Goal: Register for event/course

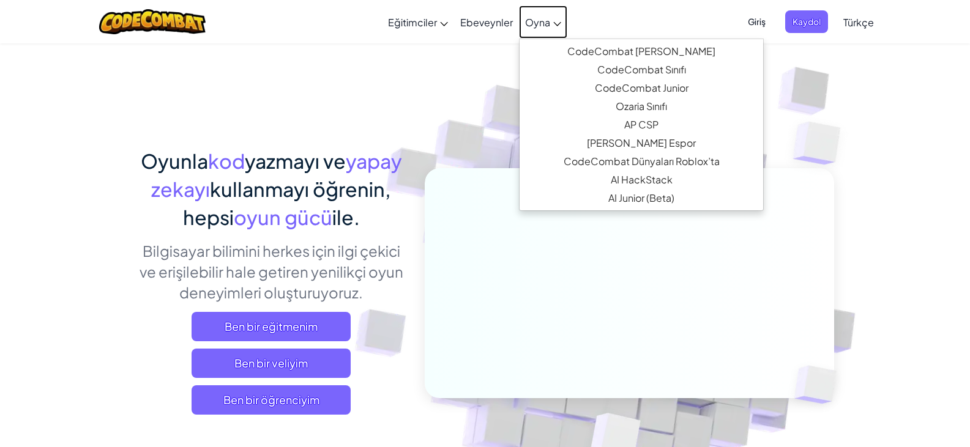
click at [531, 18] on span "Oyna" at bounding box center [537, 22] width 25 height 13
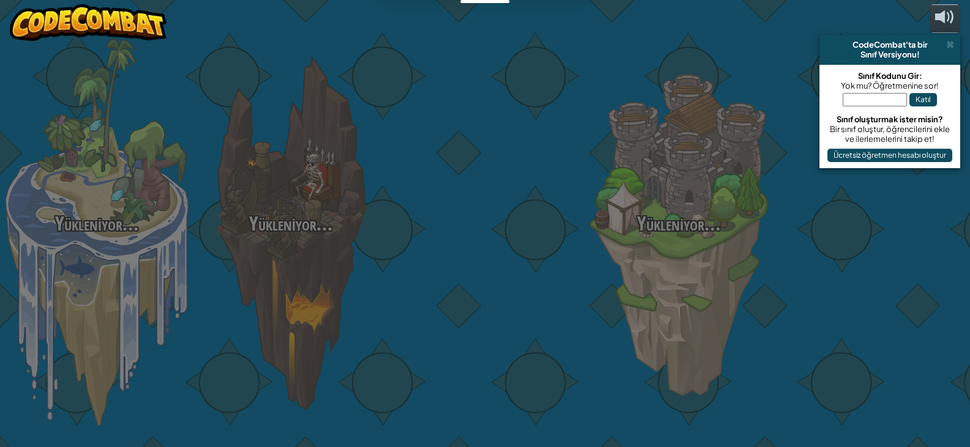
select select "tr"
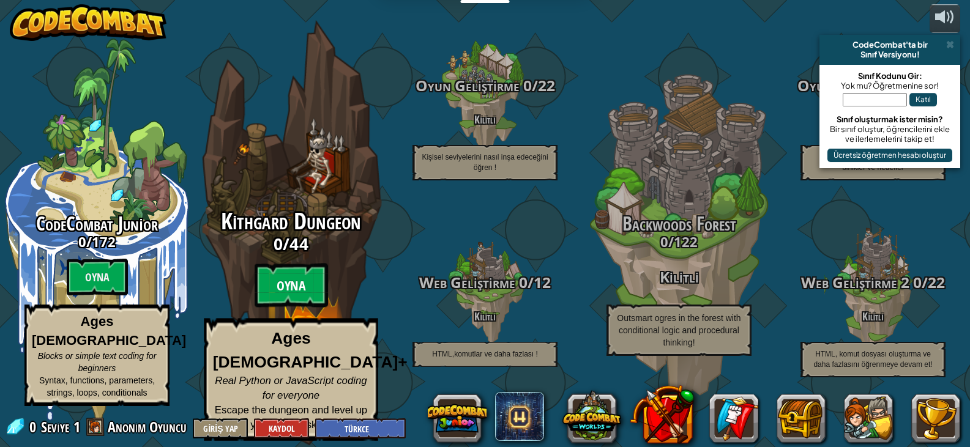
click at [307, 288] on btn "Oyna" at bounding box center [291, 286] width 73 height 44
select select "tr"
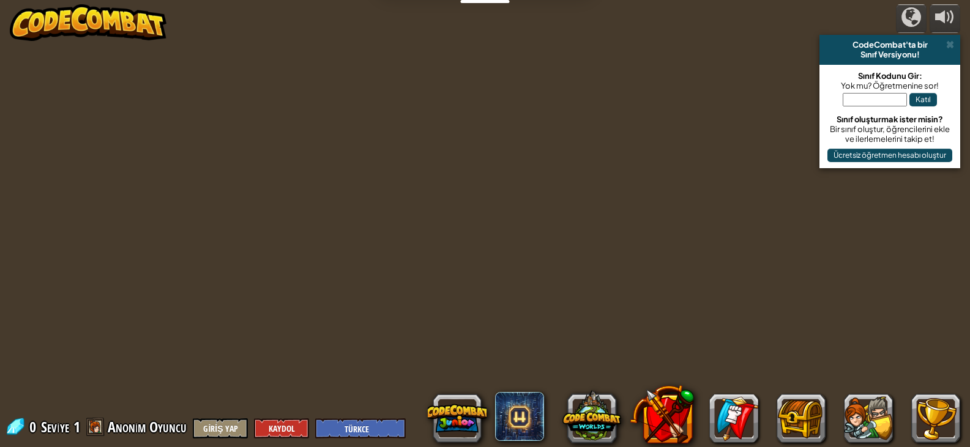
select select "tr"
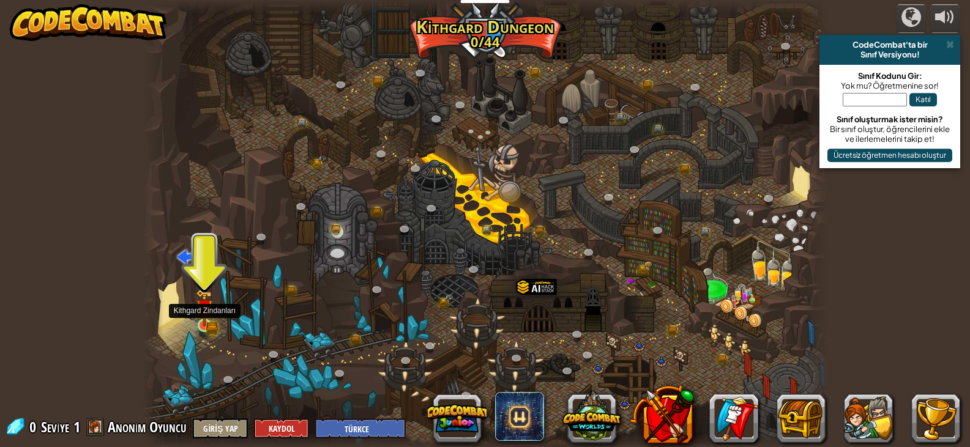
click at [201, 306] on img at bounding box center [204, 308] width 17 height 37
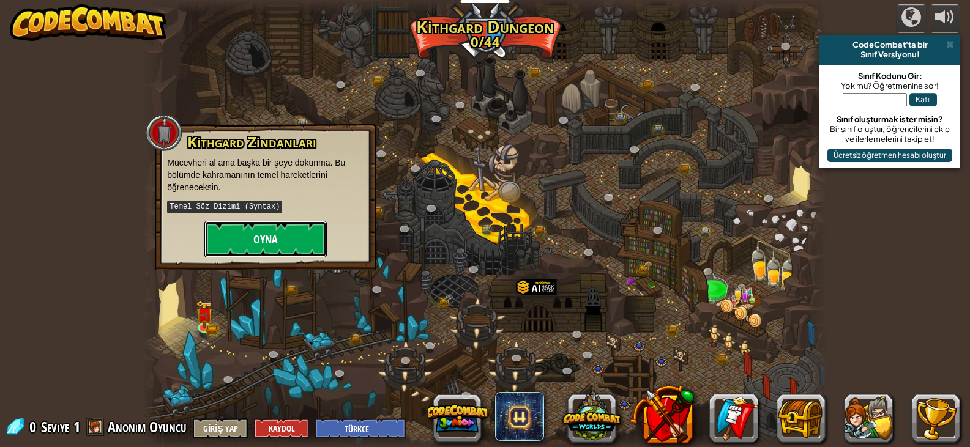
click at [259, 244] on button "Oyna" at bounding box center [265, 239] width 122 height 37
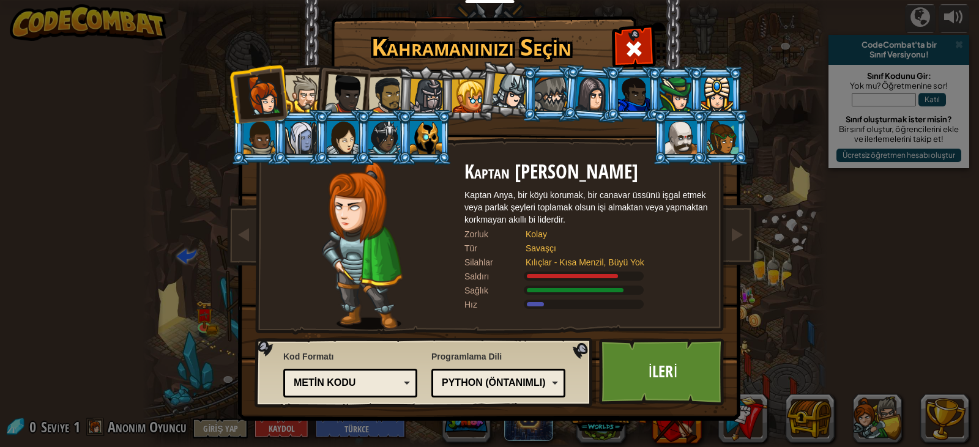
click at [462, 87] on div at bounding box center [468, 96] width 33 height 33
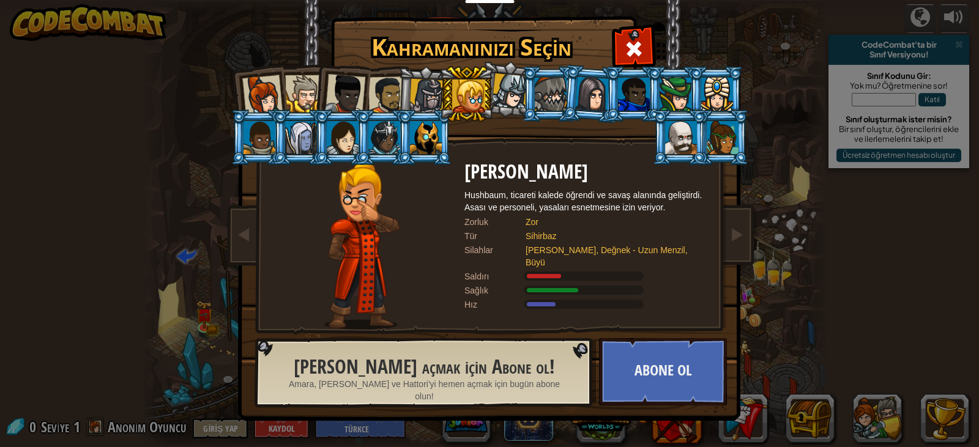
click at [430, 94] on div at bounding box center [427, 96] width 35 height 35
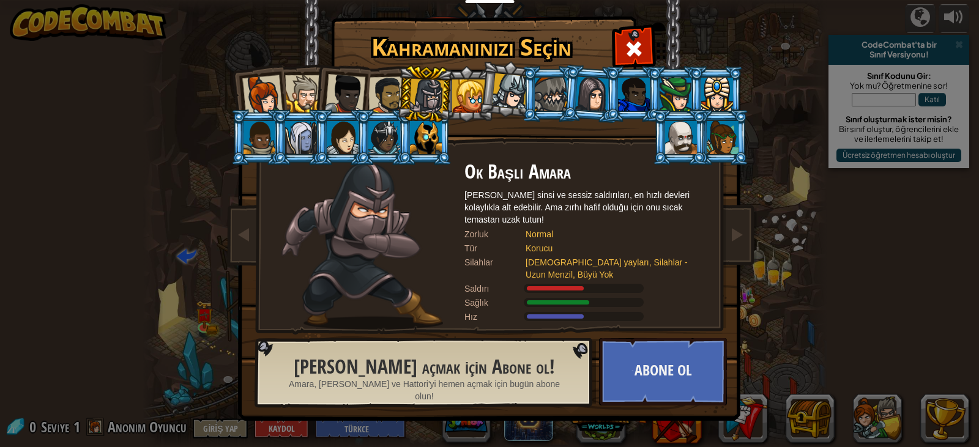
click at [680, 84] on div at bounding box center [676, 94] width 32 height 33
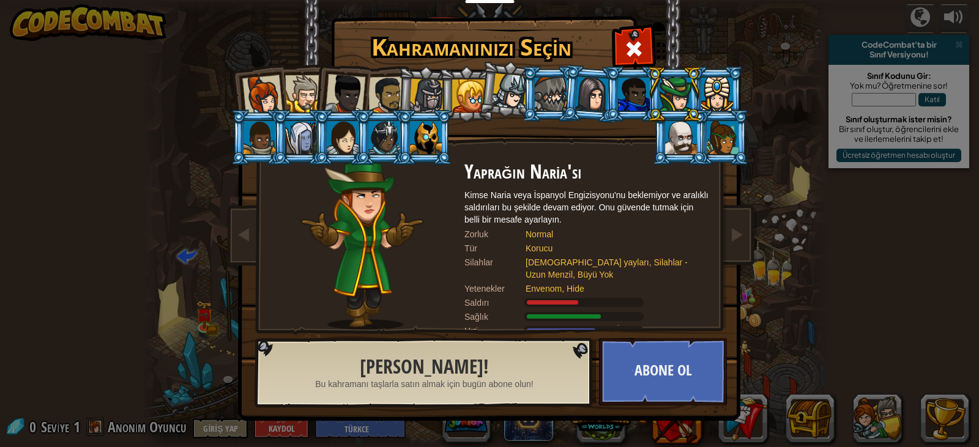
click at [419, 133] on div at bounding box center [426, 137] width 32 height 33
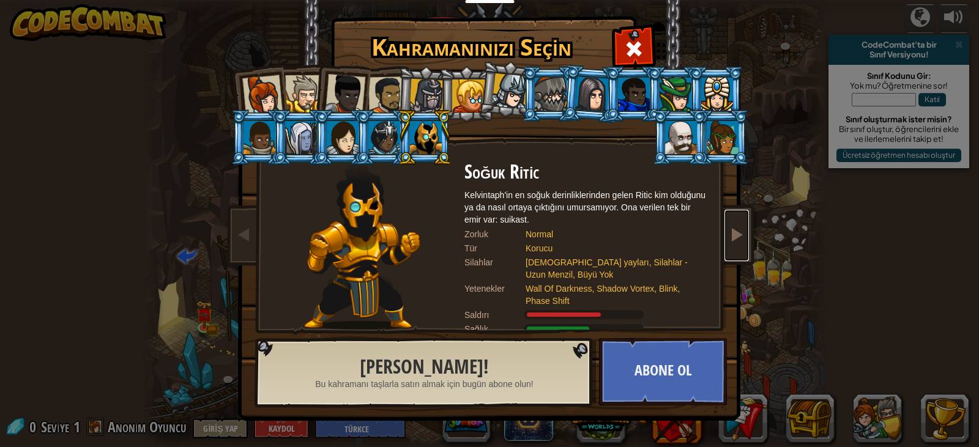
click at [736, 229] on span at bounding box center [737, 234] width 15 height 15
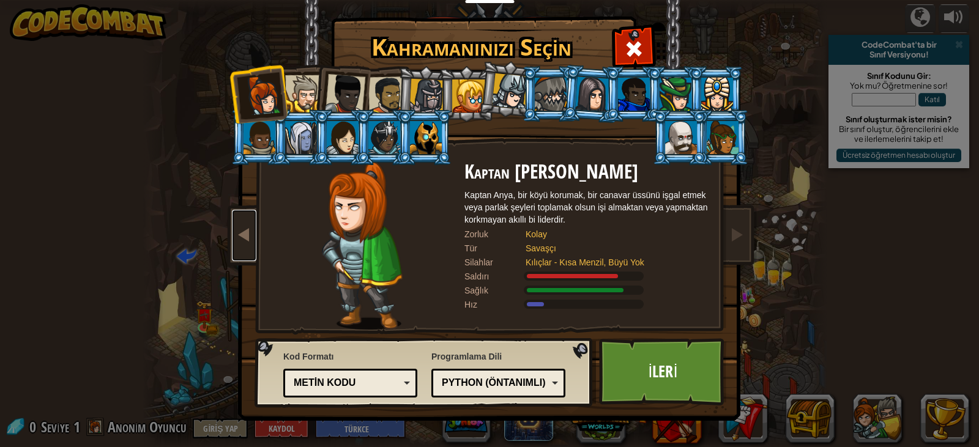
click at [234, 242] on link at bounding box center [244, 235] width 24 height 51
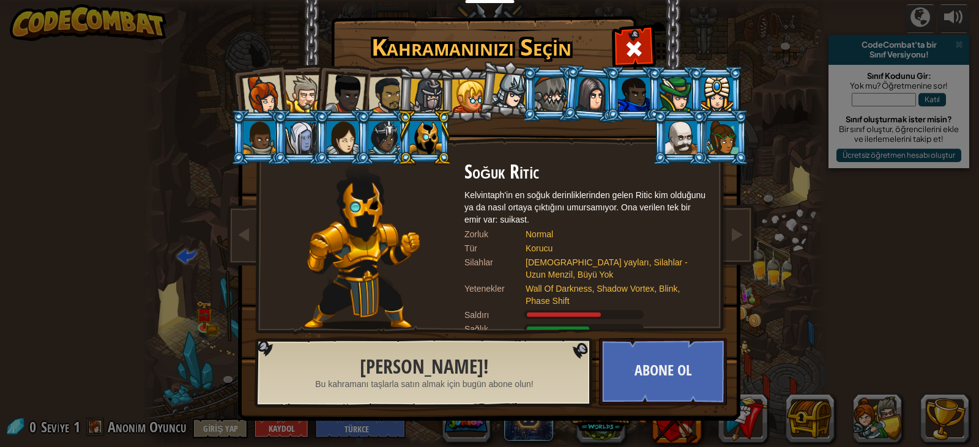
click at [437, 131] on div at bounding box center [426, 137] width 32 height 33
click at [407, 125] on li at bounding box center [424, 138] width 55 height 56
click at [380, 100] on div at bounding box center [387, 96] width 38 height 38
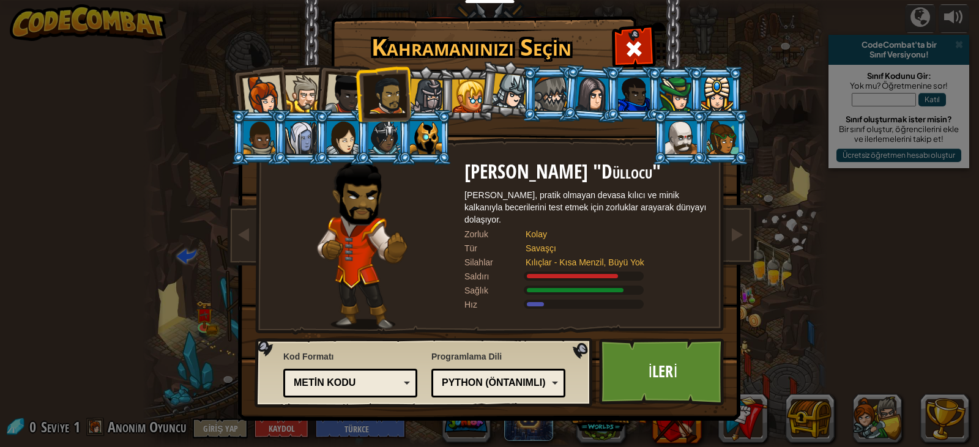
click at [293, 88] on div at bounding box center [303, 93] width 37 height 37
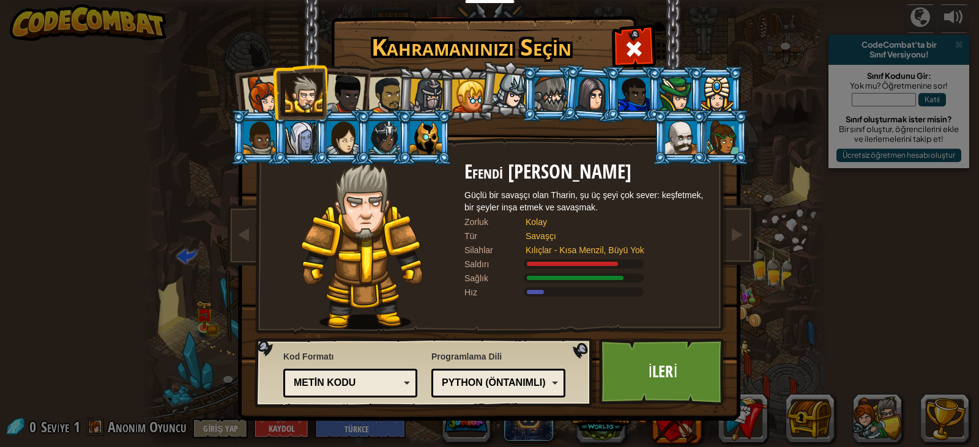
click at [346, 86] on div at bounding box center [345, 94] width 40 height 40
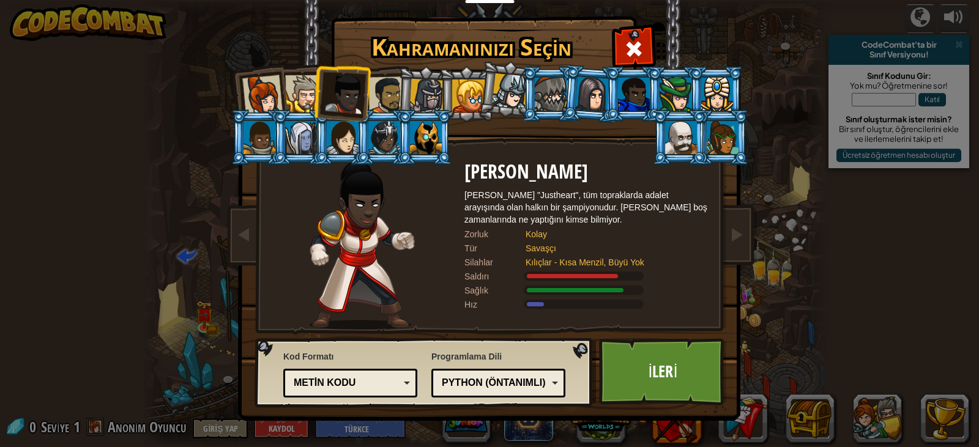
click at [318, 88] on li at bounding box center [342, 92] width 60 height 60
click at [310, 87] on div at bounding box center [303, 93] width 37 height 37
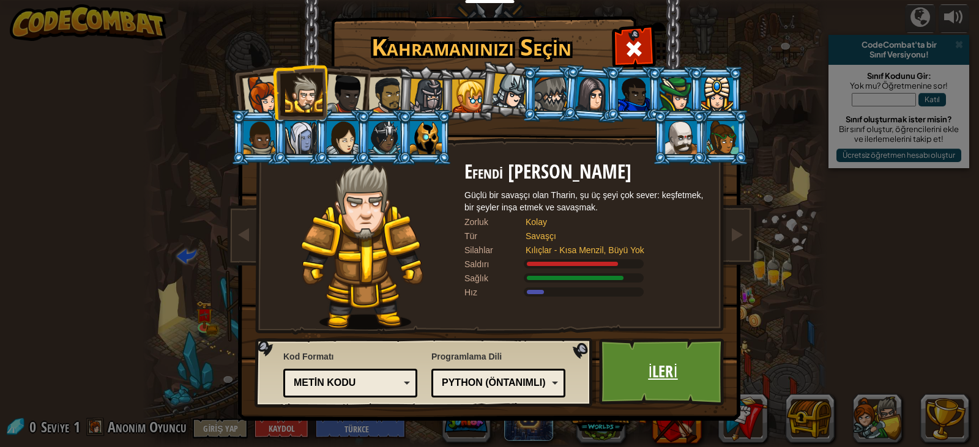
click at [652, 365] on link "İleri" at bounding box center [663, 372] width 128 height 67
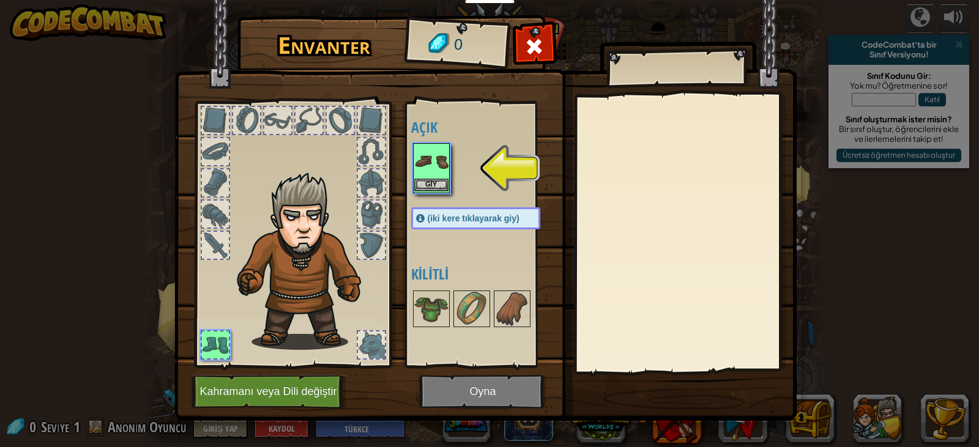
click at [433, 176] on img at bounding box center [431, 161] width 34 height 34
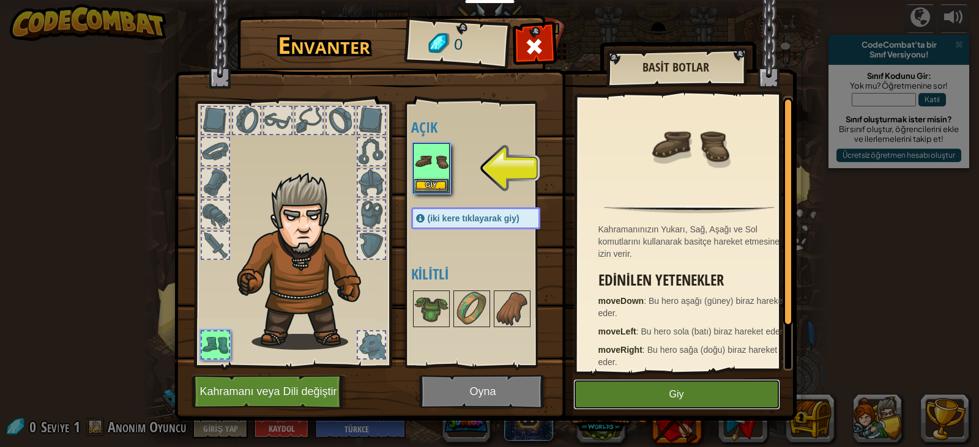
click at [615, 396] on button "Giy" at bounding box center [677, 395] width 207 height 31
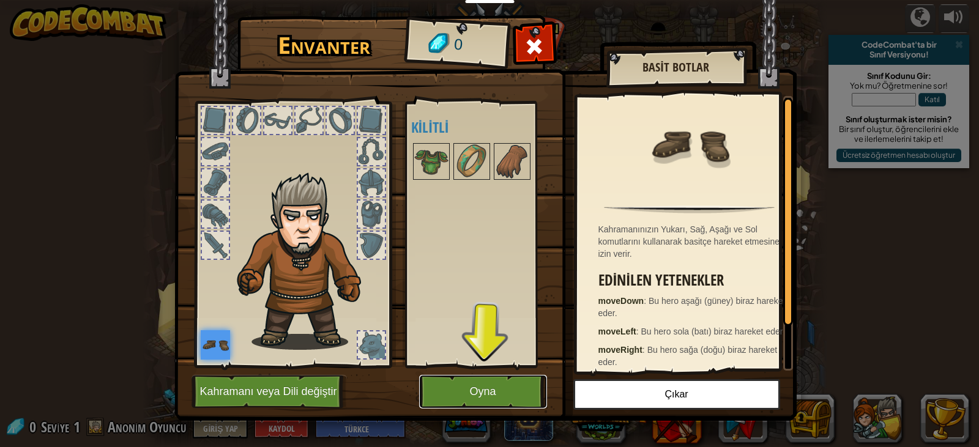
click at [471, 395] on button "Oyna" at bounding box center [483, 392] width 128 height 34
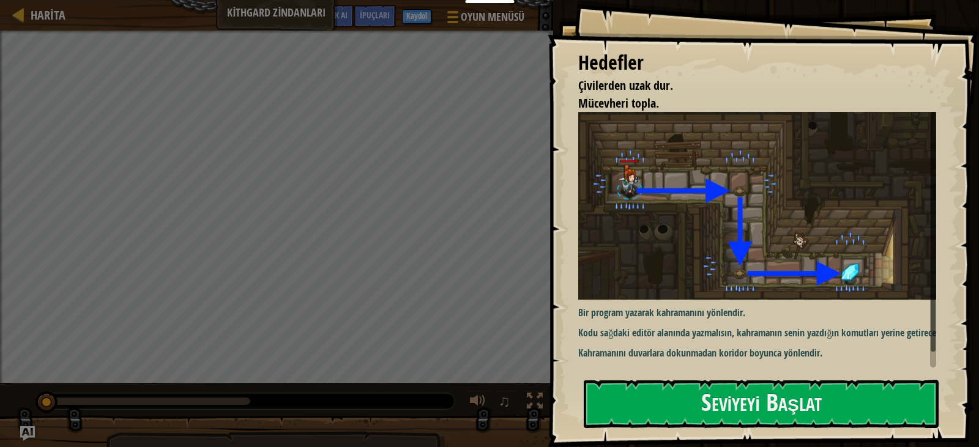
click at [681, 378] on div "Hedefler Çivilerden uzak dur. Mücevheri topla. Bir program yazarak kahramanını …" at bounding box center [764, 223] width 432 height 447
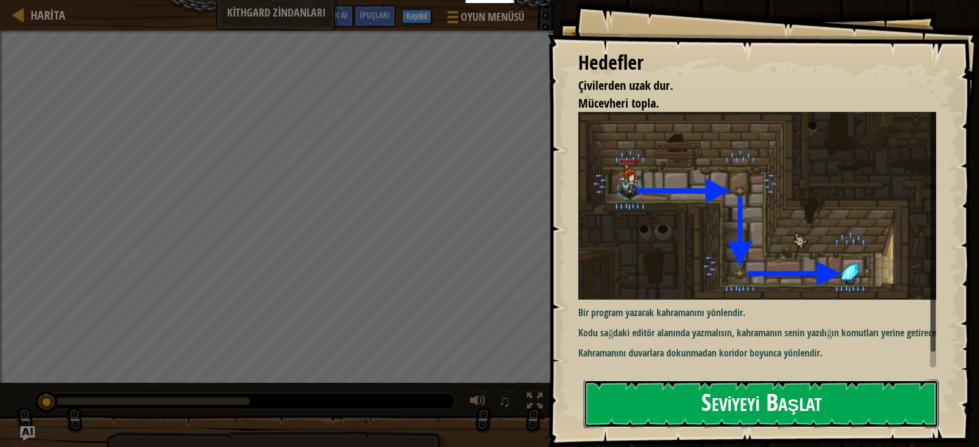
click at [682, 394] on button "Seviyeyi Başlat" at bounding box center [761, 404] width 355 height 48
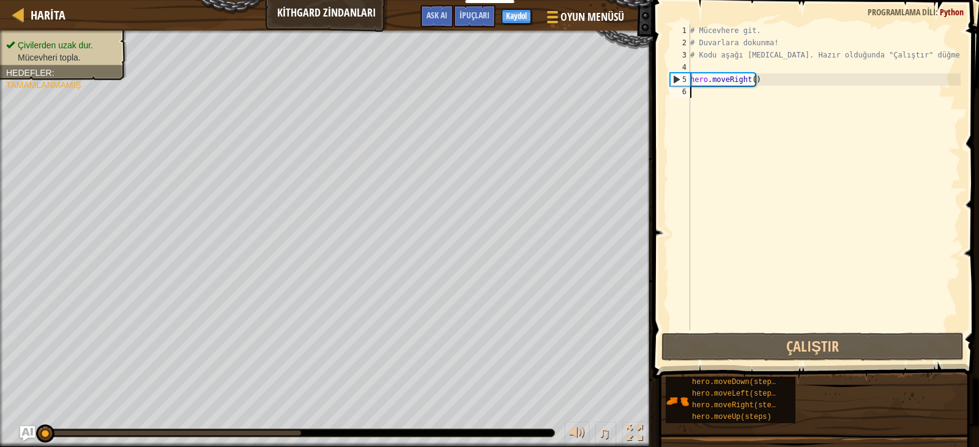
type textarea "hero.moveRight()"
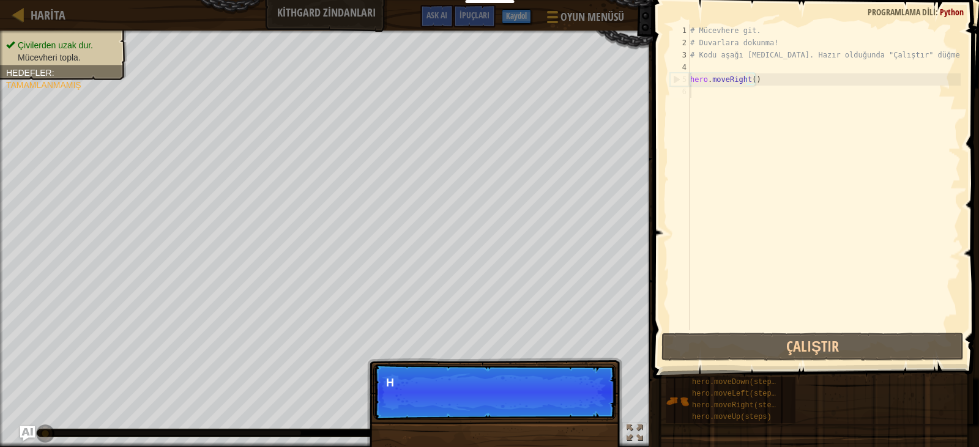
type textarea "hero.moveRight()"
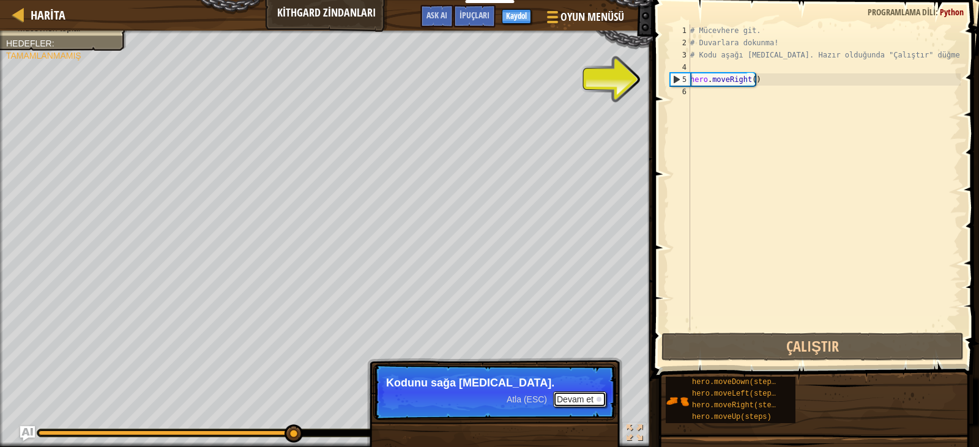
click at [591, 394] on button "Devam et" at bounding box center [579, 400] width 53 height 16
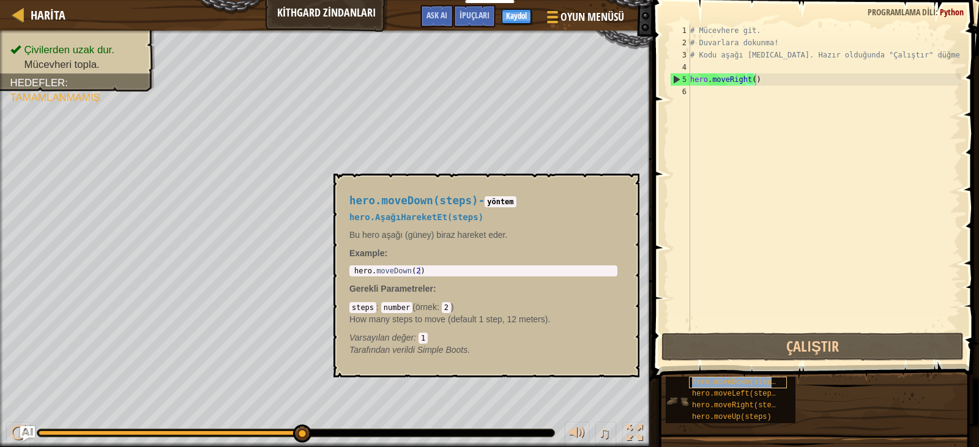
click at [752, 386] on span "hero.moveDown(steps)" at bounding box center [736, 382] width 88 height 9
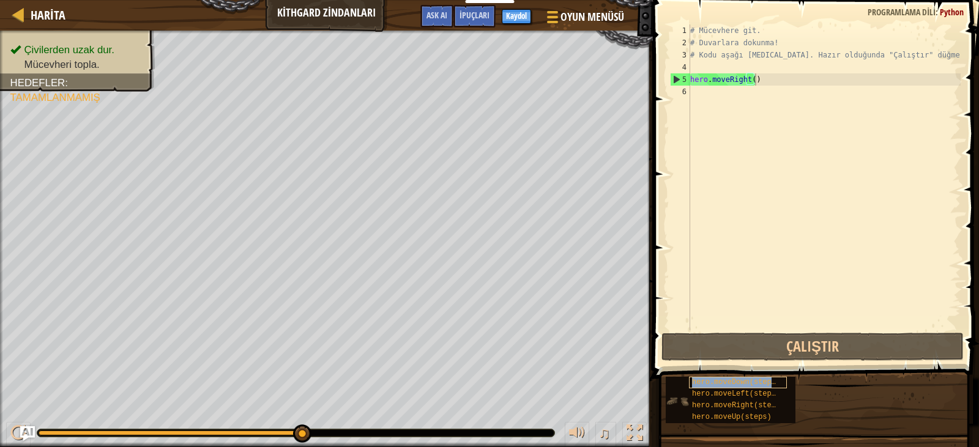
click at [752, 386] on span "hero.moveDown(steps)" at bounding box center [736, 382] width 88 height 9
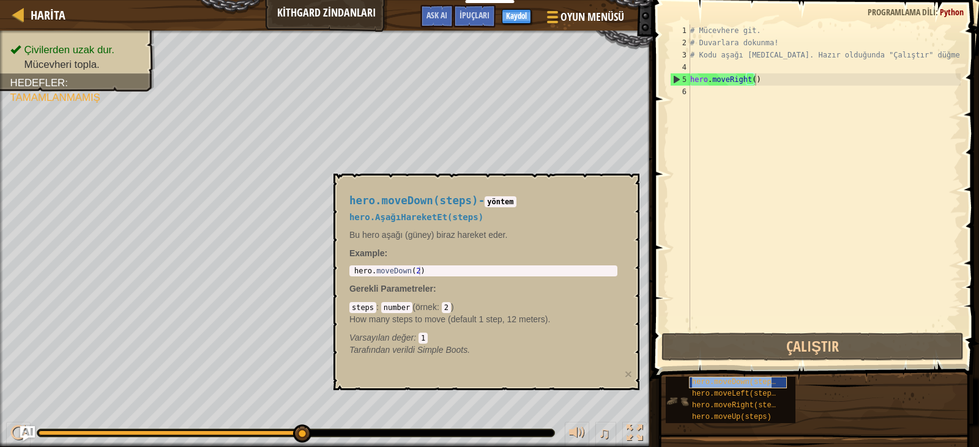
click at [752, 386] on span "hero.moveDown(steps)" at bounding box center [736, 382] width 88 height 9
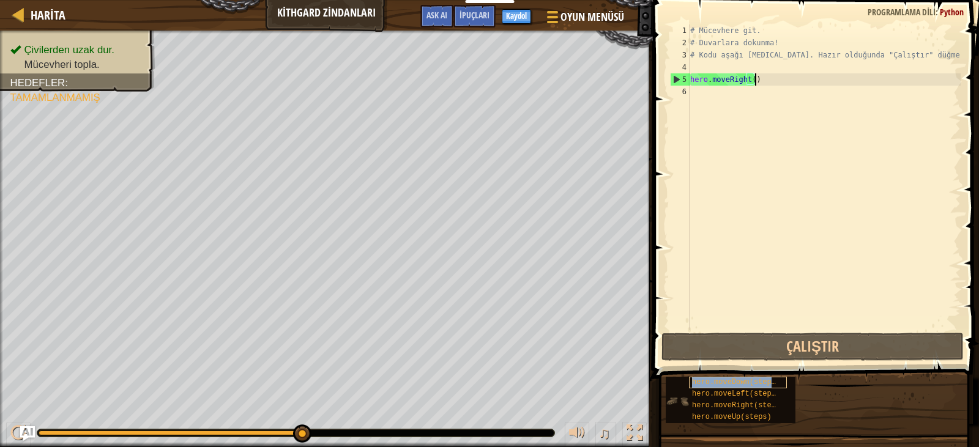
click at [752, 386] on span "hero.moveDown(steps)" at bounding box center [736, 382] width 88 height 9
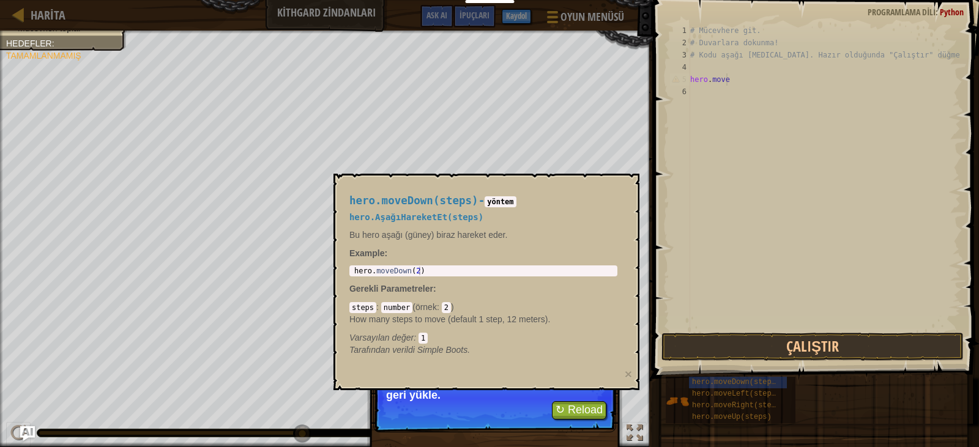
click at [121, 34] on ul "Çivilerden uzak dur. Mücevheri topla." at bounding box center [63, 22] width 114 height 24
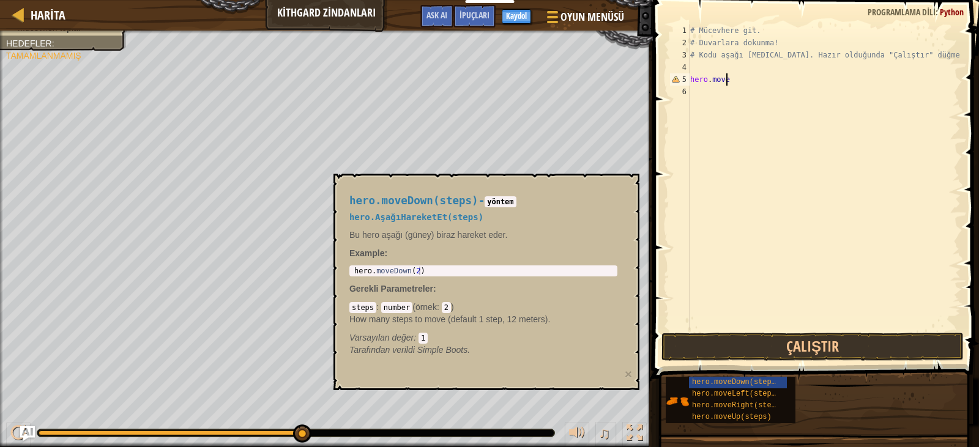
scroll to position [6, 2]
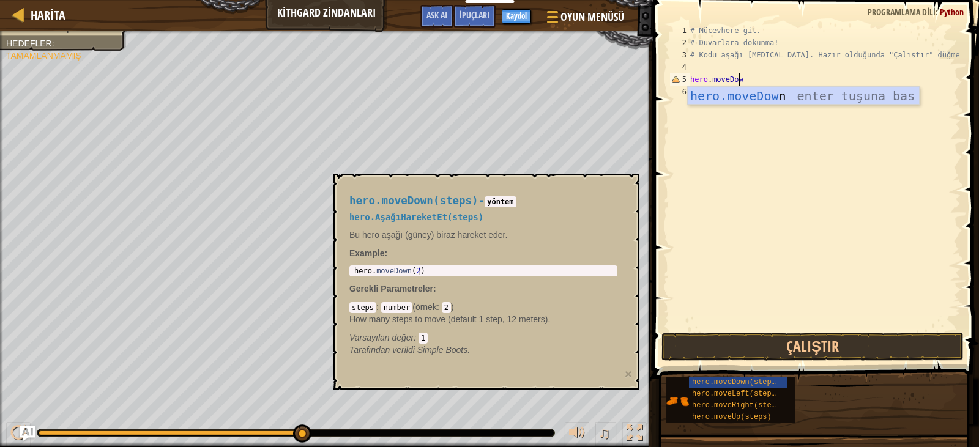
type textarea "hero.moveDown"
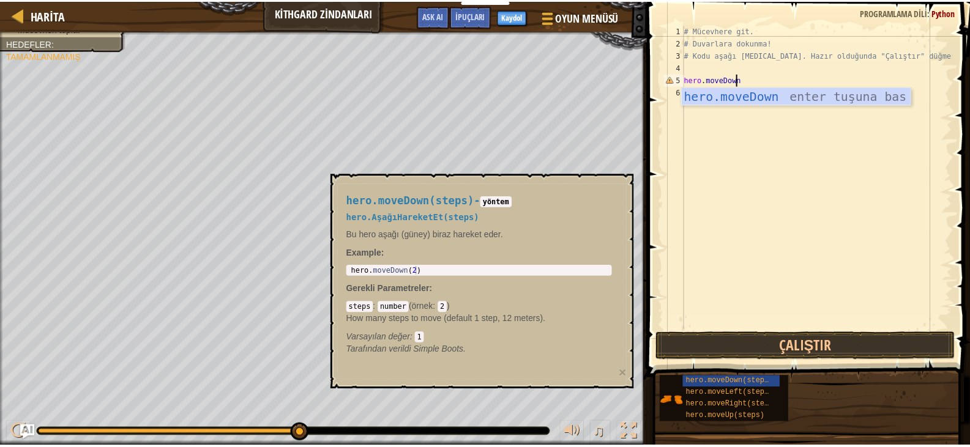
scroll to position [6, 0]
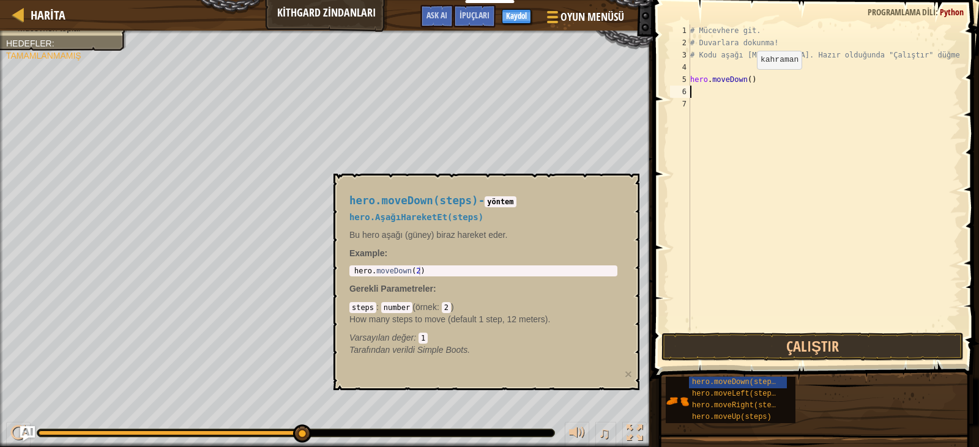
click at [747, 81] on div "# Mücevhere git. # Duvarlara dokunma! # Kodu aşağı [MEDICAL_DATA]. Hazır olduğu…" at bounding box center [824, 189] width 273 height 331
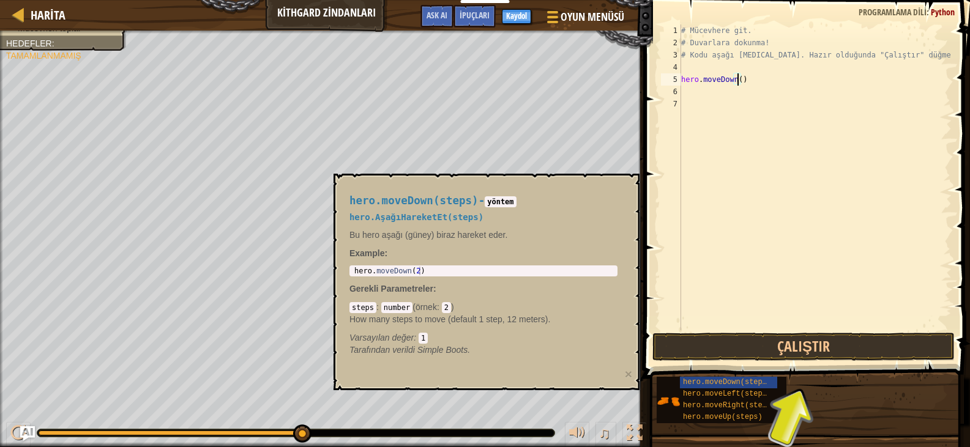
type textarea "hero.moveDown(2)"
click at [771, 92] on div "# Mücevhere git. # Duvarlara dokunma! # Kodu aşağı [MEDICAL_DATA]. Hazır olduğu…" at bounding box center [815, 189] width 273 height 331
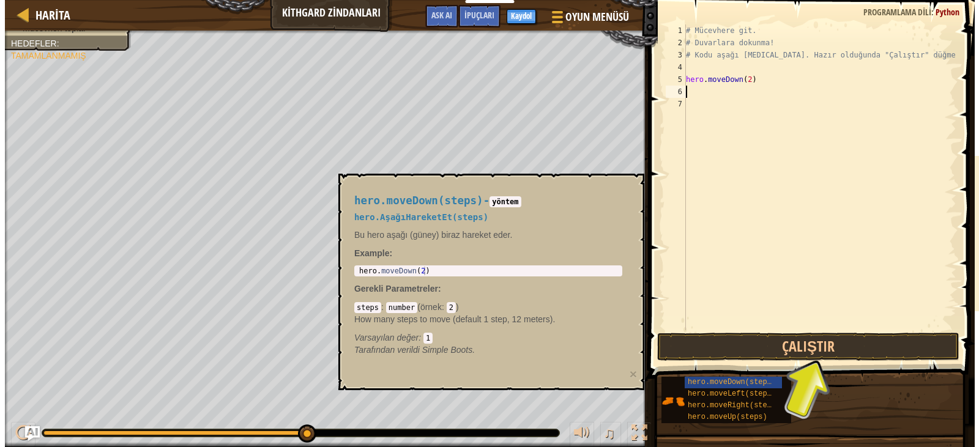
scroll to position [6, 0]
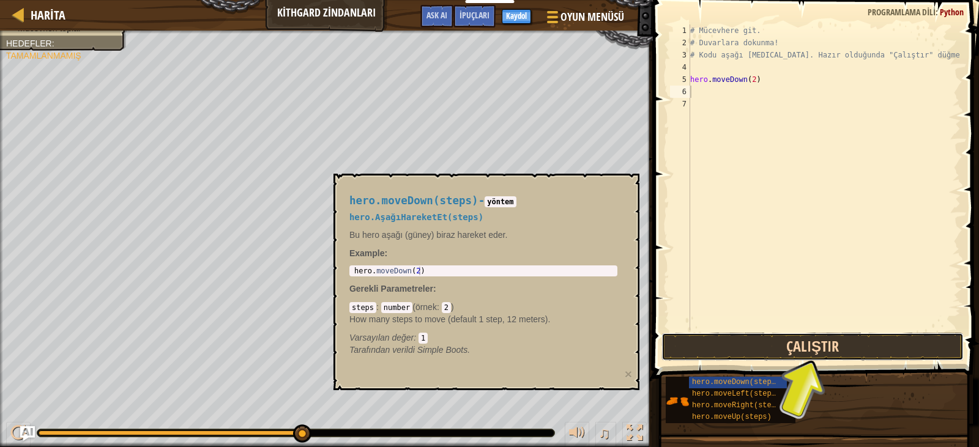
click at [788, 352] on button "Çalıştır" at bounding box center [813, 347] width 302 height 28
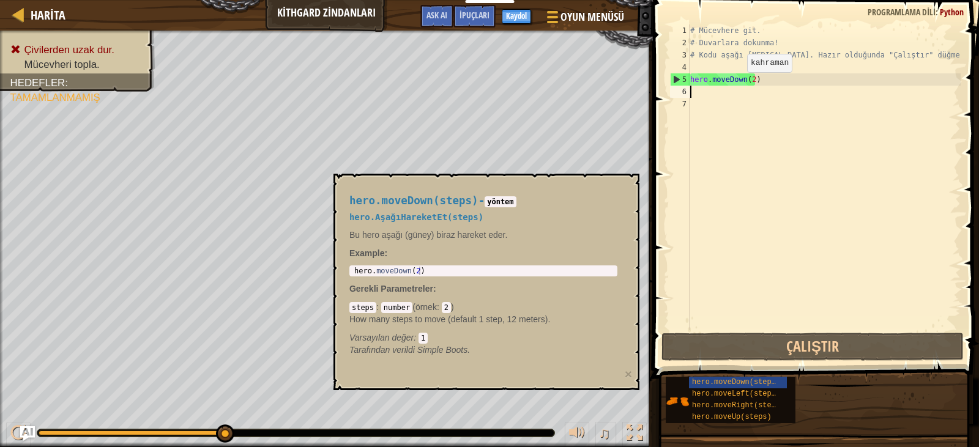
click at [739, 84] on div "# Mücevhere git. # Duvarlara dokunma! # Kodu aşağı [MEDICAL_DATA]. Hazır olduğu…" at bounding box center [824, 189] width 273 height 331
click at [743, 83] on div "# Mücevhere git. # Duvarlara dokunma! # Kodu aşağı [MEDICAL_DATA]. Hazır olduğu…" at bounding box center [824, 189] width 273 height 331
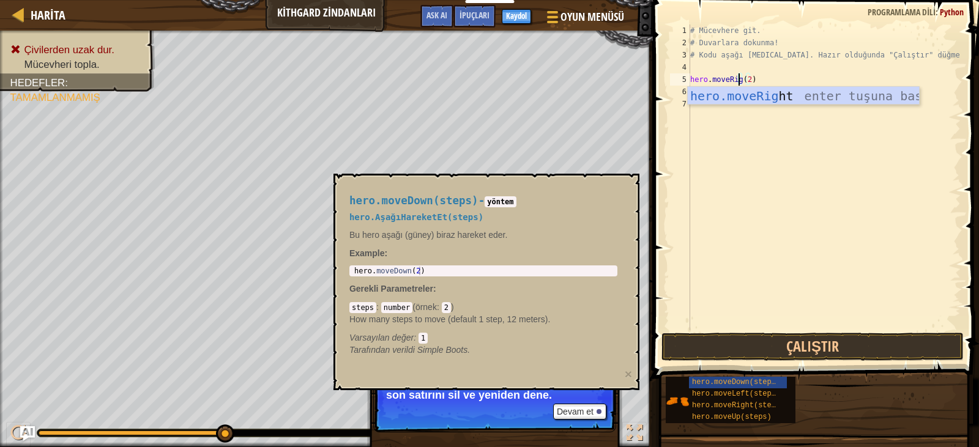
scroll to position [6, 4]
type textarea "hero.moveRight(2)"
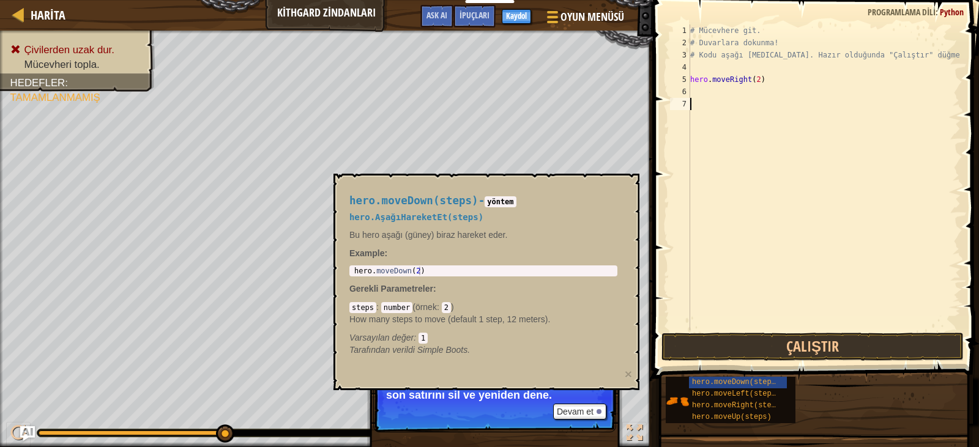
click at [787, 191] on div "# Mücevhere git. # Duvarlara dokunma! # Kodu aşağı [MEDICAL_DATA]. Hazır olduğu…" at bounding box center [824, 189] width 273 height 331
click at [779, 342] on button "Çalıştır" at bounding box center [813, 347] width 302 height 28
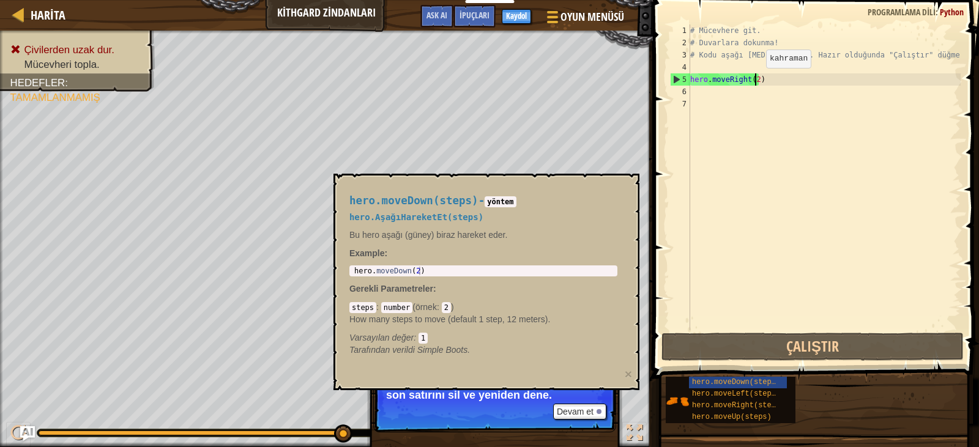
click at [756, 80] on div "# Mücevhere git. # Duvarlara dokunma! # Kodu aşağı [MEDICAL_DATA]. Hazır olduğu…" at bounding box center [824, 189] width 273 height 331
type textarea "hero.moveRight()"
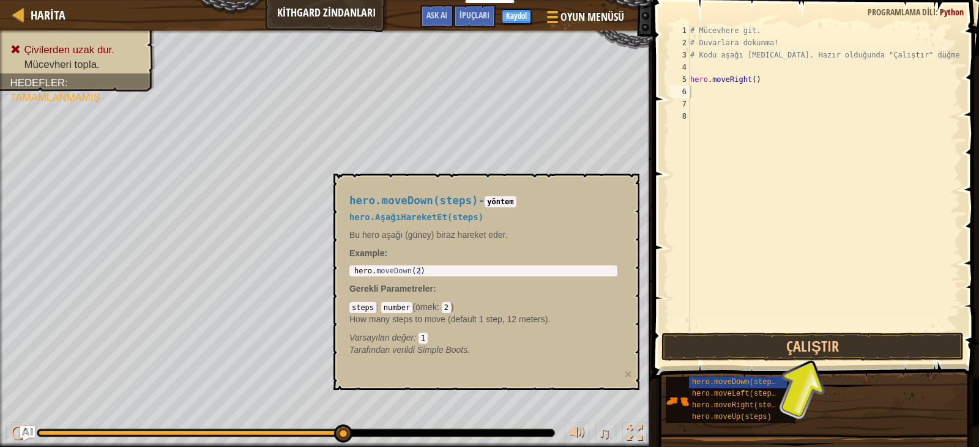
drag, startPoint x: 870, startPoint y: 427, endPoint x: 870, endPoint y: 408, distance: 18.4
click at [488, 355] on p "Tarafından verildi Simple Boots." at bounding box center [484, 350] width 268 height 12
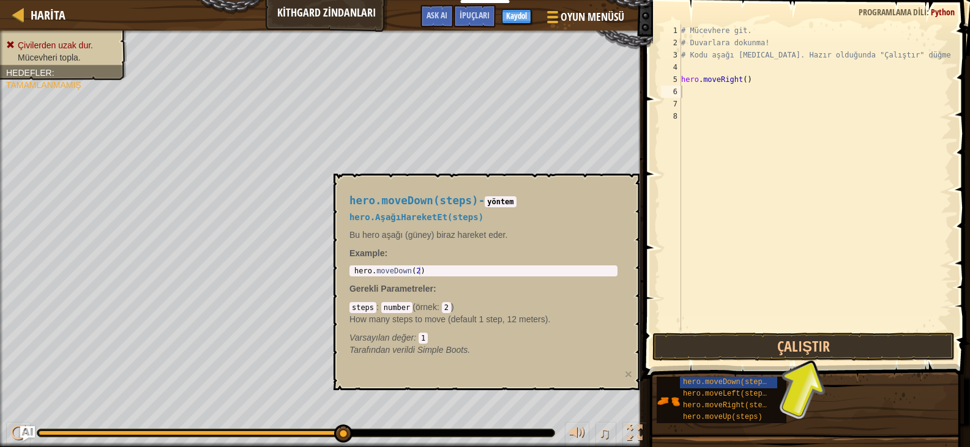
click at [733, 332] on span at bounding box center [808, 171] width 336 height 415
click at [730, 343] on button "Çalıştır" at bounding box center [804, 347] width 302 height 28
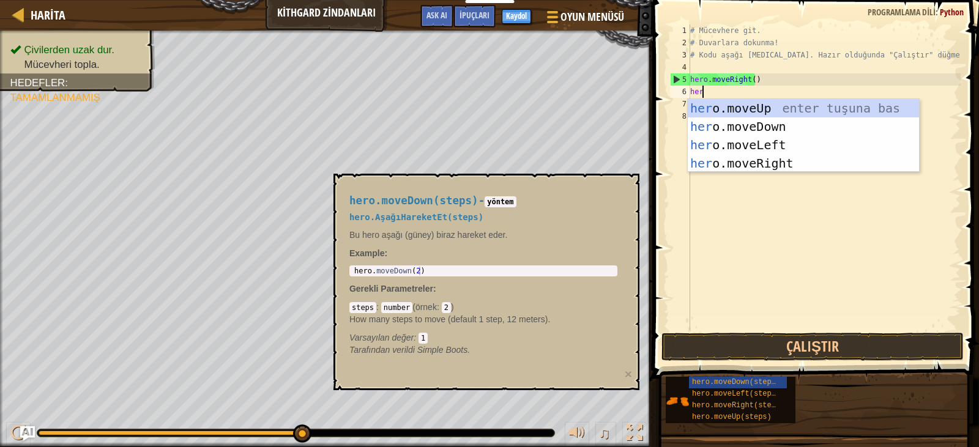
type textarea "hero"
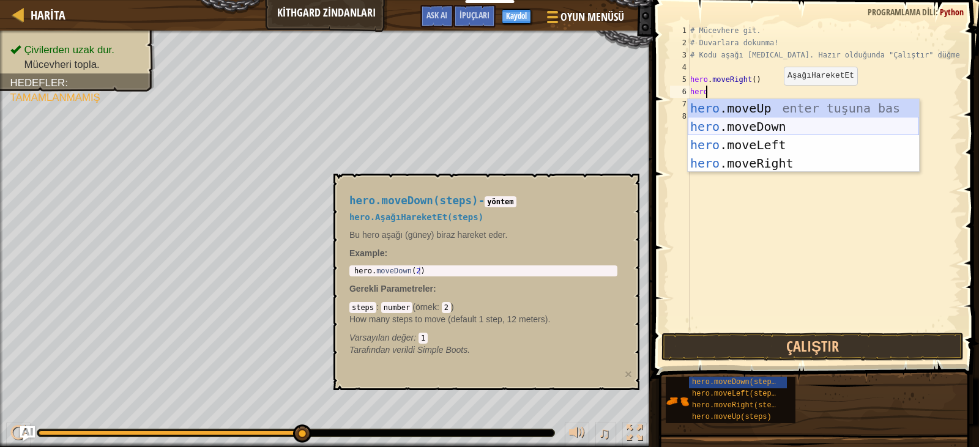
click at [773, 123] on div "hero .moveUp enter tuşuna bas hero .moveDown enter tuşuna bas hero .moveLeft en…" at bounding box center [803, 154] width 231 height 110
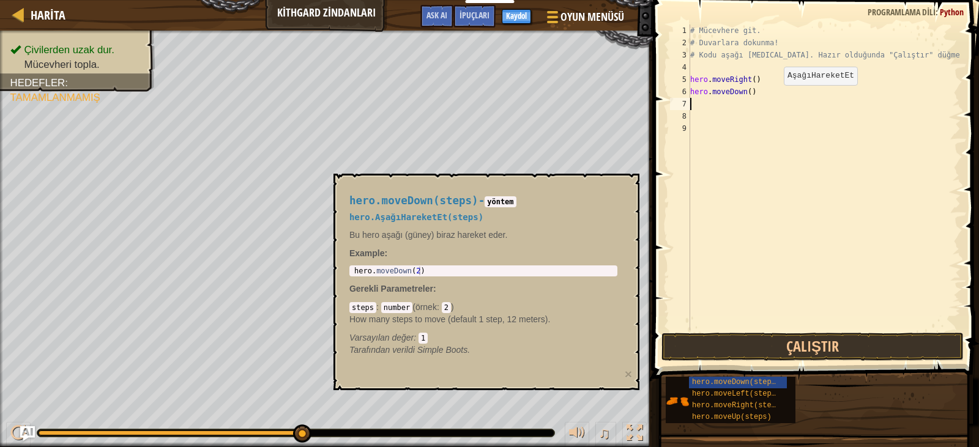
scroll to position [6, 0]
click at [790, 342] on button "Çalıştır" at bounding box center [813, 347] width 302 height 28
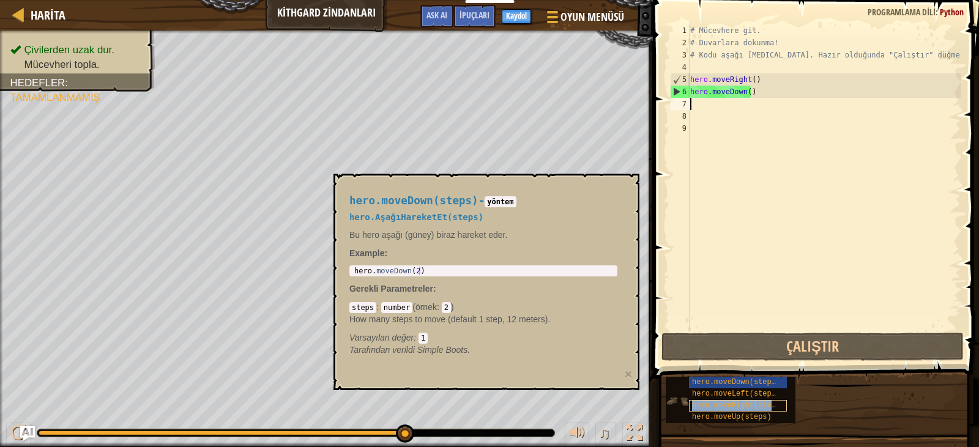
click at [761, 403] on span "hero.moveRight(steps)" at bounding box center [738, 406] width 92 height 9
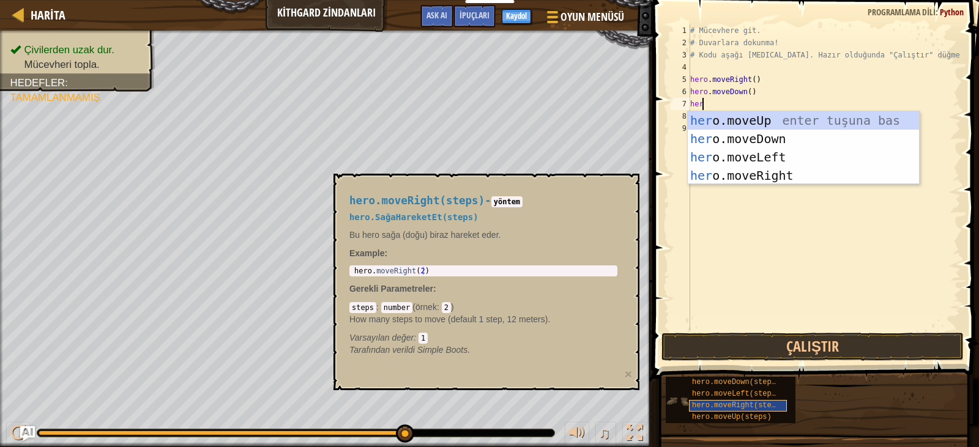
type textarea "hero"
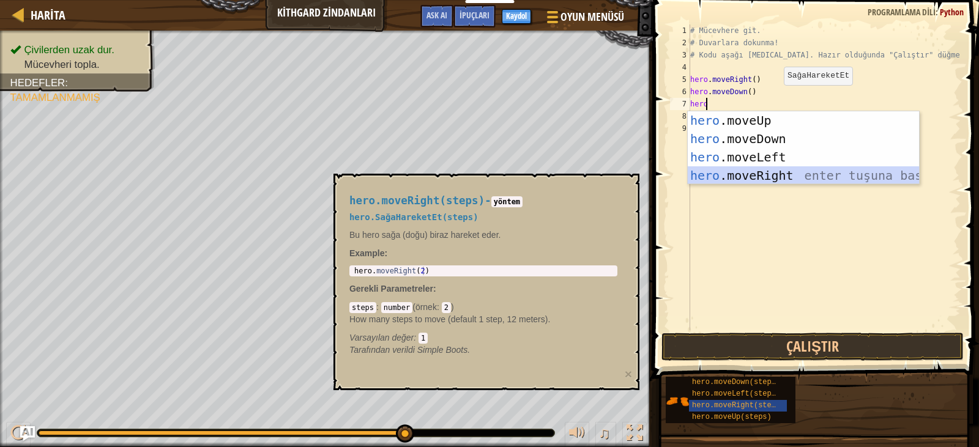
click at [738, 181] on div "hero .moveUp enter tuşuna bas hero .moveDown enter tuşuna bas hero .moveLeft en…" at bounding box center [803, 166] width 231 height 110
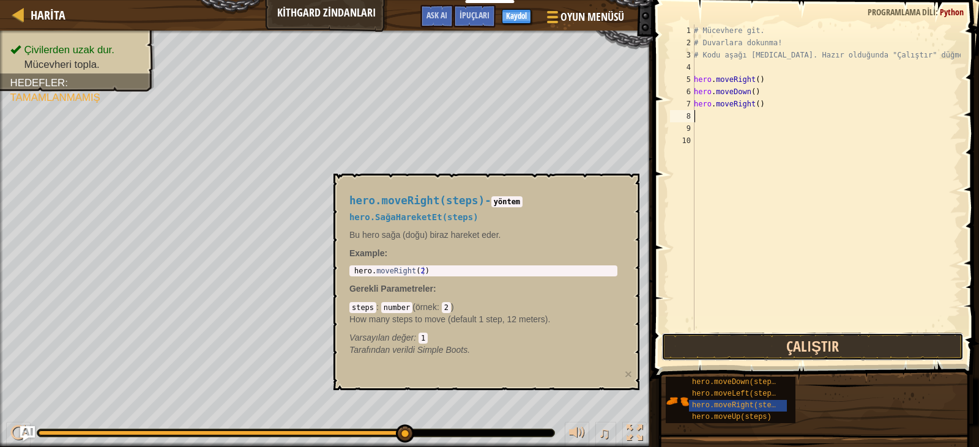
click at [718, 340] on button "Çalıştır" at bounding box center [813, 347] width 302 height 28
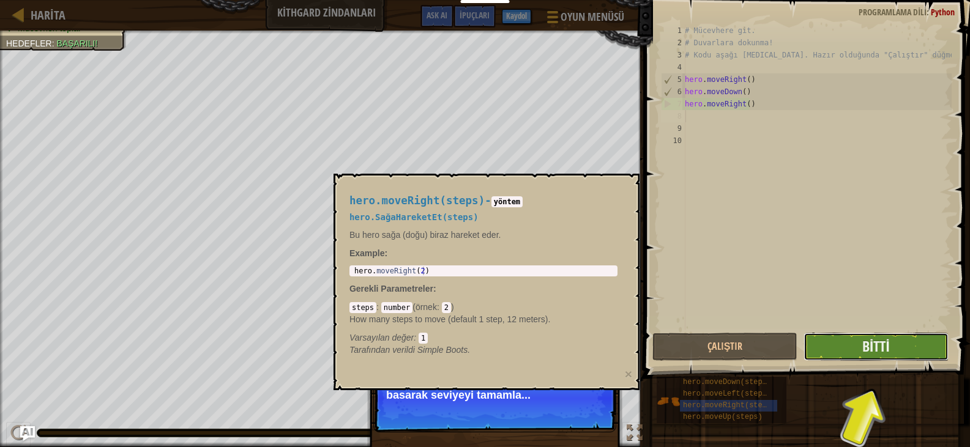
click at [853, 357] on button "Bitti" at bounding box center [876, 347] width 145 height 28
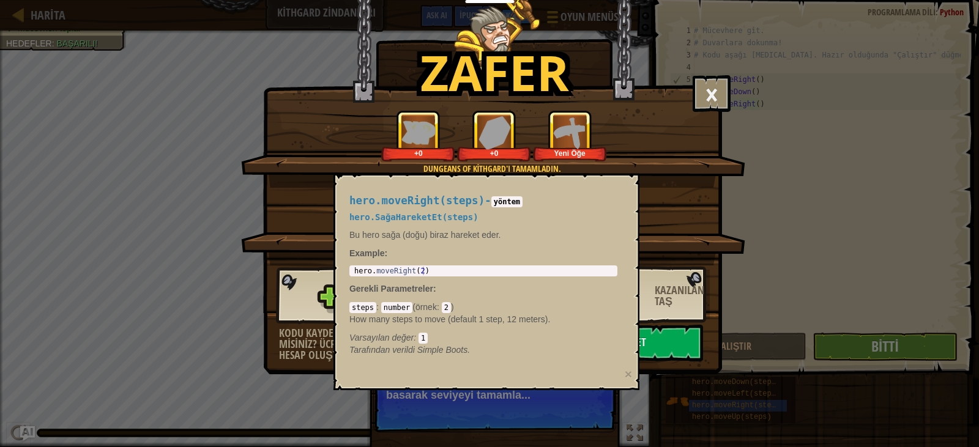
click at [515, 301] on div "hero.moveRight(steps) - yöntem hero.SağaHareketEt(steps) Bu hero sağa (doğu) bi…" at bounding box center [483, 276] width 285 height 184
drag, startPoint x: 515, startPoint y: 301, endPoint x: 495, endPoint y: 337, distance: 41.6
click at [505, 321] on div "steps : number ( örnek : 2 ) How many steps to move (default 1 step, 12 meters)…" at bounding box center [484, 322] width 268 height 43
drag, startPoint x: 495, startPoint y: 358, endPoint x: 562, endPoint y: 412, distance: 85.8
click at [513, 360] on div "hero.moveRight(steps) - yöntem hero.SağaHareketEt(steps) Bu hero sağa (doğu) bi…" at bounding box center [483, 276] width 285 height 184
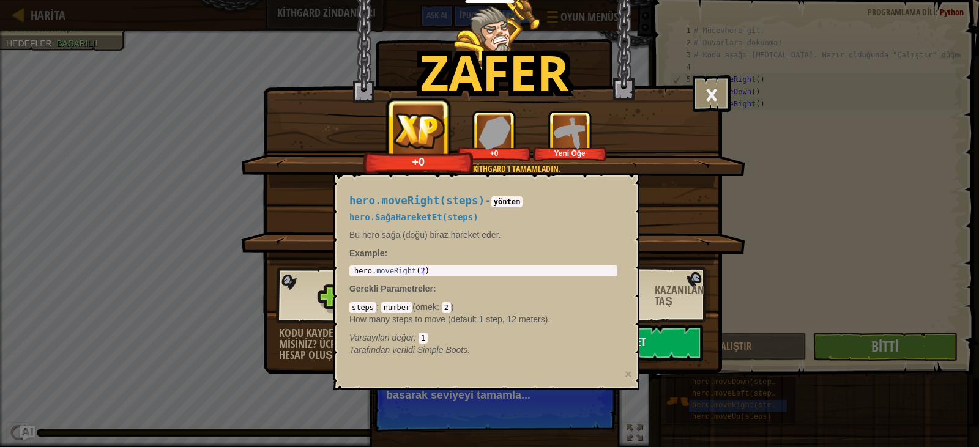
click at [608, 405] on div "Zafer × Aferin, [PERSON_NAME] kaçma gücün var. Seviyeyi oyla: Dungeans of Kithg…" at bounding box center [489, 223] width 979 height 447
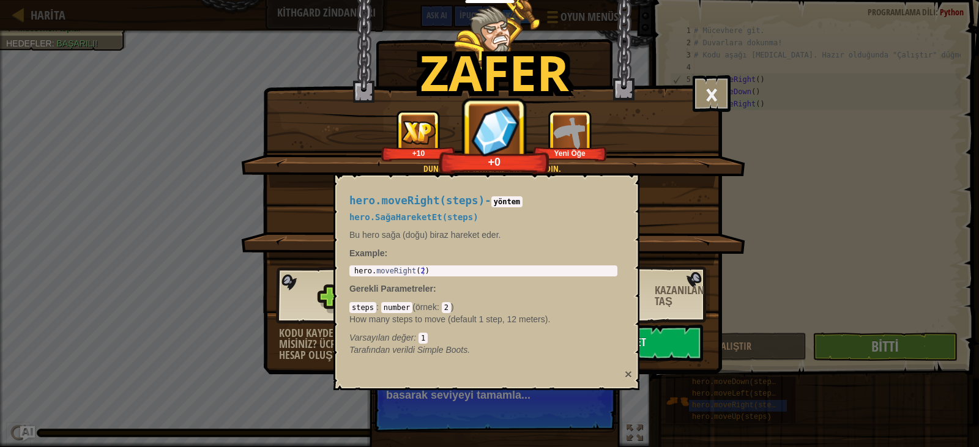
click at [622, 375] on div "hero.moveRight(steps) - yöntem hero.SağaHareketEt(steps) Bu hero sağa (doğu) bi…" at bounding box center [487, 282] width 306 height 217
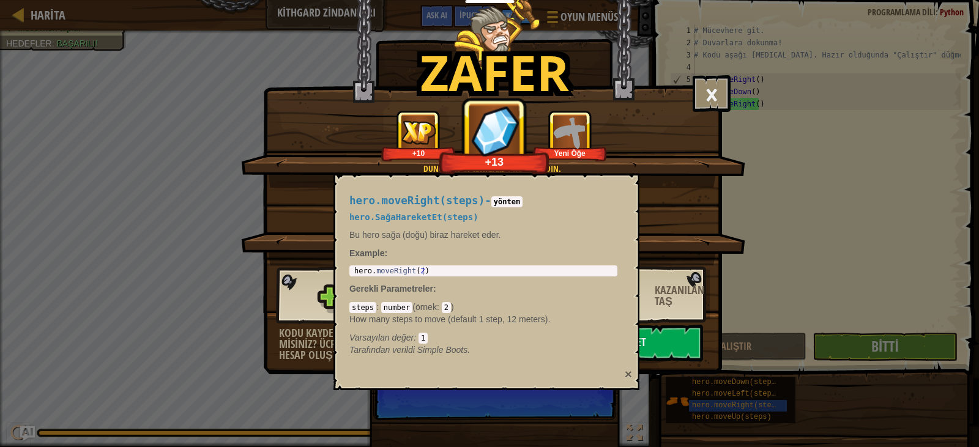
click at [627, 374] on button "×" at bounding box center [628, 374] width 7 height 13
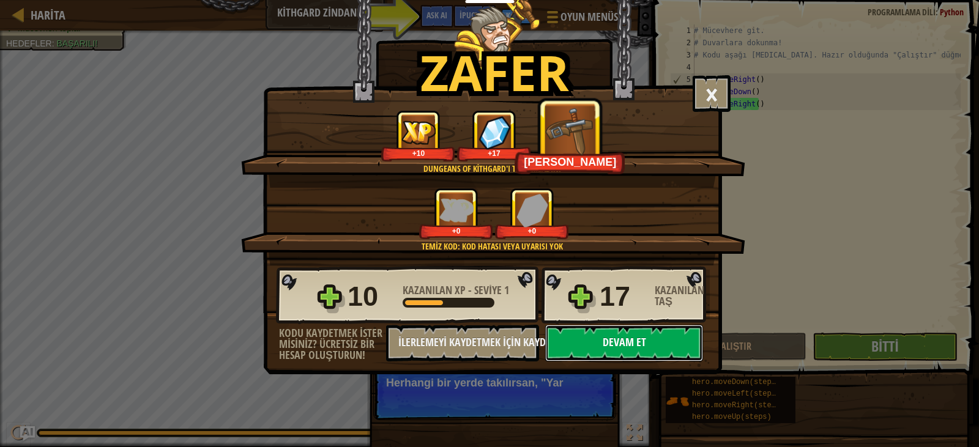
click at [590, 342] on button "Devam et" at bounding box center [624, 343] width 158 height 37
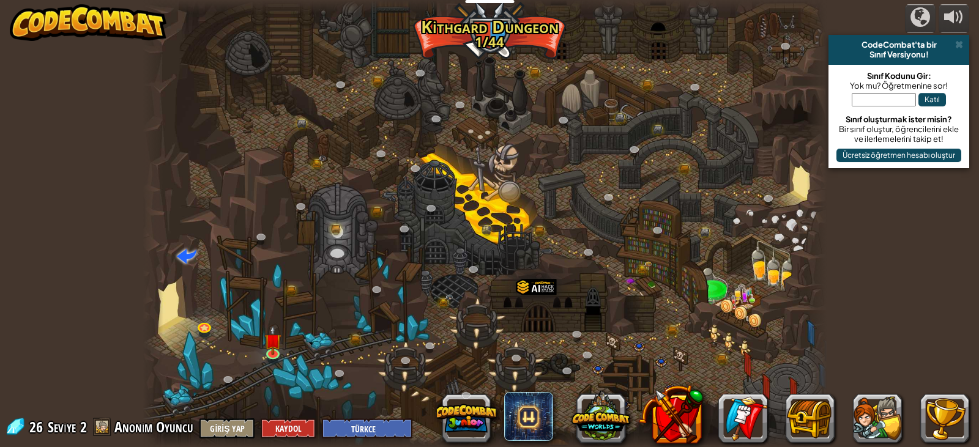
select select "tr"
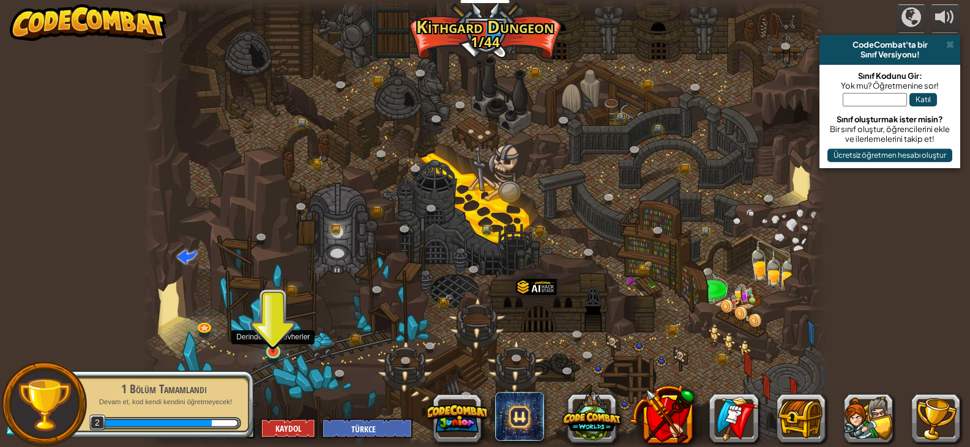
click at [272, 340] on img at bounding box center [272, 333] width 17 height 39
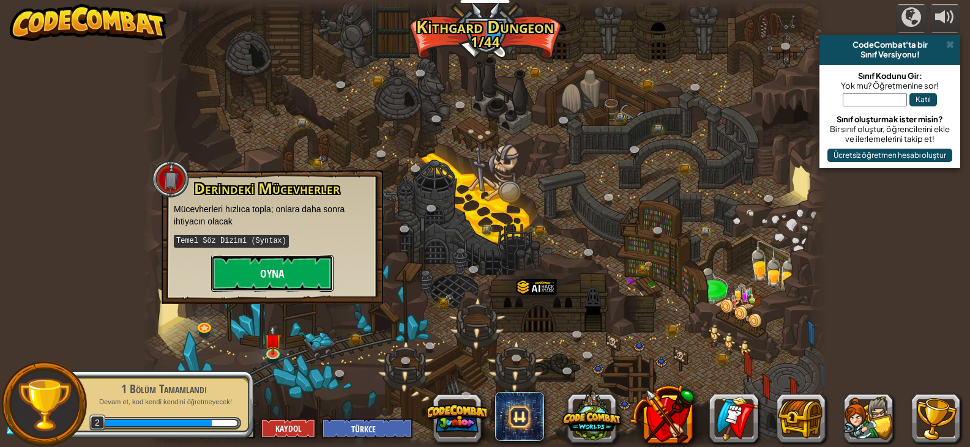
click at [285, 291] on button "Oyna" at bounding box center [272, 273] width 122 height 37
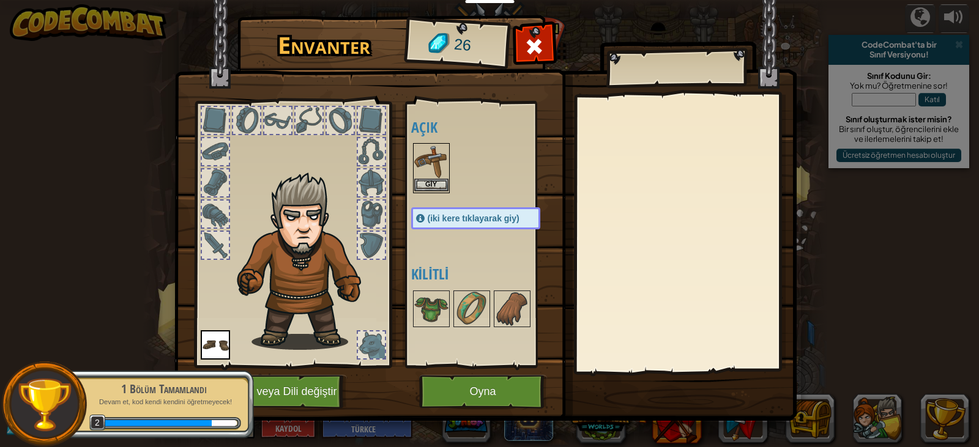
click at [430, 171] on img at bounding box center [431, 161] width 34 height 34
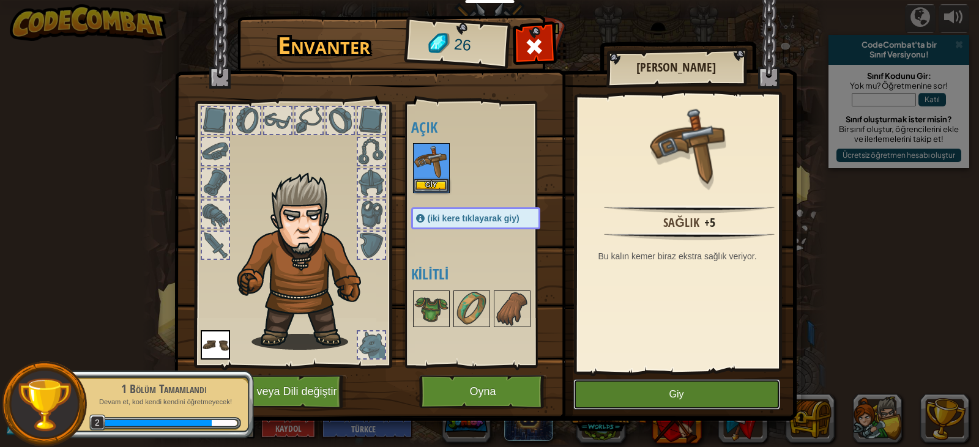
click at [691, 389] on button "Giy" at bounding box center [677, 395] width 207 height 31
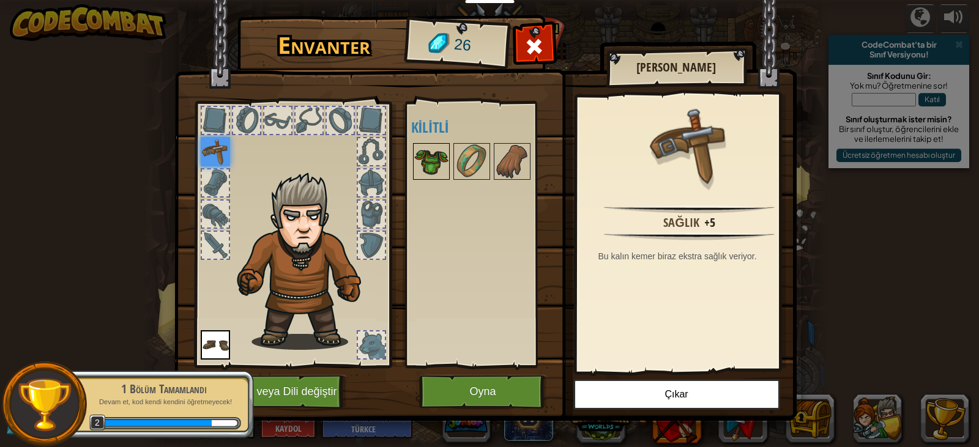
click at [433, 160] on img at bounding box center [431, 161] width 34 height 34
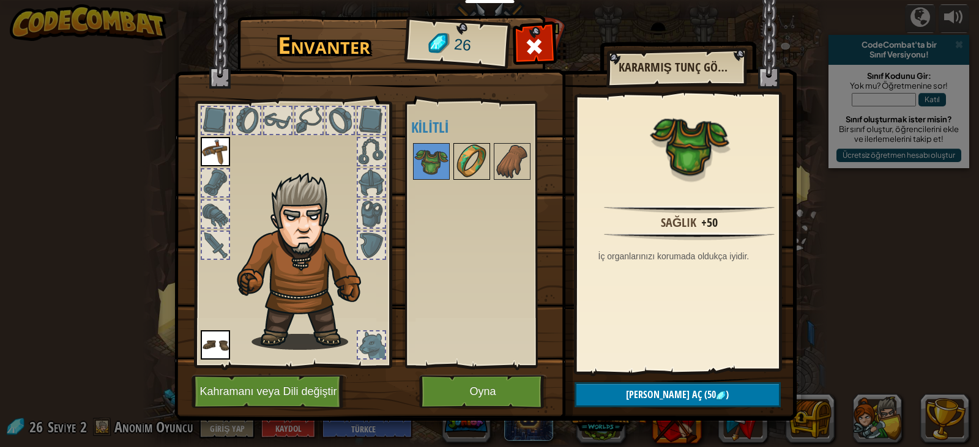
click at [476, 167] on img at bounding box center [472, 161] width 34 height 34
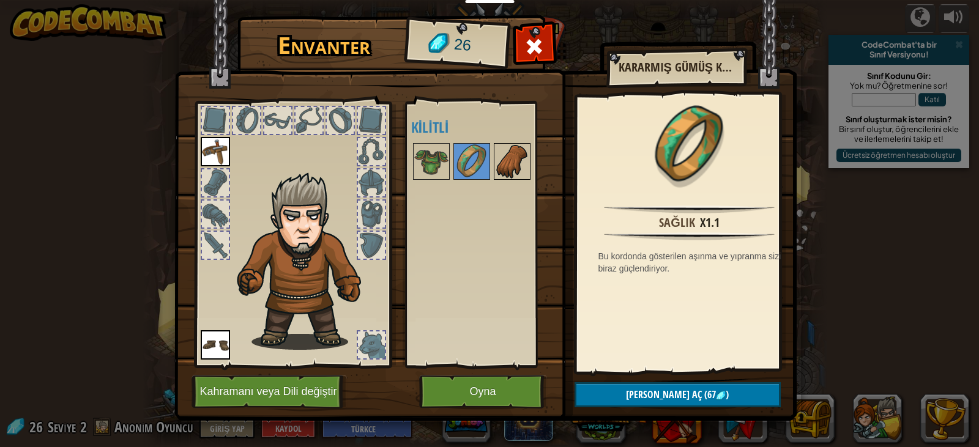
click at [509, 166] on img at bounding box center [512, 161] width 34 height 34
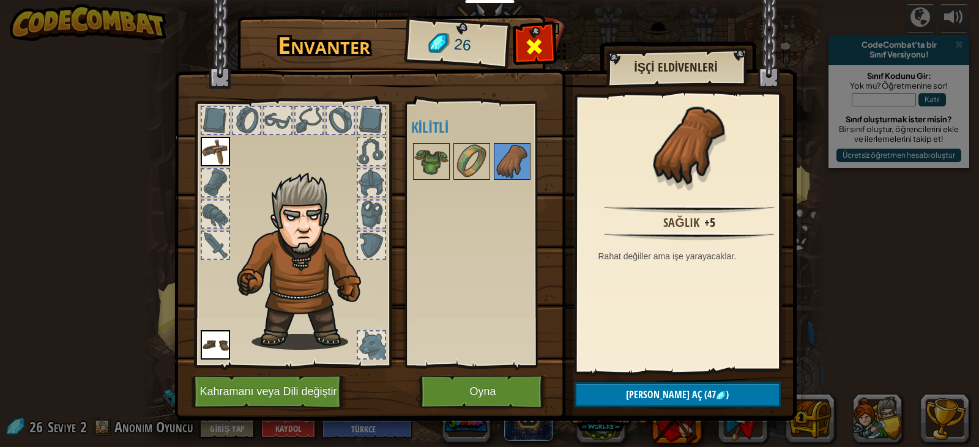
click at [526, 45] on span at bounding box center [535, 47] width 20 height 20
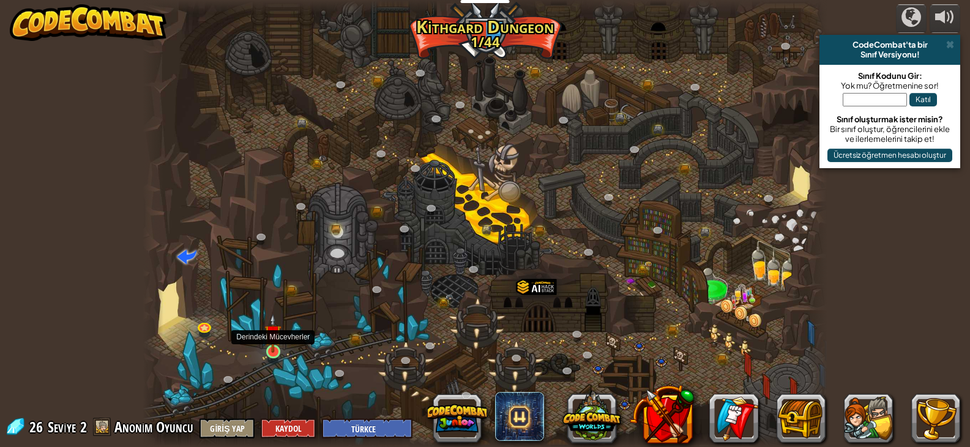
click at [267, 348] on img at bounding box center [272, 333] width 17 height 39
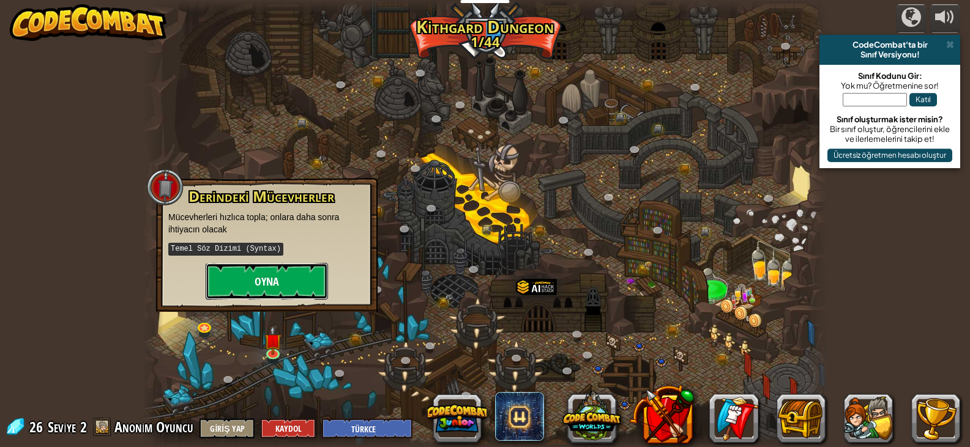
click at [274, 283] on button "Oyna" at bounding box center [267, 281] width 122 height 37
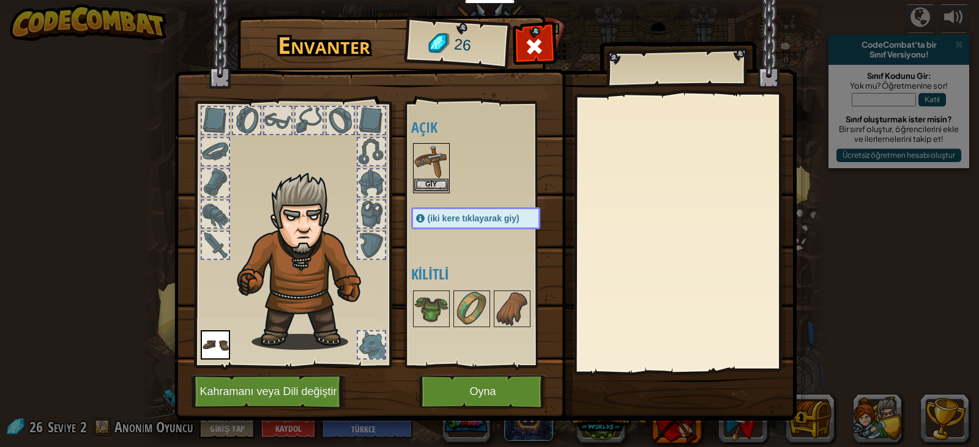
click at [432, 178] on img at bounding box center [431, 161] width 34 height 34
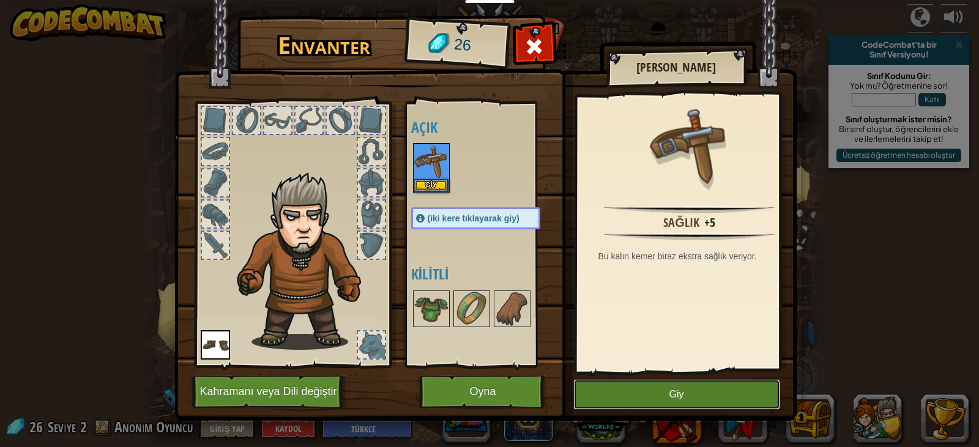
click at [606, 397] on button "Giy" at bounding box center [677, 395] width 207 height 31
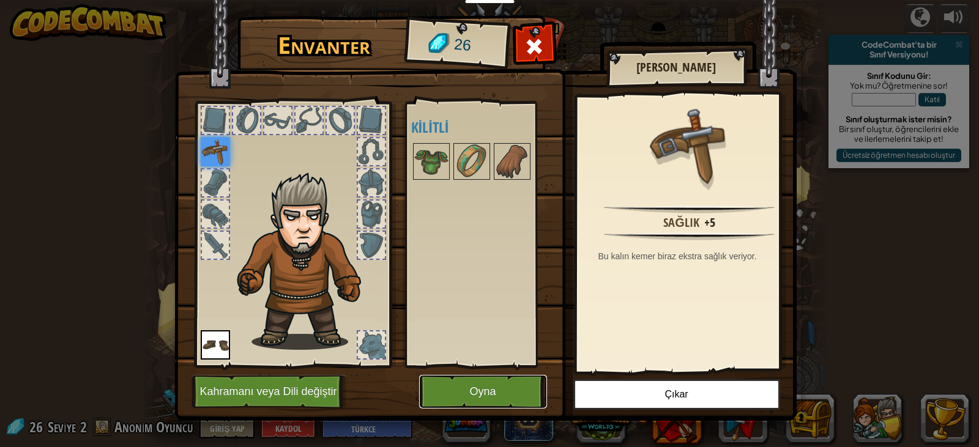
click at [463, 393] on button "Oyna" at bounding box center [483, 392] width 128 height 34
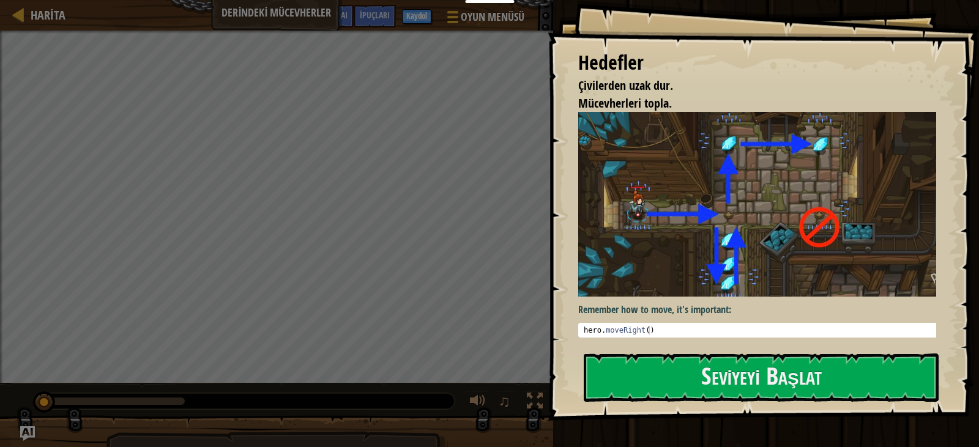
click at [688, 349] on div "Hedefler Çivilerden uzak dur. Mücevherleri topla. Remember how to move, it's im…" at bounding box center [764, 210] width 432 height 421
click at [686, 365] on button "Seviyeyi Başlat" at bounding box center [761, 378] width 355 height 48
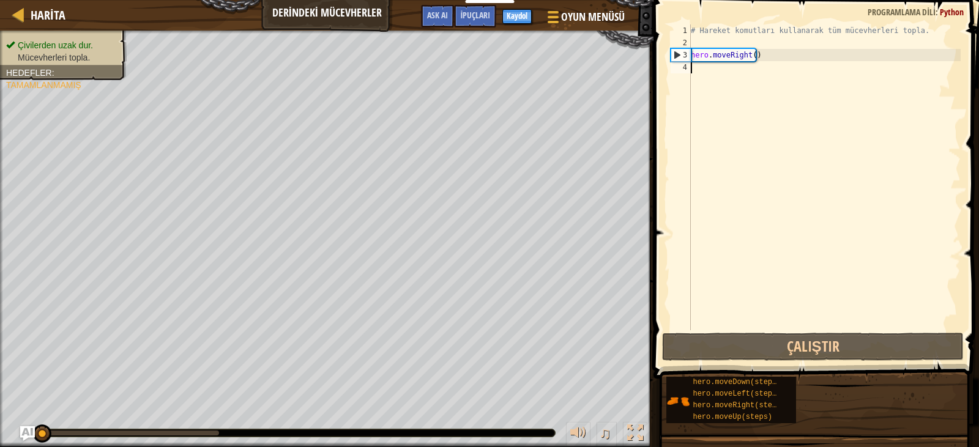
type textarea "h"
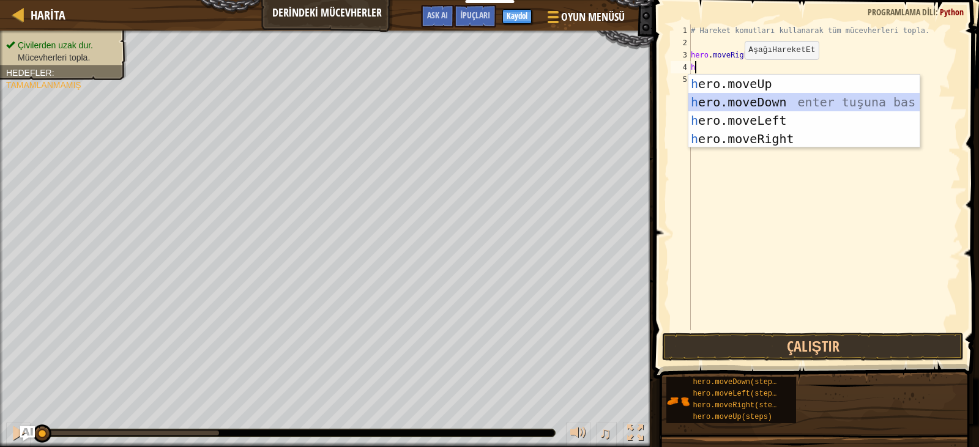
click at [735, 99] on div "h ero.moveUp enter tuşuna bas h ero.moveDown enter tuşuna bas h ero.moveLeft en…" at bounding box center [804, 130] width 231 height 110
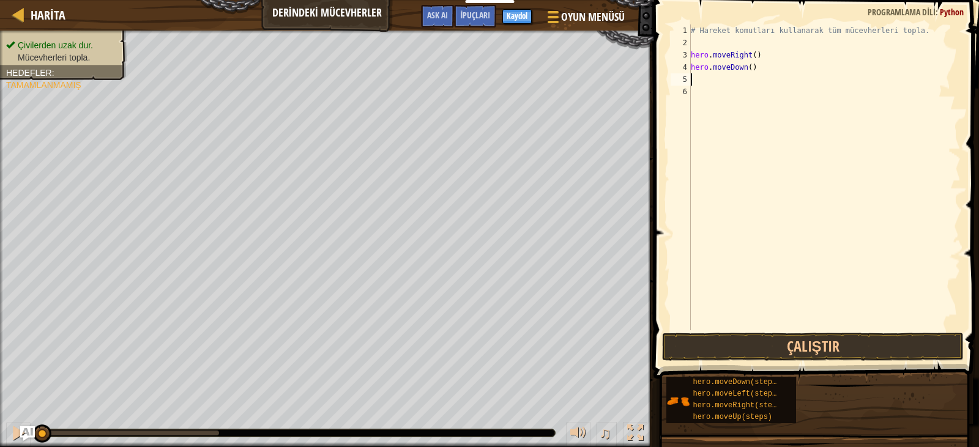
type textarea "h"
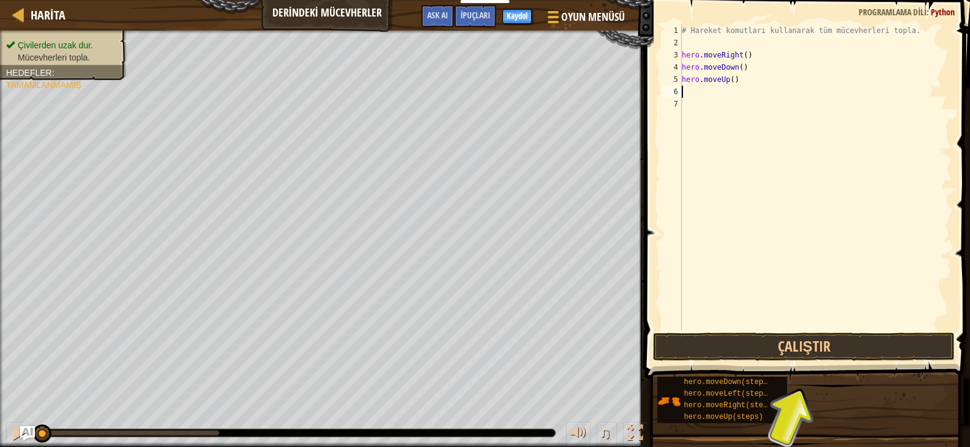
type textarea "h"
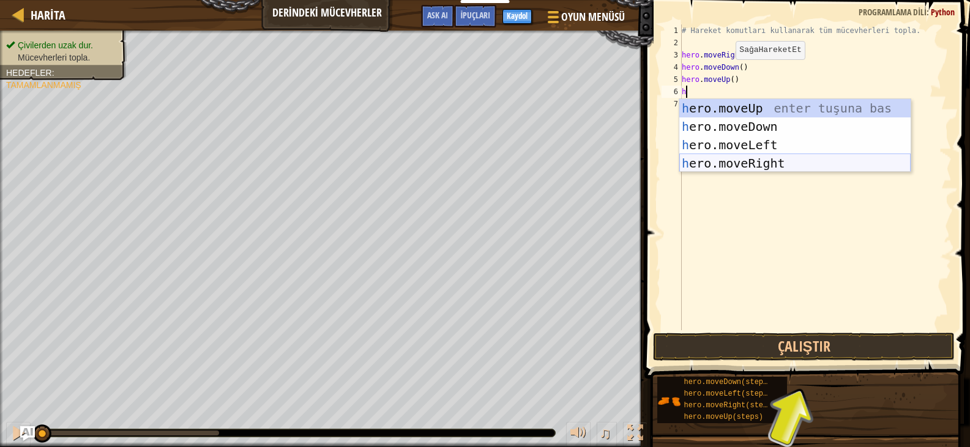
click at [772, 160] on div "h ero.moveUp enter tuşuna bas h ero.moveDown enter tuşuna bas h ero.moveLeft en…" at bounding box center [794, 154] width 231 height 110
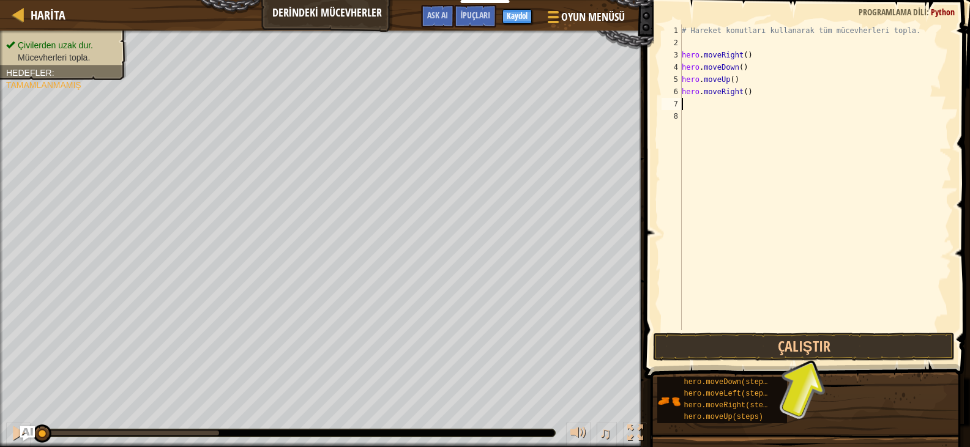
type textarea "h"
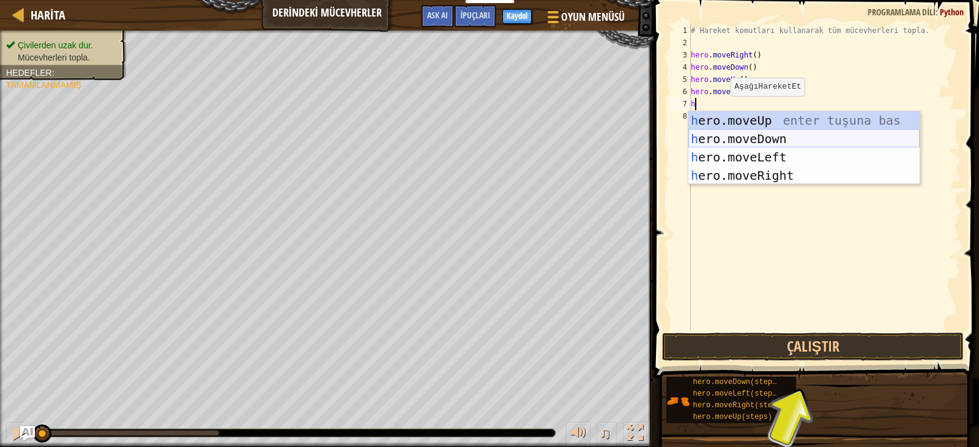
click at [722, 131] on div "h ero.moveUp enter tuşuna bas h ero.moveDown enter tuşuna bas h ero.moveLeft en…" at bounding box center [804, 166] width 231 height 110
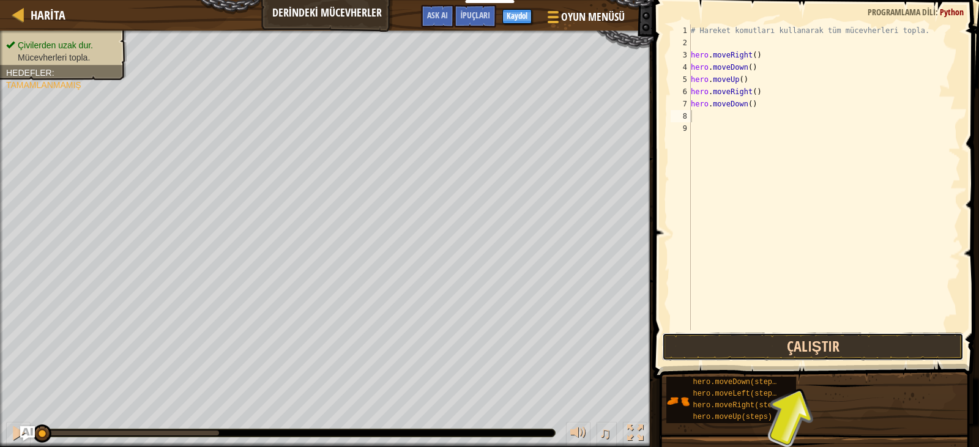
click at [770, 343] on button "Çalıştır" at bounding box center [812, 347] width 301 height 28
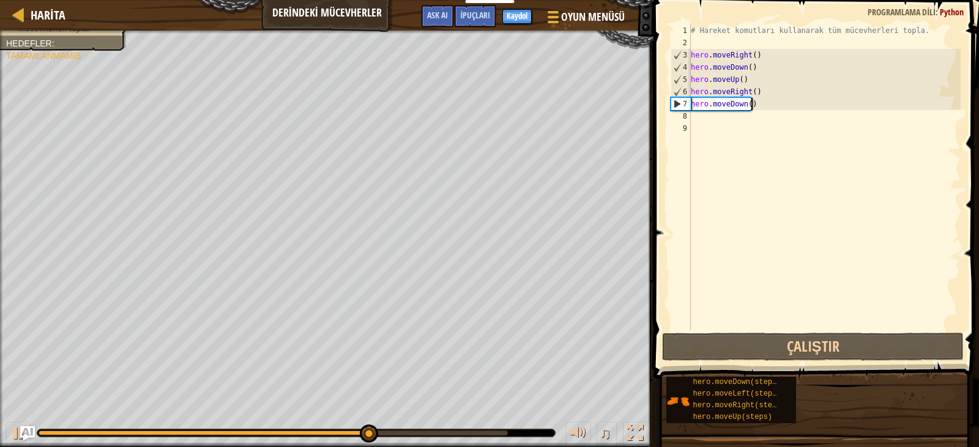
click at [755, 105] on div "# Hareket komutları kullanarak tüm mücevherleri topla. hero . moveRight ( ) her…" at bounding box center [825, 189] width 272 height 331
type textarea "hero.moveDown()"
click at [755, 105] on div "# Hareket komutları kullanarak tüm mücevherleri topla. hero . moveRight ( ) her…" at bounding box center [825, 189] width 272 height 331
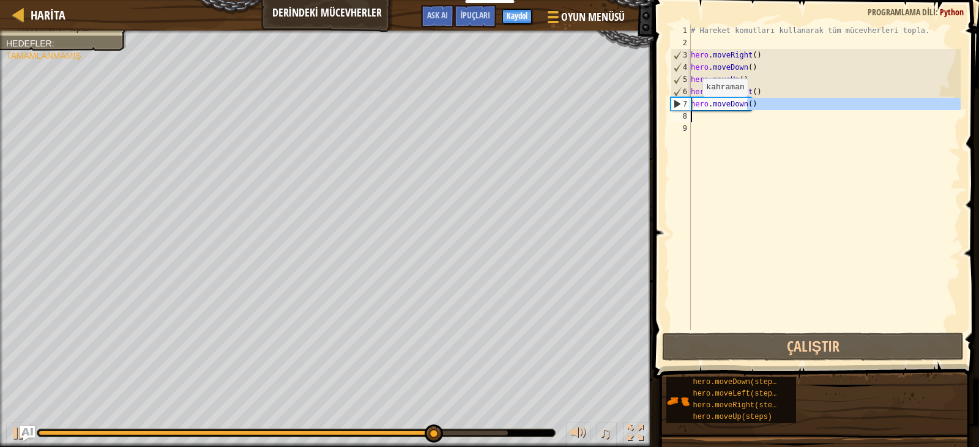
drag, startPoint x: 749, startPoint y: 105, endPoint x: 697, endPoint y: 108, distance: 51.5
click at [689, 108] on div "hero.moveDown() 1 2 3 4 5 6 7 8 9 # Hareket komutları kullanarak tüm mücevherle…" at bounding box center [814, 177] width 293 height 306
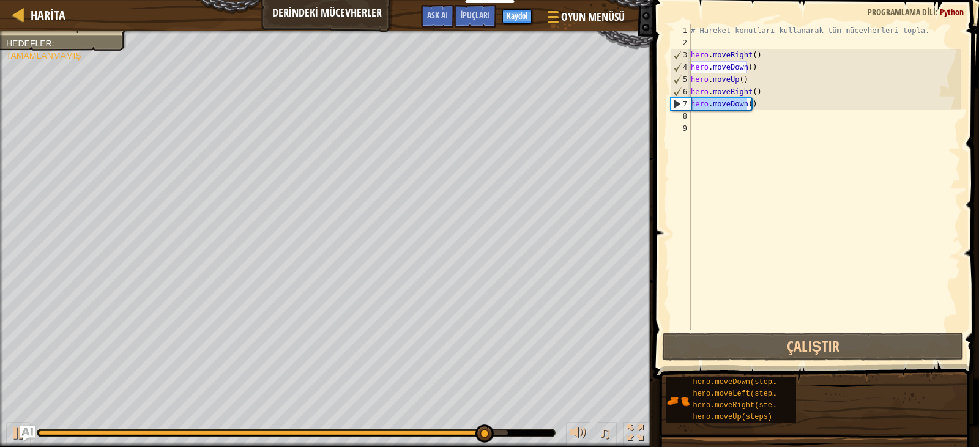
click at [759, 127] on div "# Hareket komutları kullanarak tüm mücevherleri topla. hero . moveRight ( ) her…" at bounding box center [825, 189] width 272 height 331
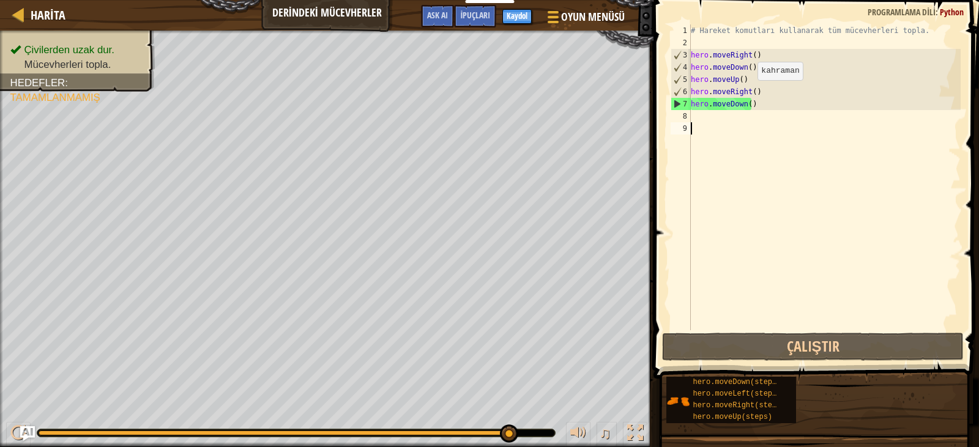
click at [747, 92] on div "# Hareket komutları kullanarak tüm mücevherleri topla. hero . moveRight ( ) her…" at bounding box center [825, 189] width 272 height 331
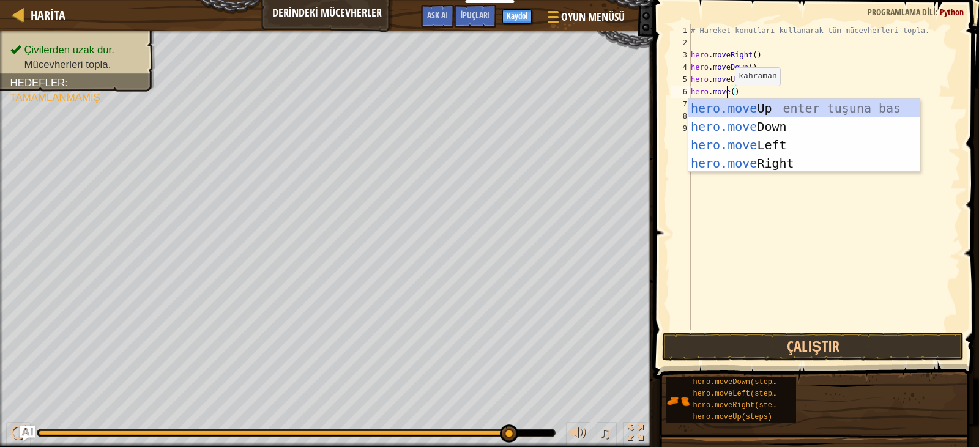
scroll to position [6, 3]
click at [749, 106] on div "hero.move Up enter tuşuna bas hero.move Down enter tuşuna bas hero.move Left en…" at bounding box center [804, 154] width 231 height 110
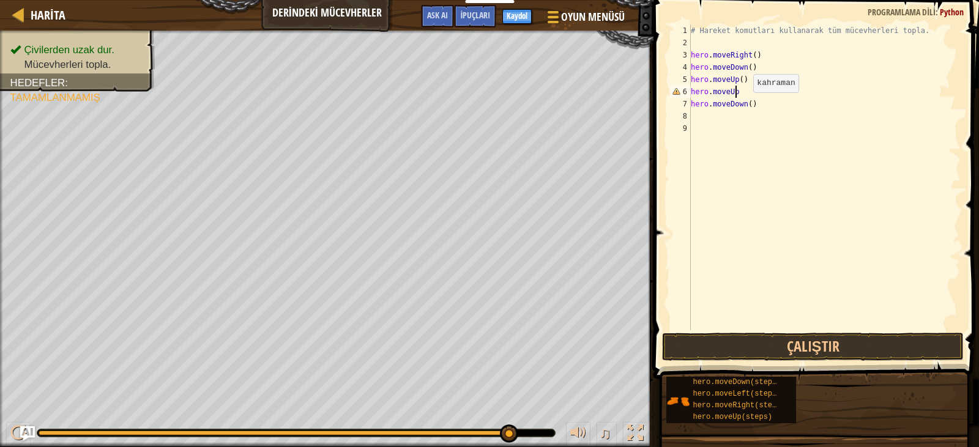
click at [743, 105] on div "# Hareket komutları kullanarak tüm mücevherleri topla. hero . moveRight ( ) her…" at bounding box center [825, 189] width 272 height 331
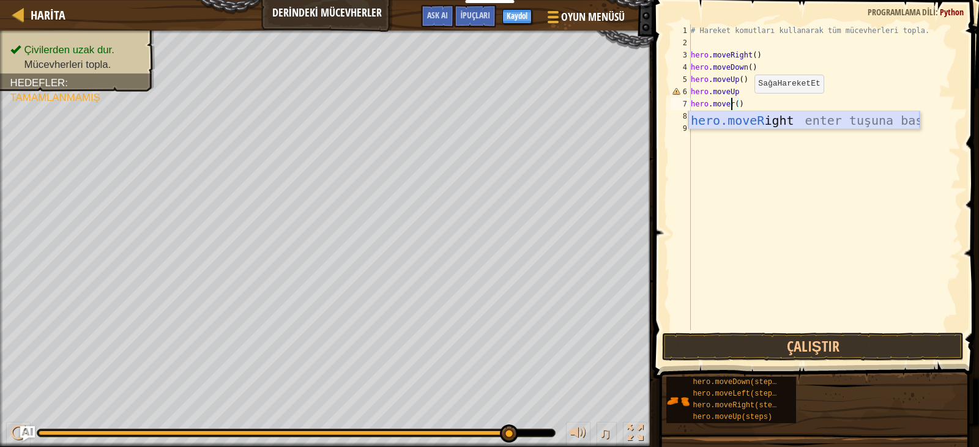
click at [751, 115] on div "hero.moveR ight enter tuşuna bas" at bounding box center [804, 138] width 231 height 55
type textarea "hero.moveRight"
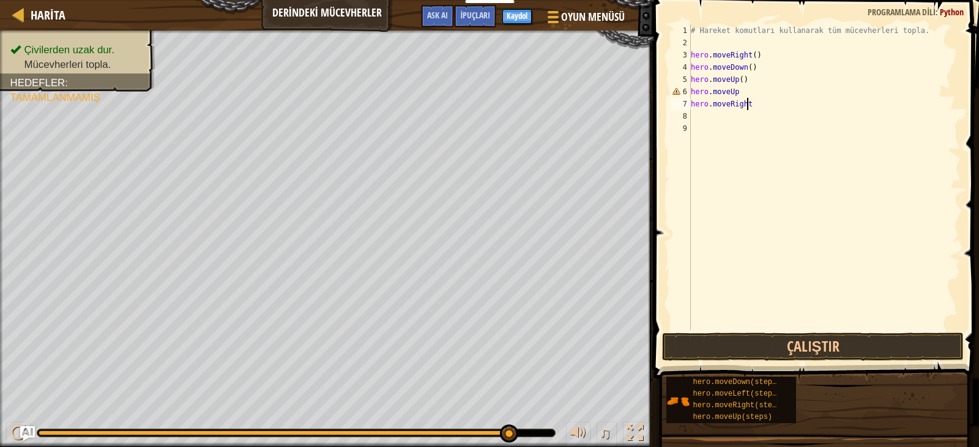
scroll to position [6, 0]
type textarea "h"
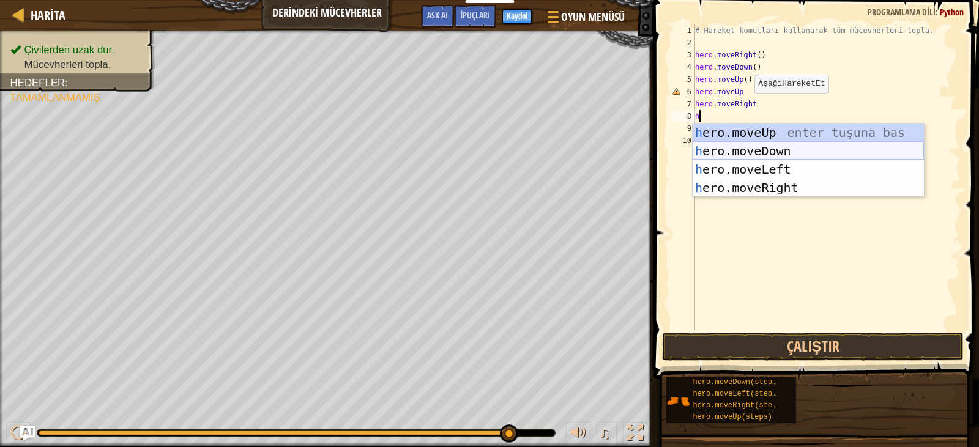
click at [748, 146] on div "h ero.moveUp enter tuşuna bas h ero.moveDown enter tuşuna bas h ero.moveLeft en…" at bounding box center [808, 179] width 231 height 110
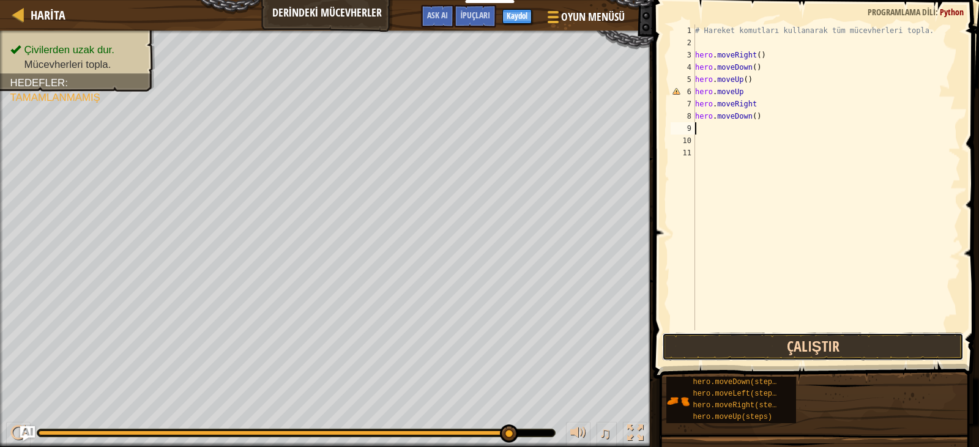
click at [817, 335] on button "Çalıştır" at bounding box center [812, 347] width 301 height 28
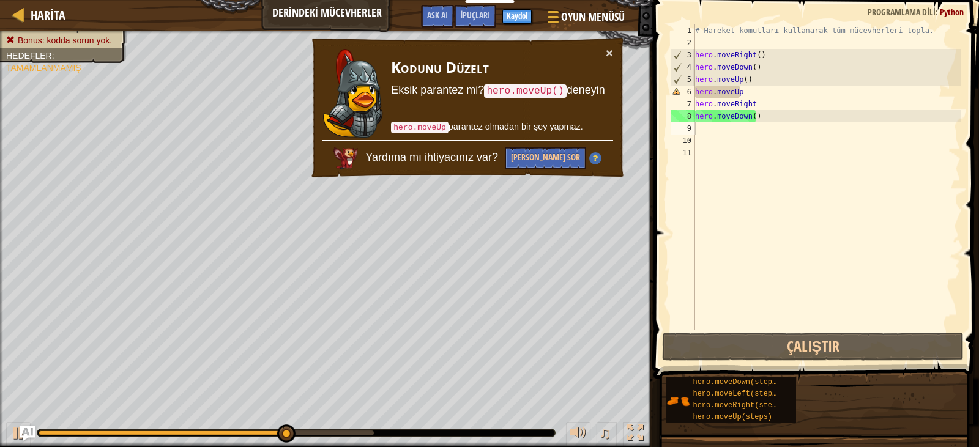
click at [607, 45] on div "× Kodunu Düzelt Eksik parantez mi? hero.moveUp() deneyin hero.moveUp parantez o…" at bounding box center [468, 108] width 316 height 143
click at [607, 51] on button "×" at bounding box center [609, 53] width 7 height 13
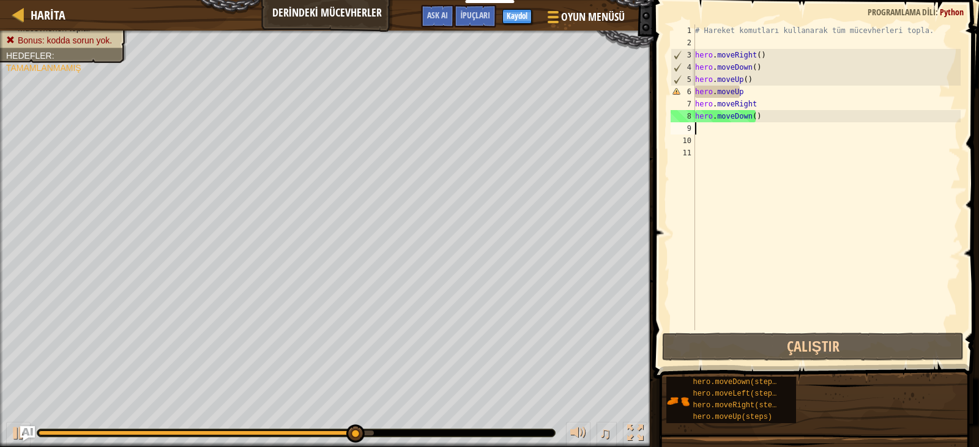
click at [747, 94] on div "# Hareket komutları kullanarak tüm mücevherleri topla. hero . moveRight ( ) her…" at bounding box center [827, 189] width 269 height 331
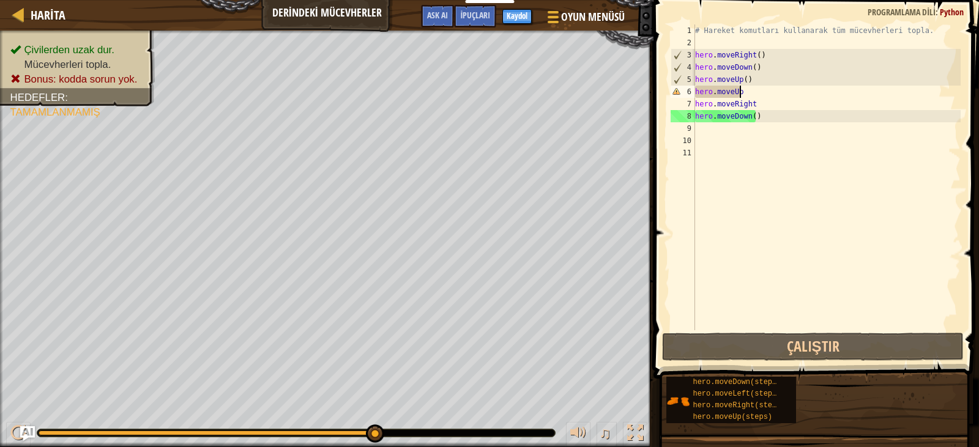
scroll to position [6, 4]
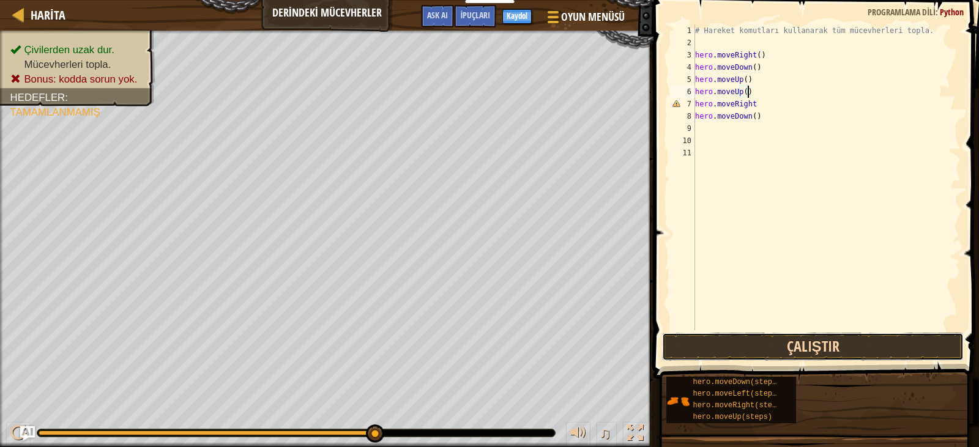
click at [817, 353] on button "Çalıştır" at bounding box center [812, 347] width 301 height 28
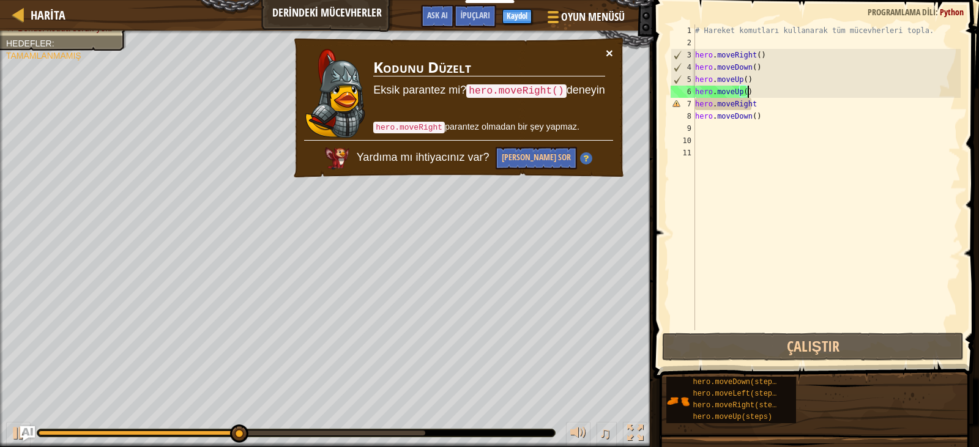
click at [607, 47] on div "× Kodunu Düzelt Eksik parantez mi? hero.moveRight() deneyin hero.moveRight para…" at bounding box center [459, 108] width 336 height 148
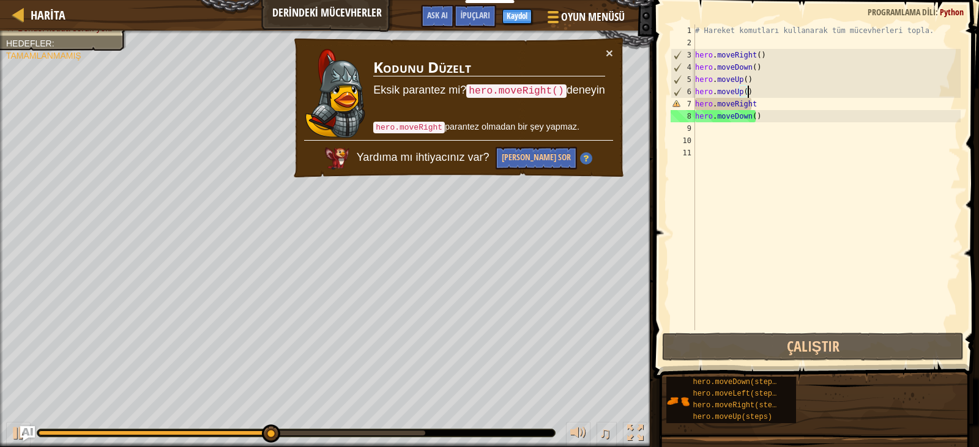
click at [604, 48] on td "Kodunu Düzelt Eksik parantez mi? hero.moveRight() deneyin hero.moveRight parant…" at bounding box center [489, 93] width 234 height 97
click at [609, 47] on button "×" at bounding box center [609, 53] width 7 height 13
click at [607, 54] on button "×" at bounding box center [609, 53] width 7 height 13
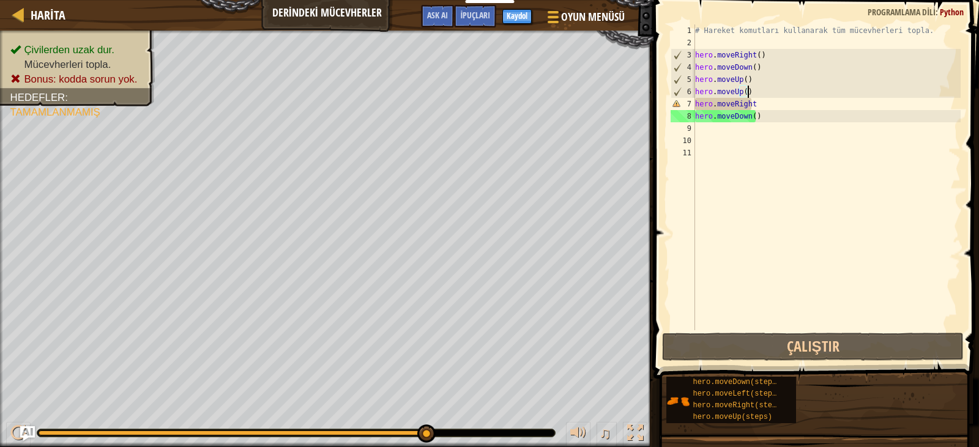
click at [762, 104] on div "# Hareket komutları kullanarak tüm mücevherleri topla. hero . moveRight ( ) her…" at bounding box center [827, 189] width 269 height 331
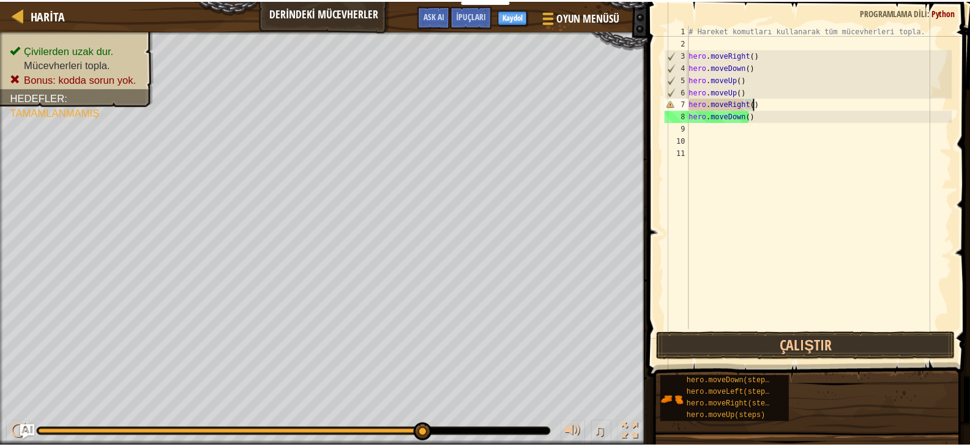
scroll to position [6, 5]
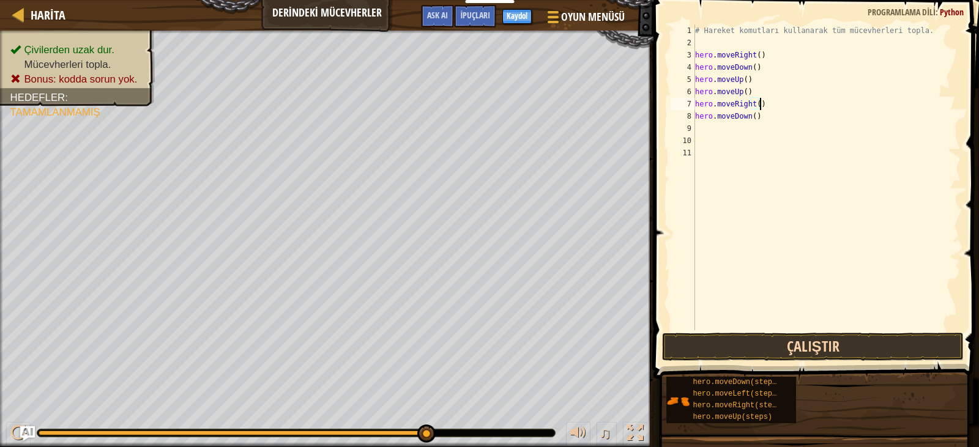
type textarea "hero.moveRight()"
click at [790, 350] on button "Çalıştır" at bounding box center [812, 347] width 301 height 28
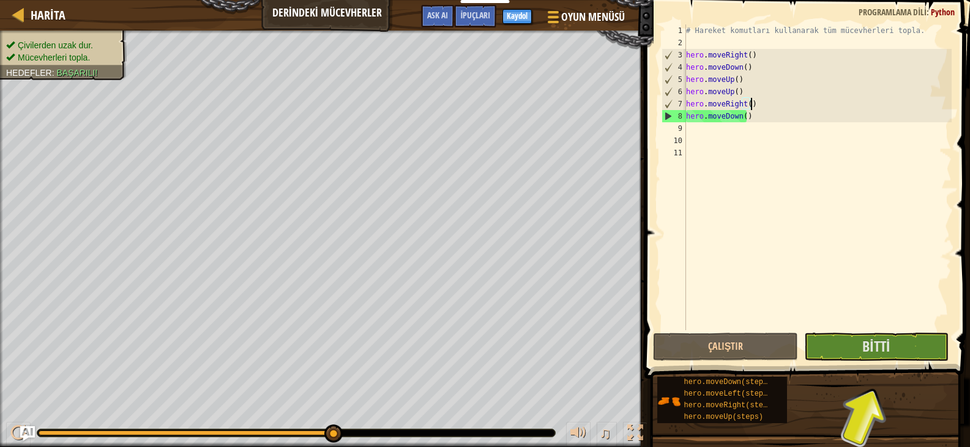
click at [699, 128] on div "# Hareket komutları kullanarak tüm mücevherleri topla. hero . moveRight ( ) her…" at bounding box center [818, 189] width 269 height 331
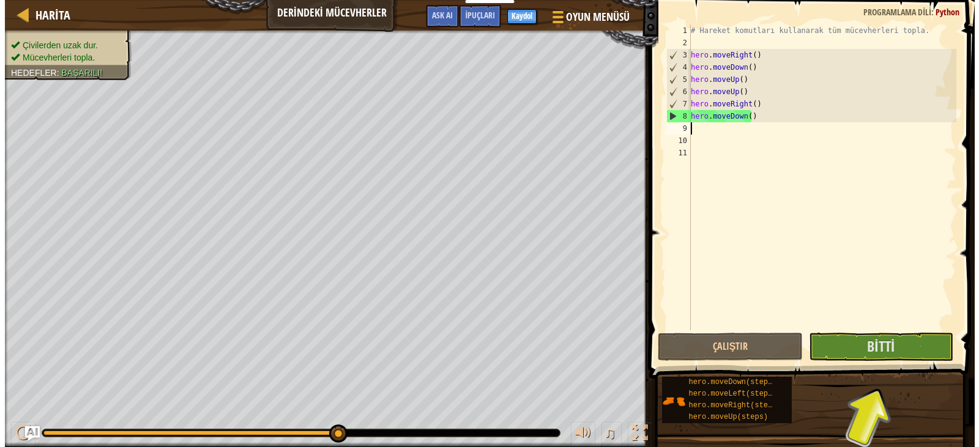
scroll to position [6, 0]
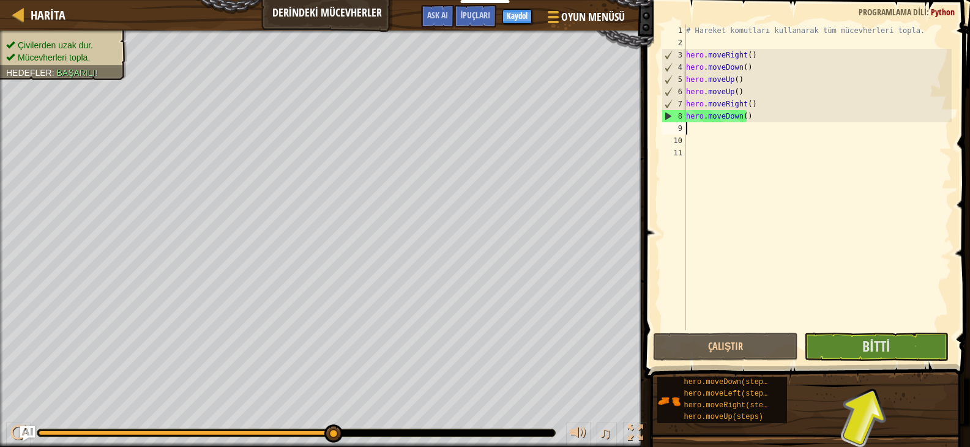
type textarea "h"
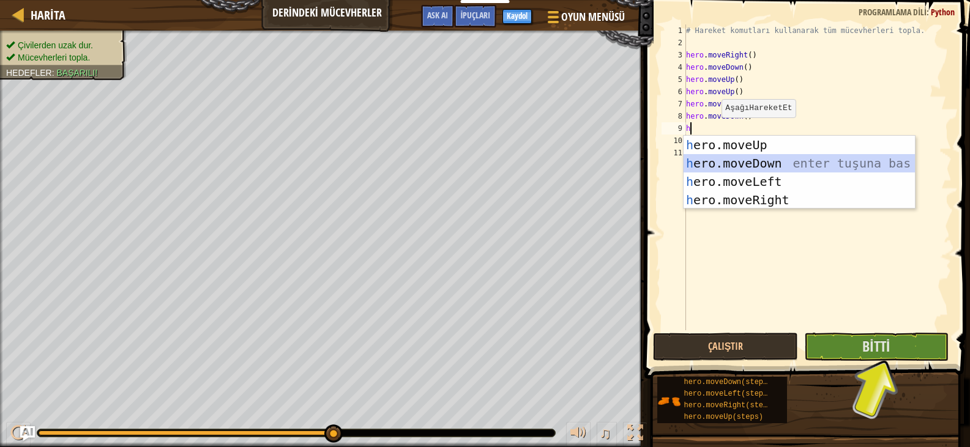
click at [742, 163] on div "h ero.moveUp enter tuşuna bas h ero.moveDown enter tuşuna bas h ero.moveLeft en…" at bounding box center [799, 191] width 231 height 110
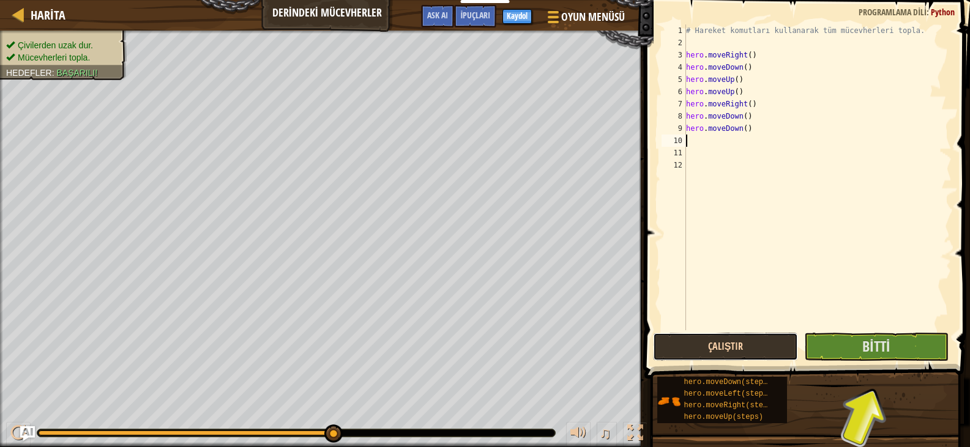
click at [767, 346] on button "Çalıştır" at bounding box center [725, 347] width 144 height 28
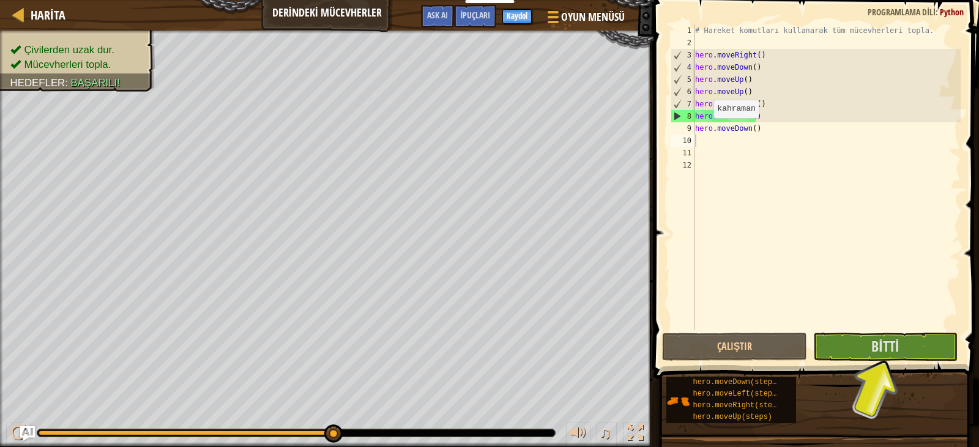
click at [669, 125] on div "1 2 3 4 5 6 7 8 9 10 11 12 # Hareket komutları kullanarak tüm mücevherleri topl…" at bounding box center [814, 177] width 293 height 306
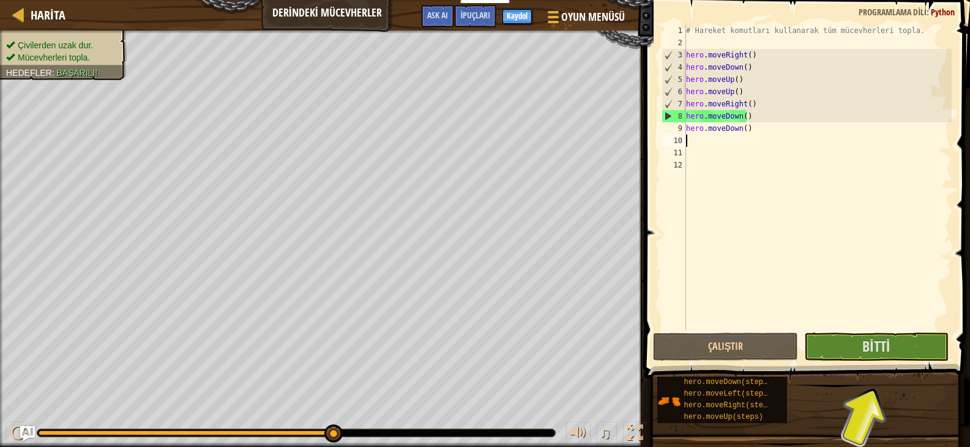
click at [768, 145] on div "# Hareket komutları kullanarak tüm mücevherleri topla. hero . moveRight ( ) her…" at bounding box center [818, 189] width 269 height 331
click at [836, 340] on button "Bitti" at bounding box center [876, 347] width 144 height 28
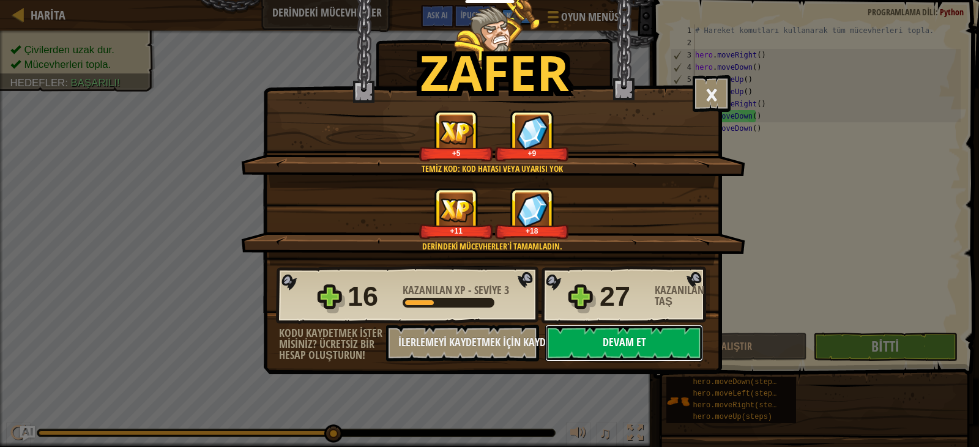
click at [615, 342] on button "Devam et" at bounding box center [624, 343] width 158 height 37
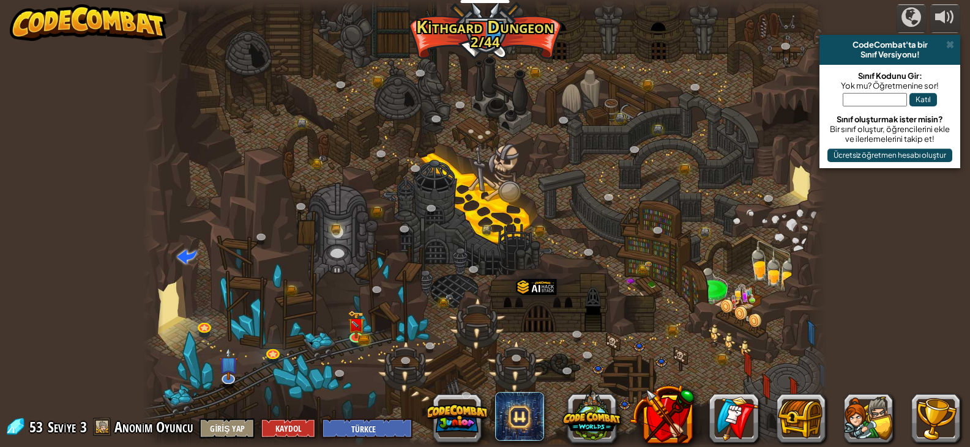
select select "tr"
click at [357, 323] on img at bounding box center [356, 318] width 10 height 10
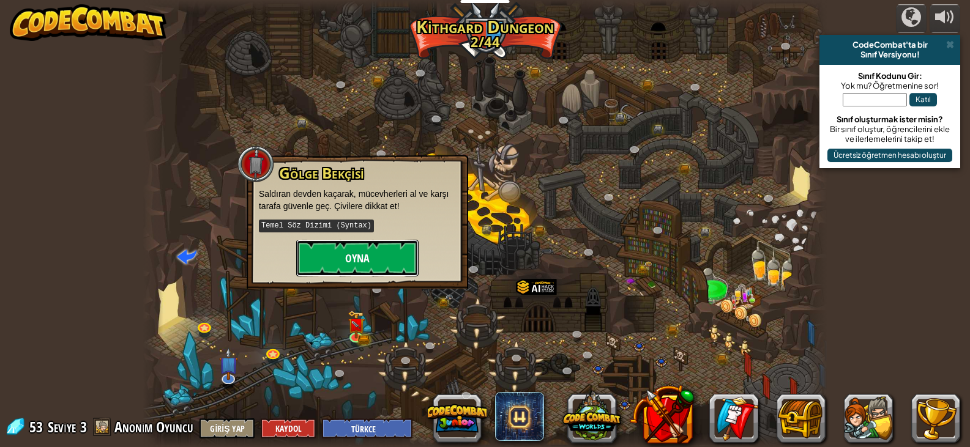
click at [370, 263] on button "Oyna" at bounding box center [357, 258] width 122 height 37
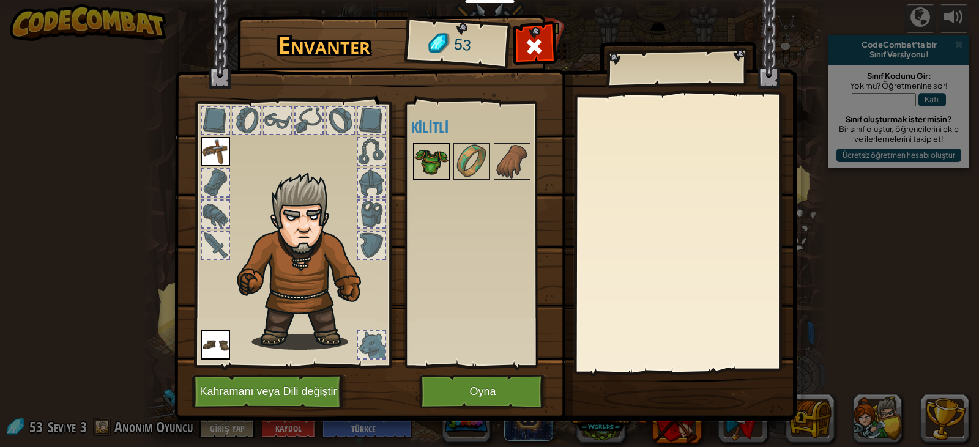
click at [436, 170] on img at bounding box center [431, 161] width 34 height 34
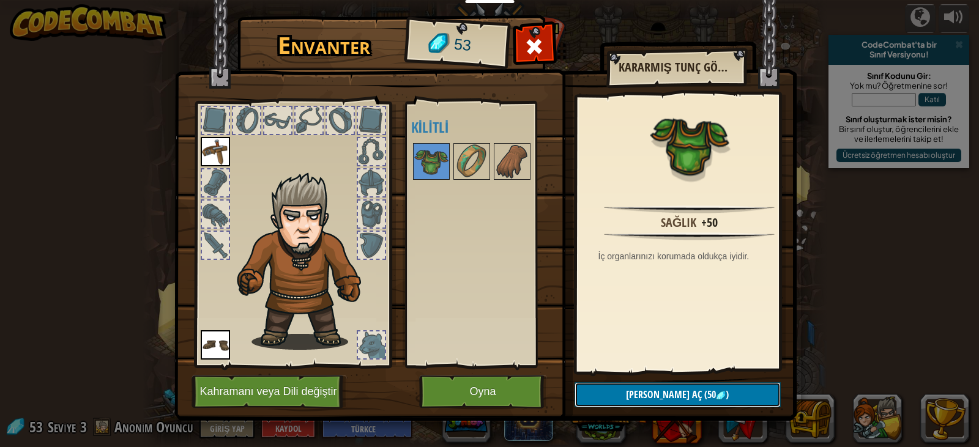
click at [603, 398] on button "Kilidi aç (50 )" at bounding box center [678, 395] width 206 height 25
click at [590, 397] on button "Devam et" at bounding box center [678, 395] width 206 height 25
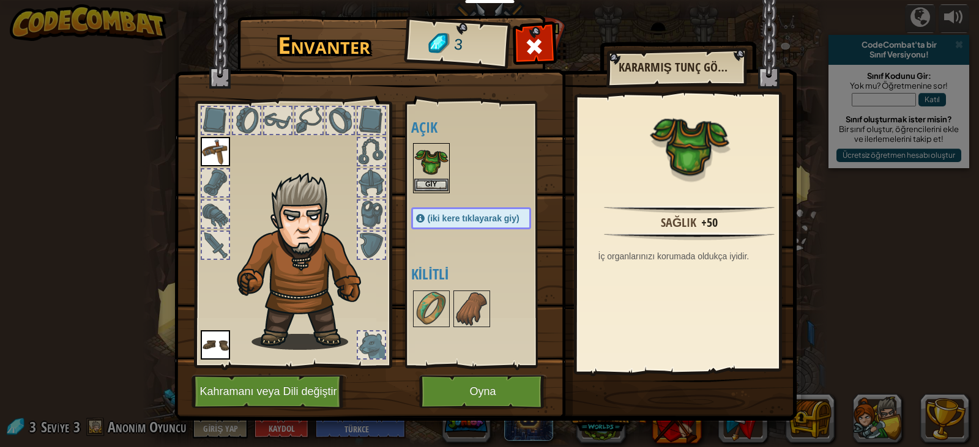
click at [434, 172] on img at bounding box center [431, 161] width 34 height 34
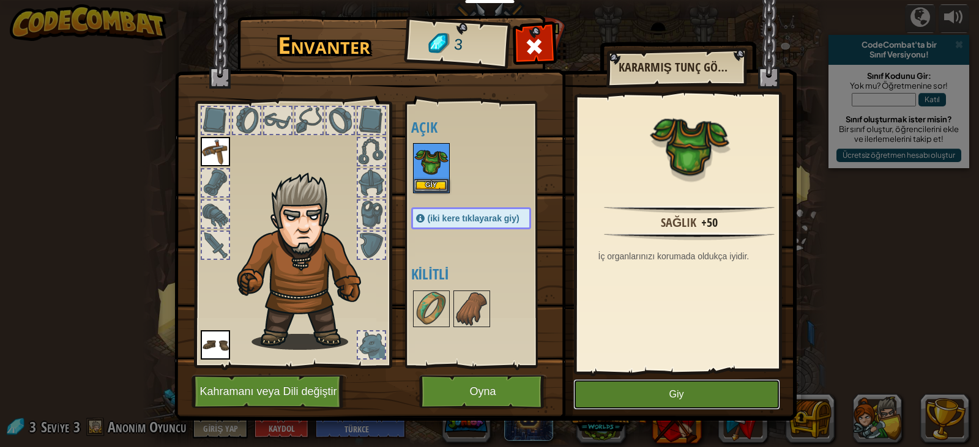
click at [730, 391] on button "Giy" at bounding box center [677, 395] width 207 height 31
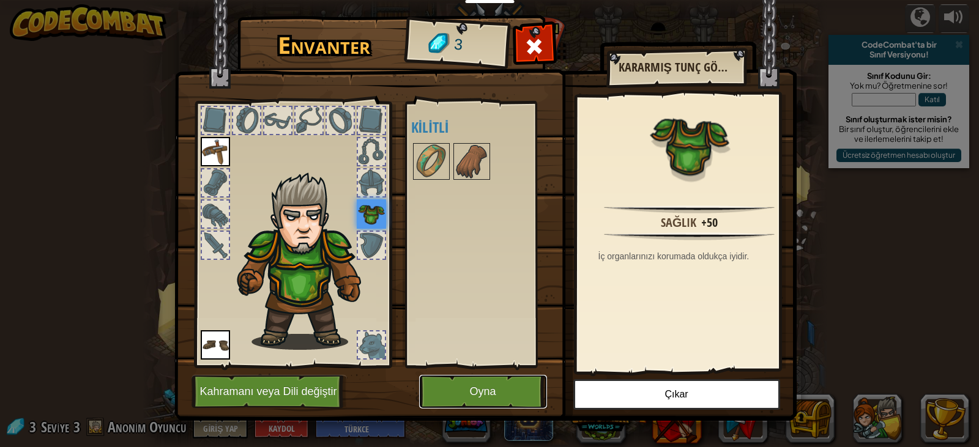
click at [486, 397] on button "Oyna" at bounding box center [483, 392] width 128 height 34
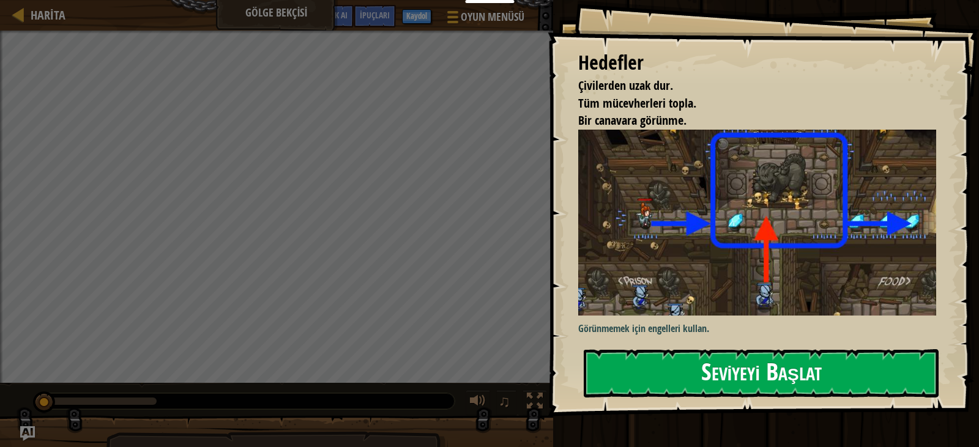
click at [720, 367] on button "Seviyeyi Başlat" at bounding box center [761, 374] width 355 height 48
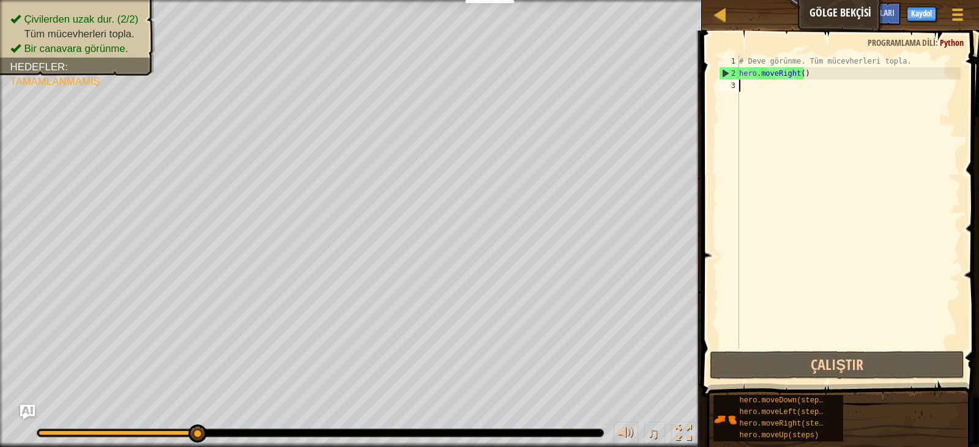
type textarea "h"
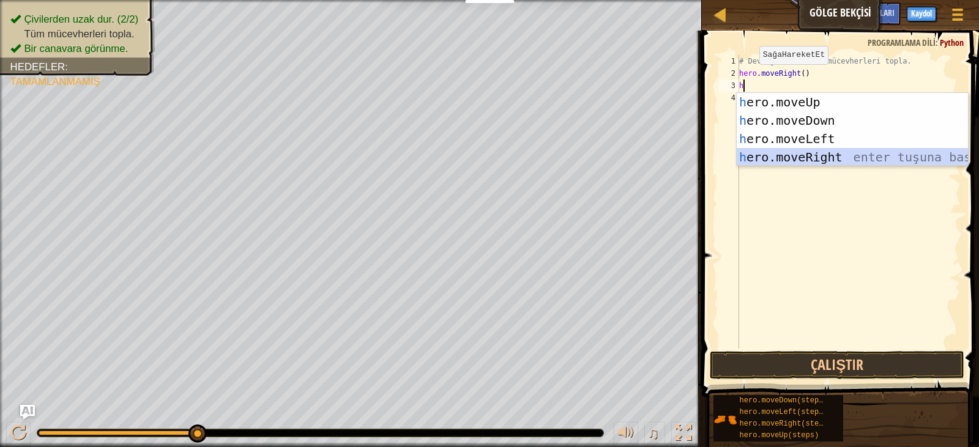
click at [791, 152] on div "h ero.moveUp enter tuşuna bas h ero.moveDown enter tuşuna bas h ero.moveLeft en…" at bounding box center [852, 148] width 231 height 110
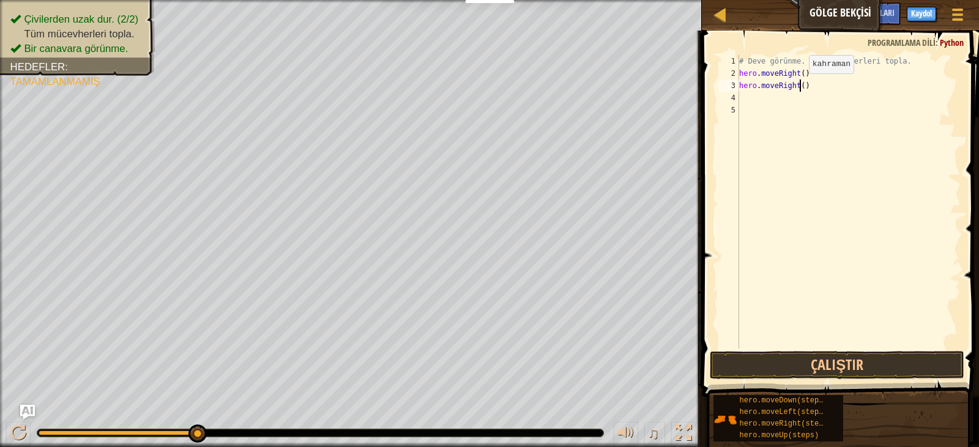
click at [799, 86] on div "# Deve görünme. Tüm mücevherleri topla. hero . moveRight ( ) hero . moveRight (…" at bounding box center [849, 214] width 224 height 318
type textarea "hero.moveRight(2)"
click at [752, 99] on div "# Deve görünme. Tüm mücevherleri topla. hero . moveRight ( ) hero . moveRight (…" at bounding box center [849, 214] width 224 height 318
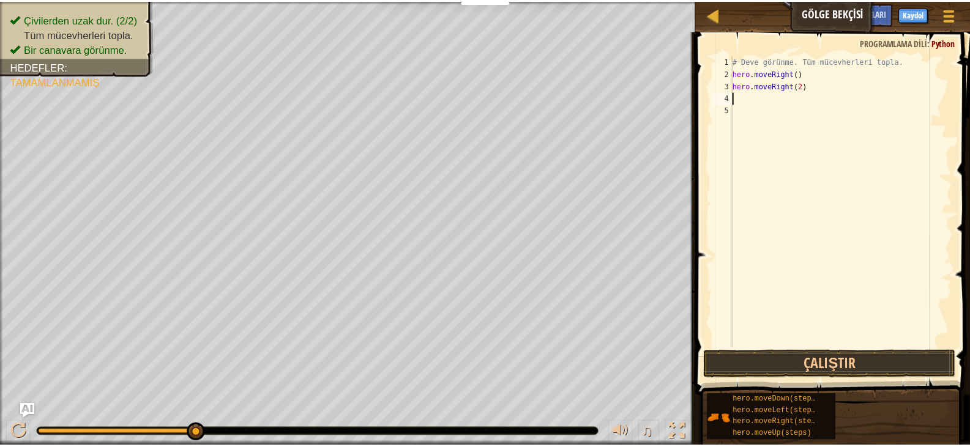
scroll to position [6, 0]
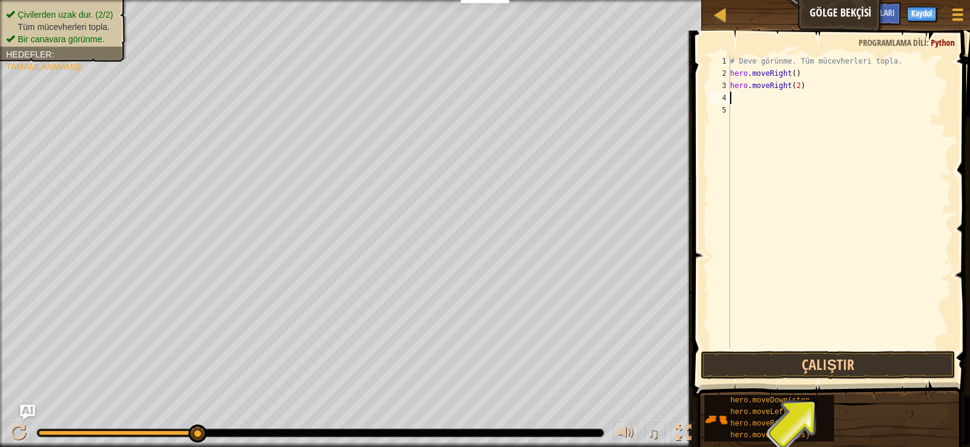
type textarea "h"
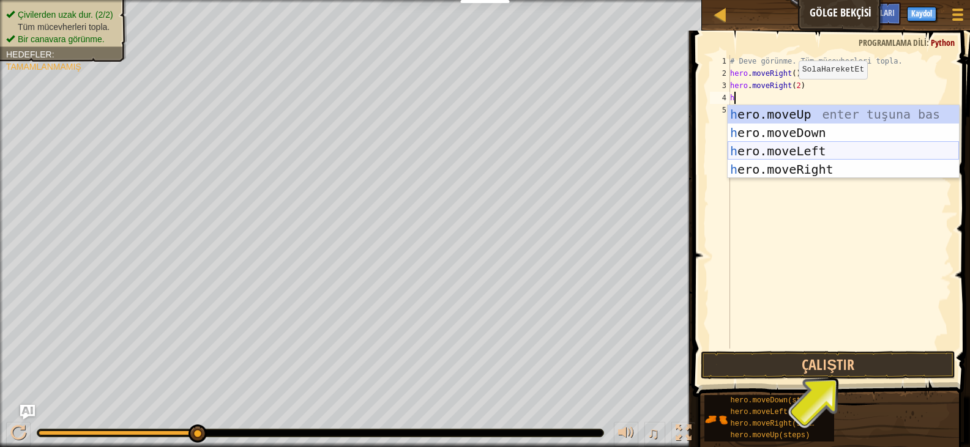
click at [769, 146] on div "h ero.moveUp enter tuşuna bas h ero.moveDown enter tuşuna bas h ero.moveLeft en…" at bounding box center [843, 160] width 231 height 110
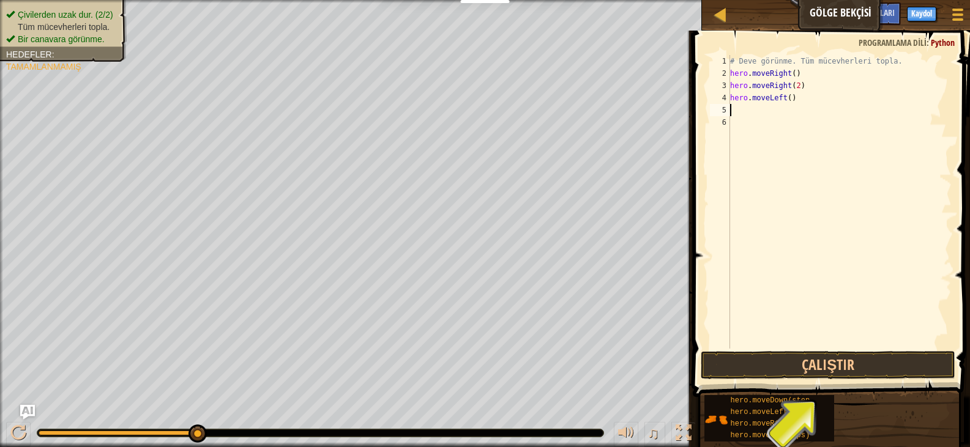
type textarea "h"
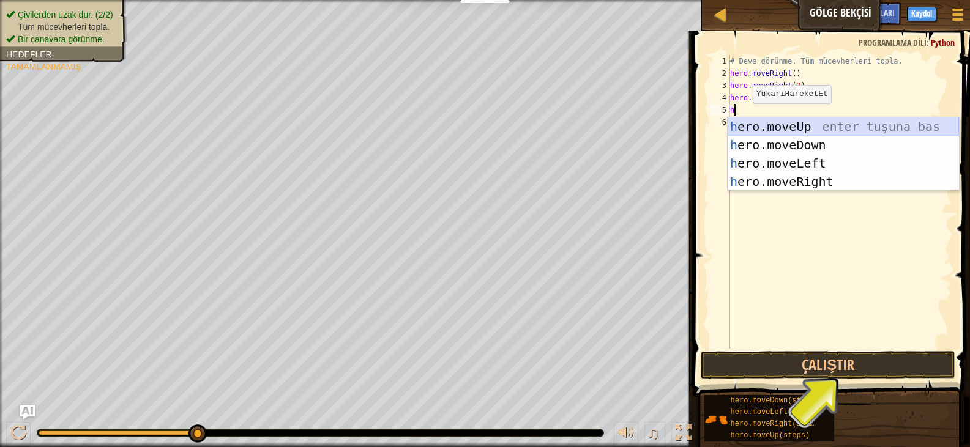
click at [778, 126] on div "h ero.moveUp enter tuşuna bas h ero.moveDown enter tuşuna bas h ero.moveLeft en…" at bounding box center [843, 173] width 231 height 110
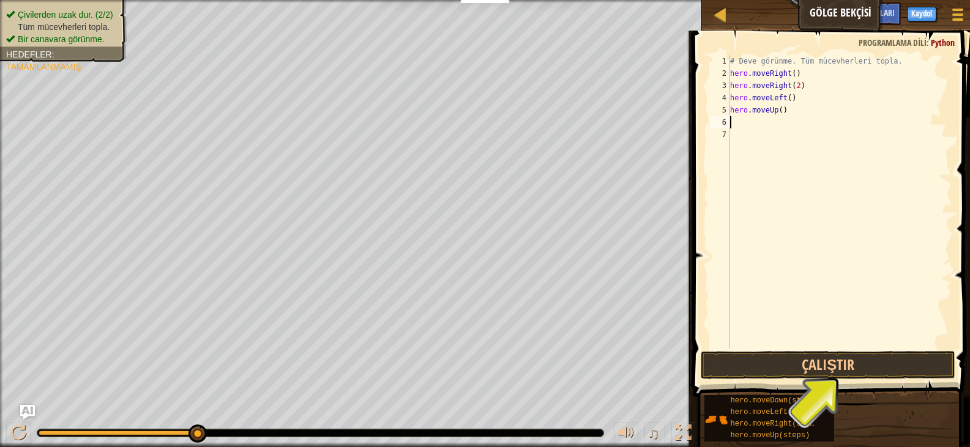
type textarea "h"
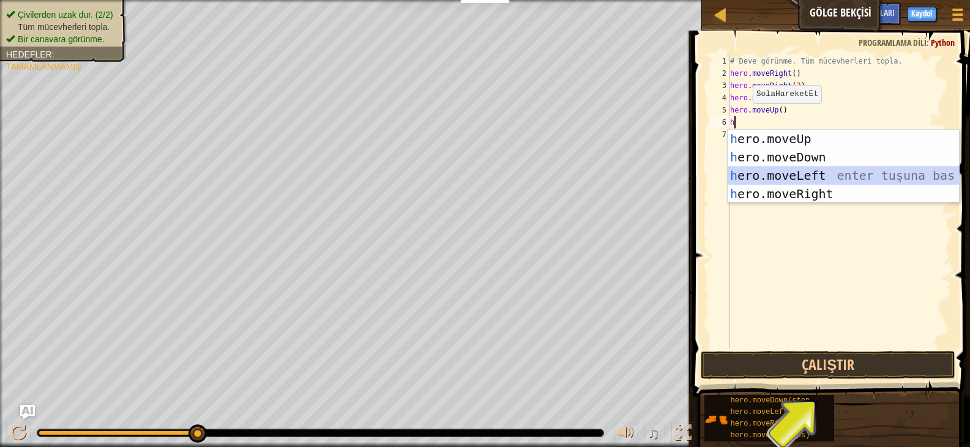
click at [784, 168] on div "h ero.moveUp enter tuşuna bas h ero.moveDown enter tuşuna bas h ero.moveLeft en…" at bounding box center [843, 185] width 231 height 110
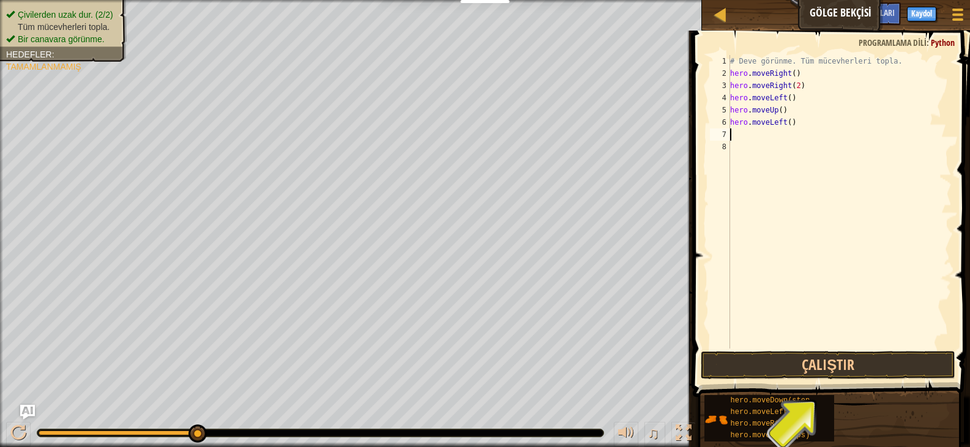
type textarea "h"
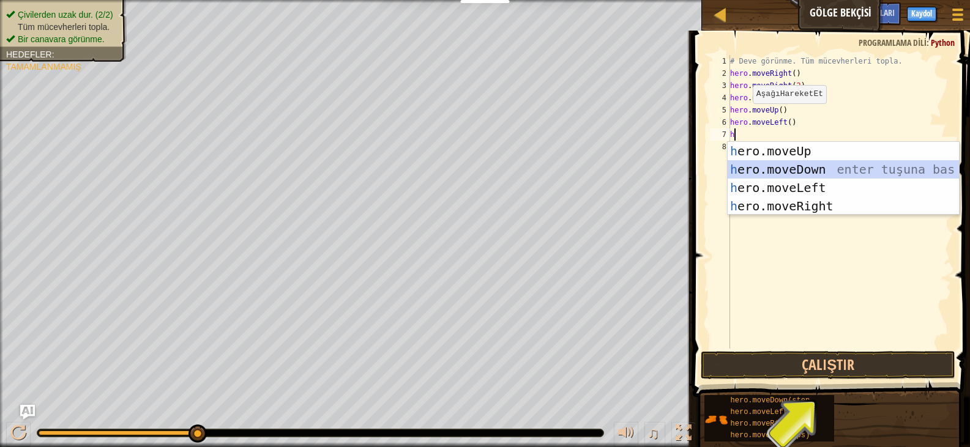
click at [787, 172] on div "h ero.moveUp enter tuşuna bas h ero.moveDown enter tuşuna bas h ero.moveLeft en…" at bounding box center [843, 197] width 231 height 110
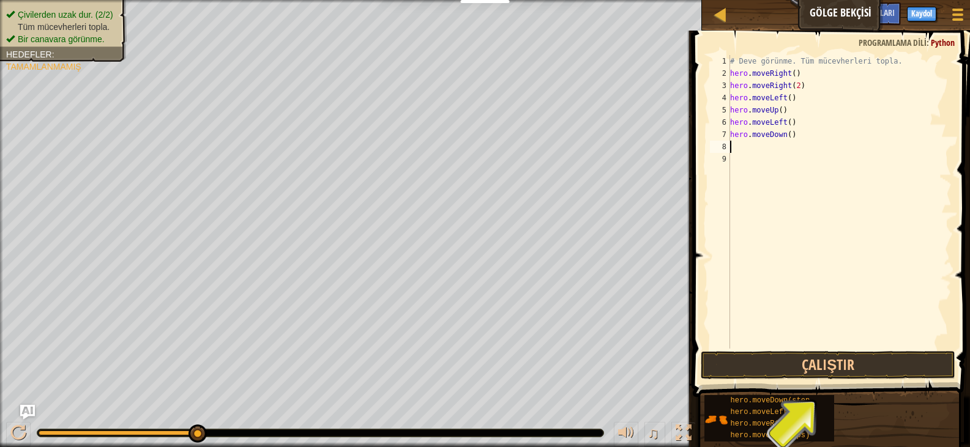
type textarea "h"
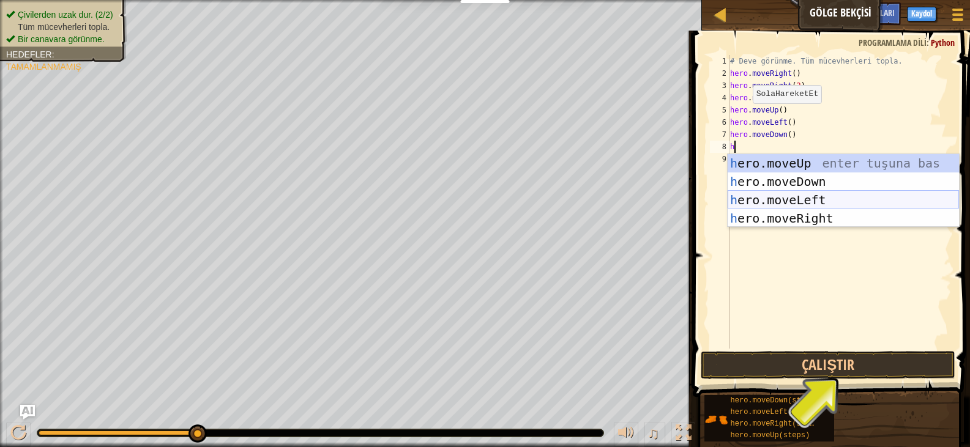
click at [774, 209] on div "h ero.moveUp enter tuşuna bas h ero.moveDown enter tuşuna bas h ero.moveLeft en…" at bounding box center [843, 209] width 231 height 110
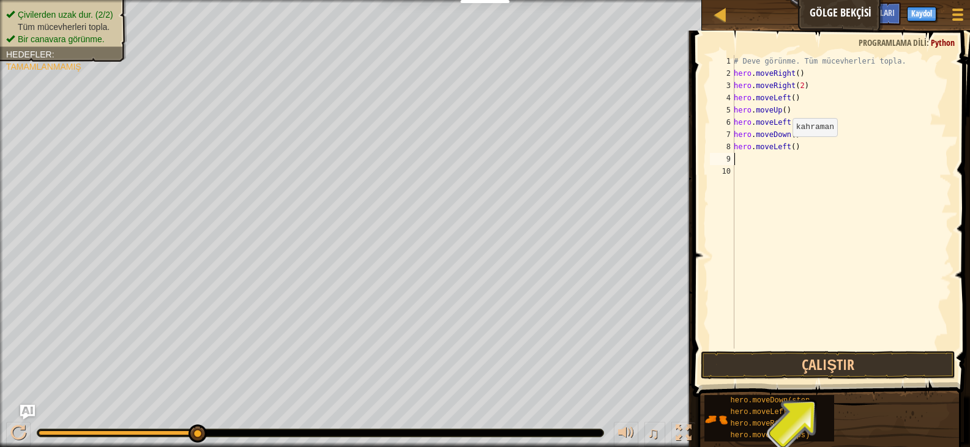
click at [786, 149] on div "# Deve görünme. Tüm mücevherleri topla. hero . moveRight ( ) hero . moveRight (…" at bounding box center [841, 214] width 220 height 318
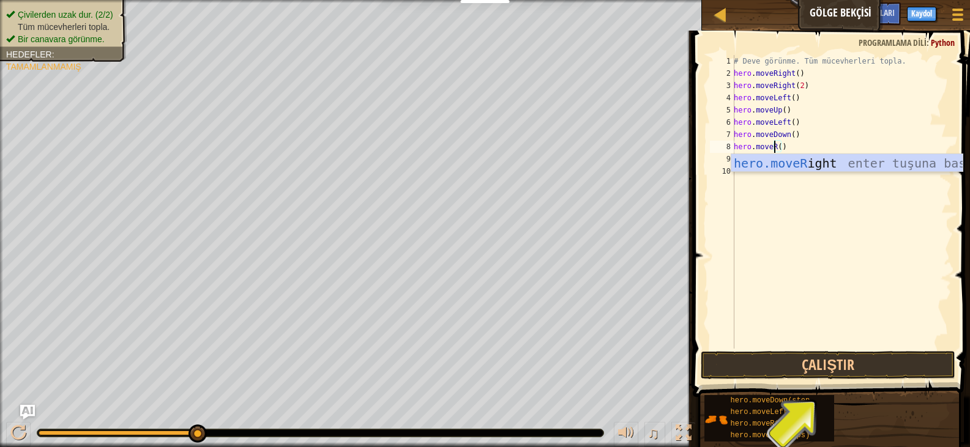
scroll to position [6, 3]
click at [790, 154] on div "hero.moveR ight enter tuşuna bas" at bounding box center [846, 181] width 231 height 55
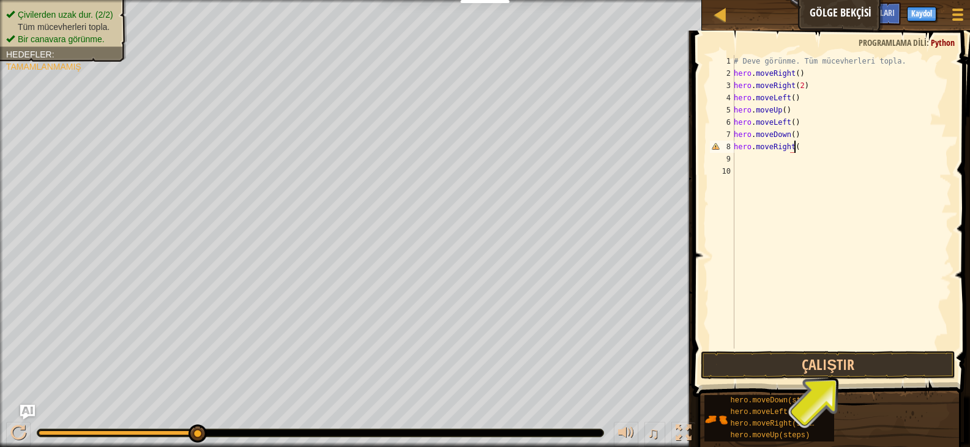
scroll to position [6, 4]
click at [794, 146] on div "# Deve görünme. Tüm mücevherleri topla. hero . moveRight ( ) hero . moveRight (…" at bounding box center [841, 214] width 220 height 318
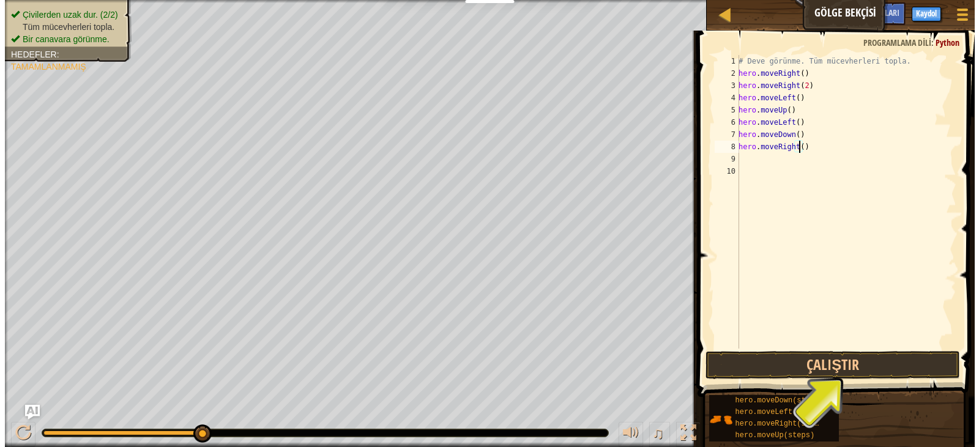
scroll to position [6, 5]
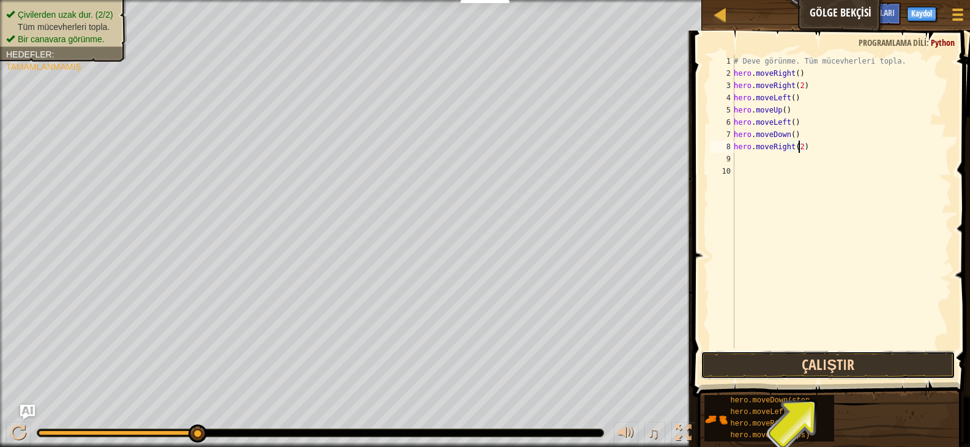
click at [765, 353] on button "Çalıştır" at bounding box center [828, 365] width 255 height 28
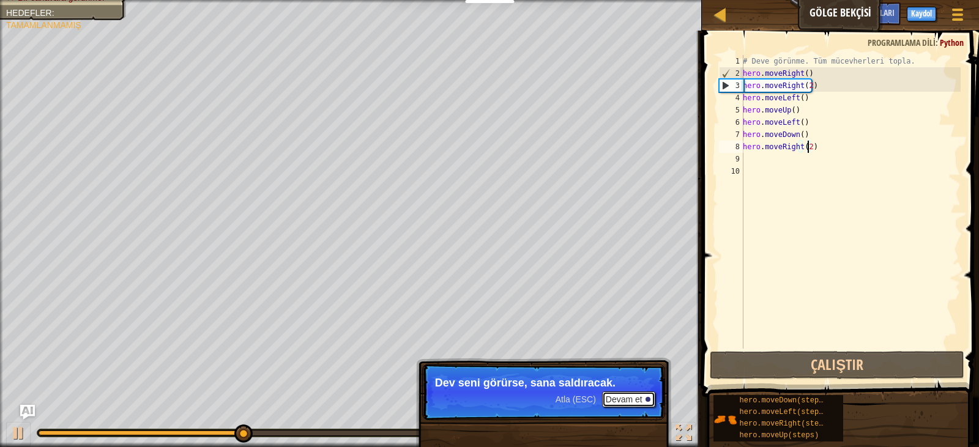
click at [623, 398] on button "Devam et" at bounding box center [628, 400] width 53 height 16
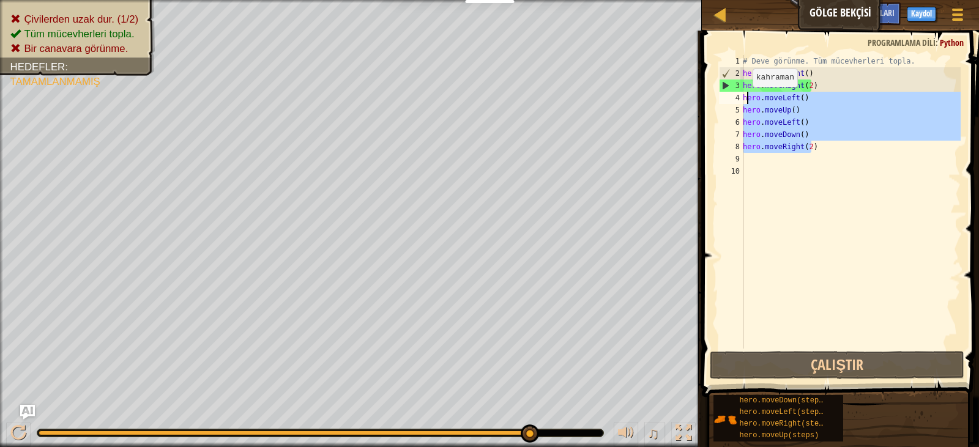
drag, startPoint x: 821, startPoint y: 148, endPoint x: 746, endPoint y: 99, distance: 89.5
click at [746, 99] on div "# Deve görünme. Tüm mücevherleri topla. hero . moveRight ( ) hero . moveRight (…" at bounding box center [851, 214] width 220 height 318
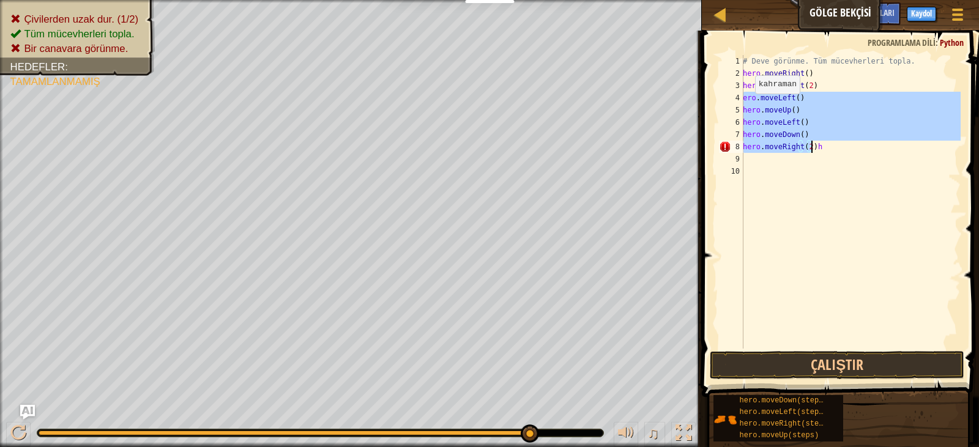
type textarea "h"
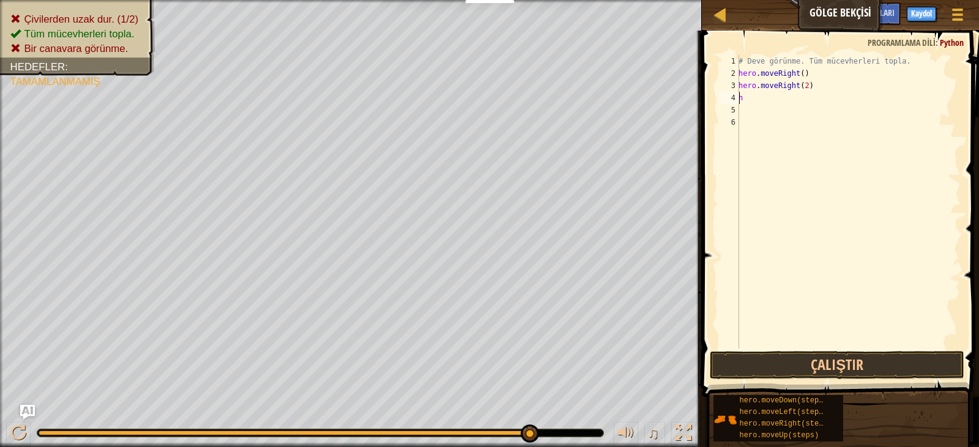
click at [757, 92] on div "# Deve görünme. Tüm mücevherleri topla. hero . moveRight ( ) hero . moveRight (…" at bounding box center [848, 214] width 225 height 318
click at [812, 90] on div "# Deve görünme. Tüm mücevherleri topla. hero . moveRight ( ) hero . moveRight (…" at bounding box center [848, 214] width 225 height 318
click at [806, 368] on button "Çalıştır" at bounding box center [837, 365] width 255 height 28
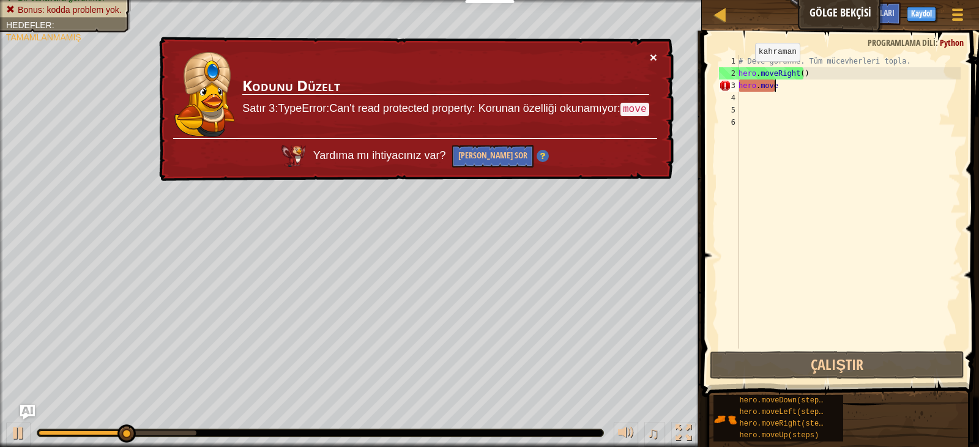
click at [654, 58] on button "×" at bounding box center [653, 57] width 7 height 13
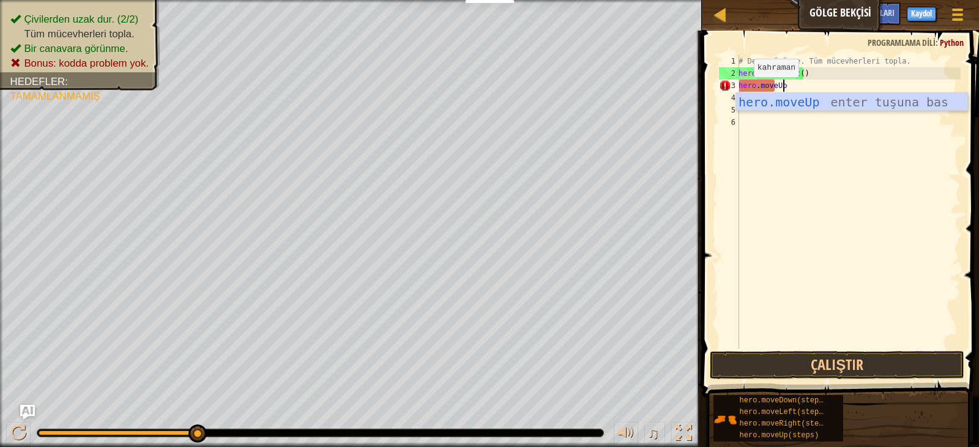
scroll to position [6, 3]
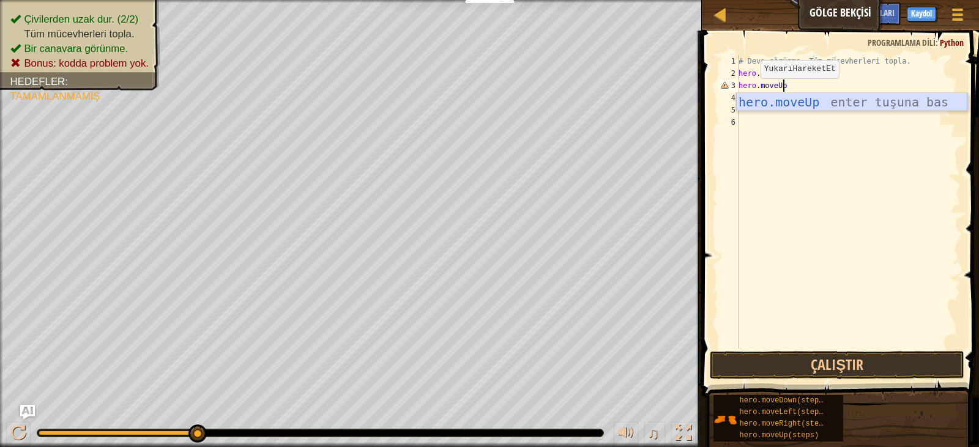
type textarea "hero.moveUp()"
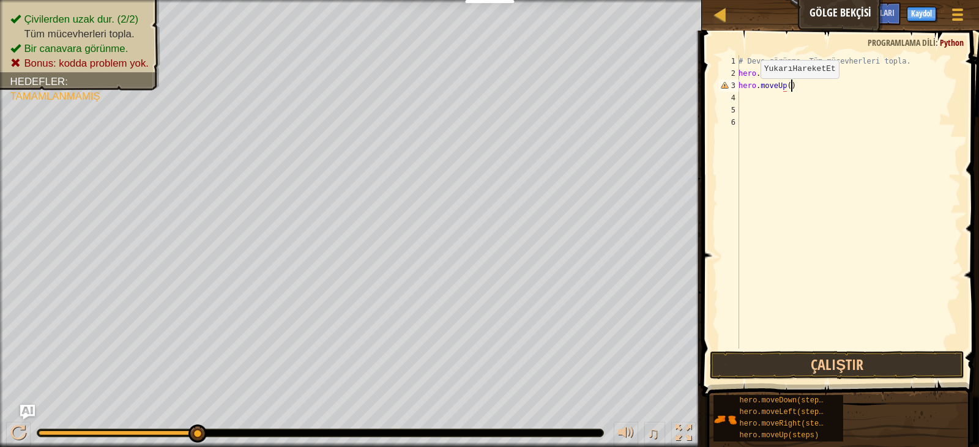
scroll to position [6, 4]
click at [749, 97] on div "# Deve görünme. Tüm mücevherleri topla. hero . moveRight ( ) hero . moveUp ( )" at bounding box center [848, 214] width 225 height 318
type textarea "h"
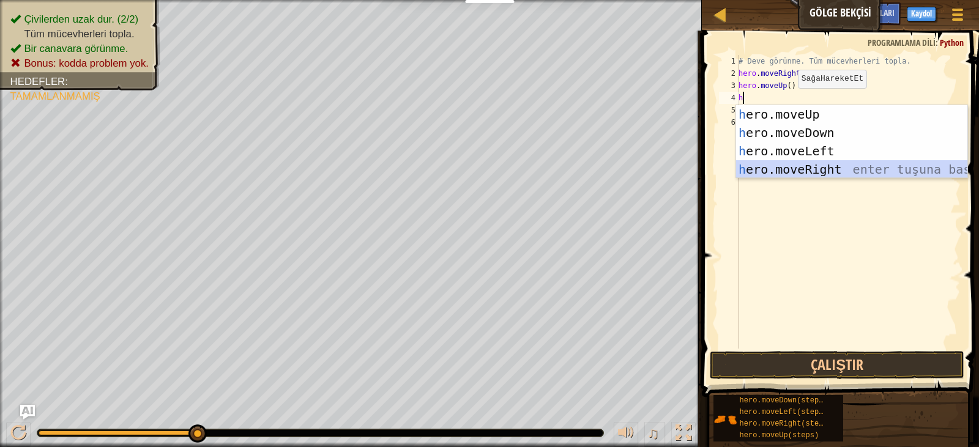
click at [789, 163] on div "h ero.moveUp enter tuşuna bas h ero.moveDown enter tuşuna bas h ero.moveLeft en…" at bounding box center [851, 160] width 231 height 110
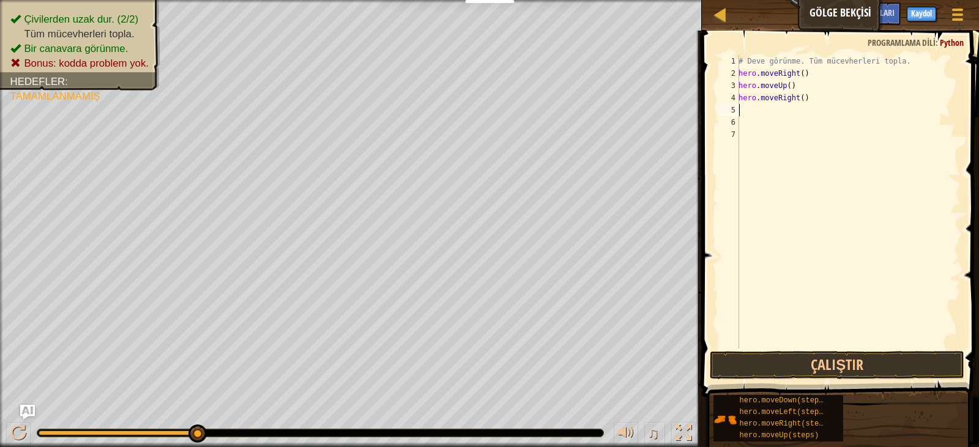
type textarea "h"
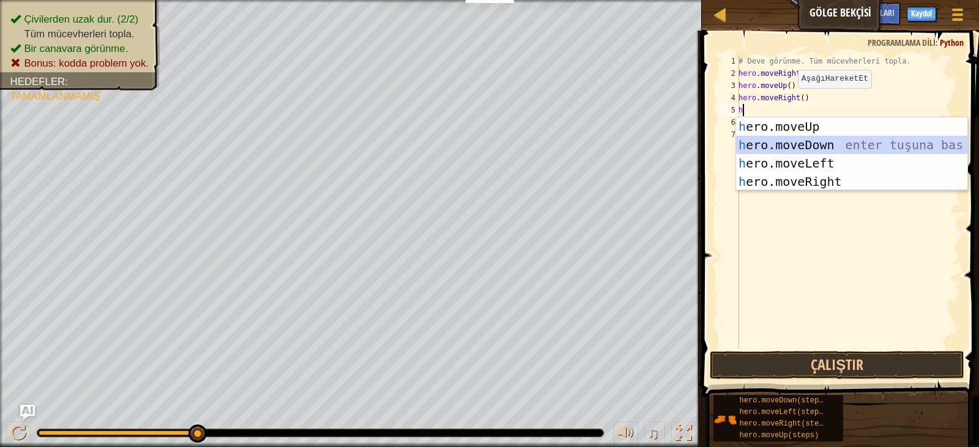
click at [790, 140] on div "h ero.moveUp enter tuşuna bas h ero.moveDown enter tuşuna bas h ero.moveLeft en…" at bounding box center [851, 173] width 231 height 110
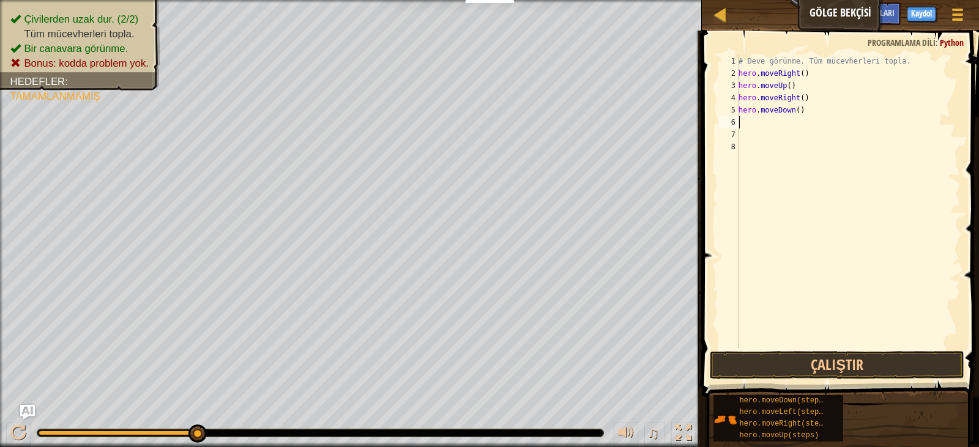
type textarea "h"
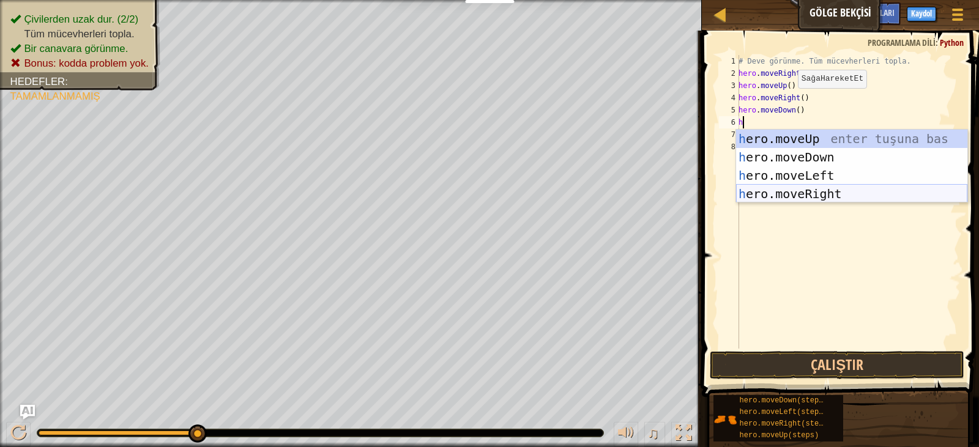
click at [796, 187] on div "h ero.moveUp enter tuşuna bas h ero.moveDown enter tuşuna bas h ero.moveLeft en…" at bounding box center [851, 185] width 231 height 110
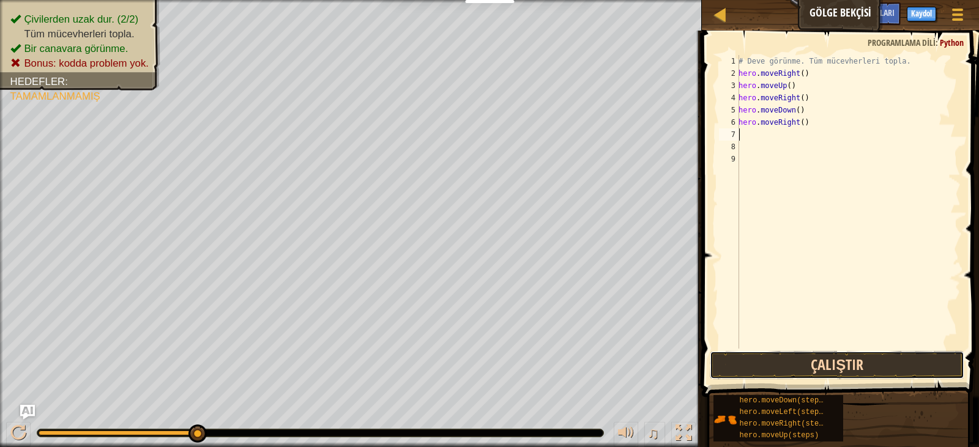
click at [828, 357] on button "Çalıştır" at bounding box center [837, 365] width 255 height 28
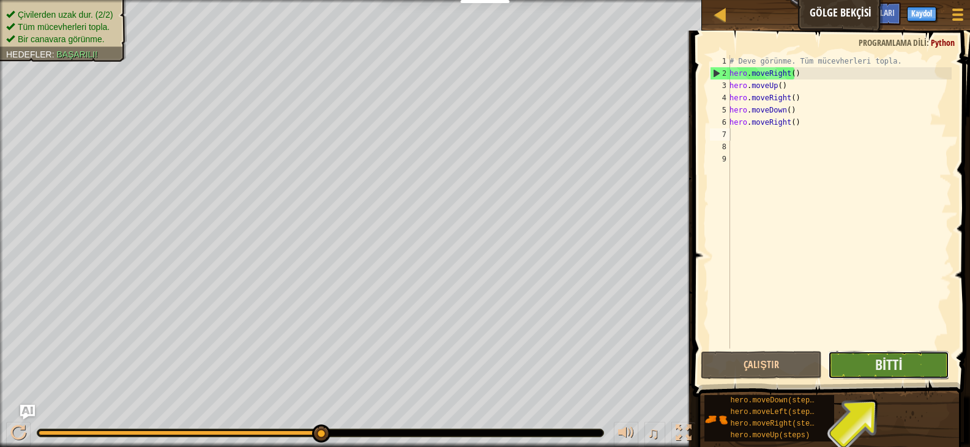
click at [845, 361] on button "Bitti" at bounding box center [888, 365] width 121 height 28
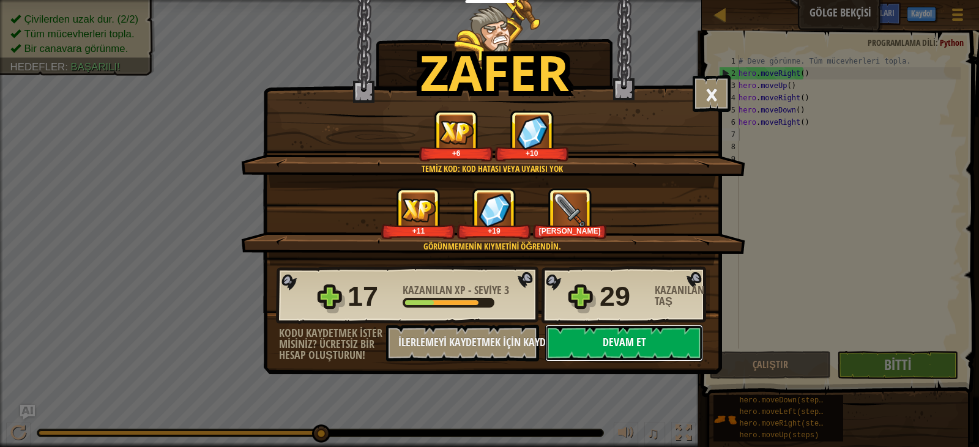
click at [604, 347] on button "Devam et" at bounding box center [624, 343] width 158 height 37
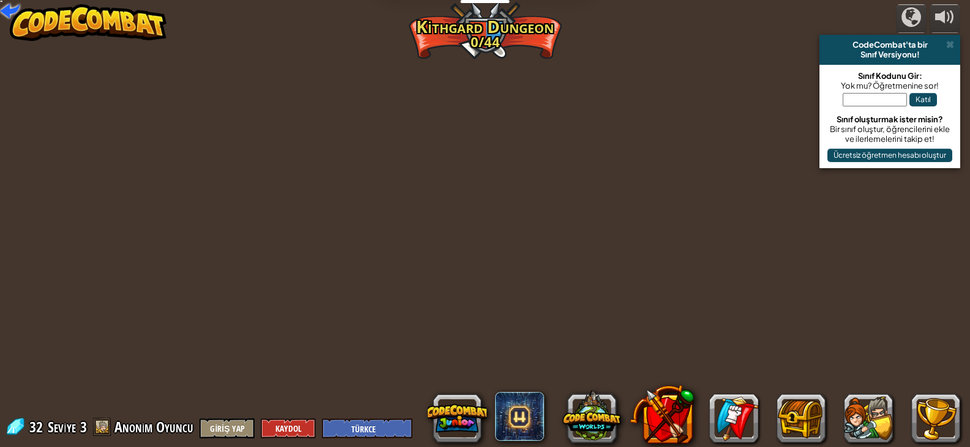
select select "tr"
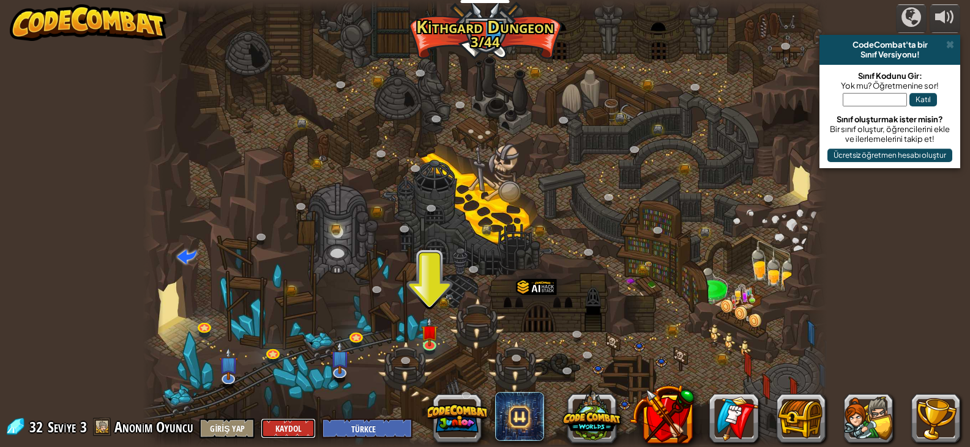
click at [278, 433] on button "Kaydol" at bounding box center [288, 429] width 55 height 20
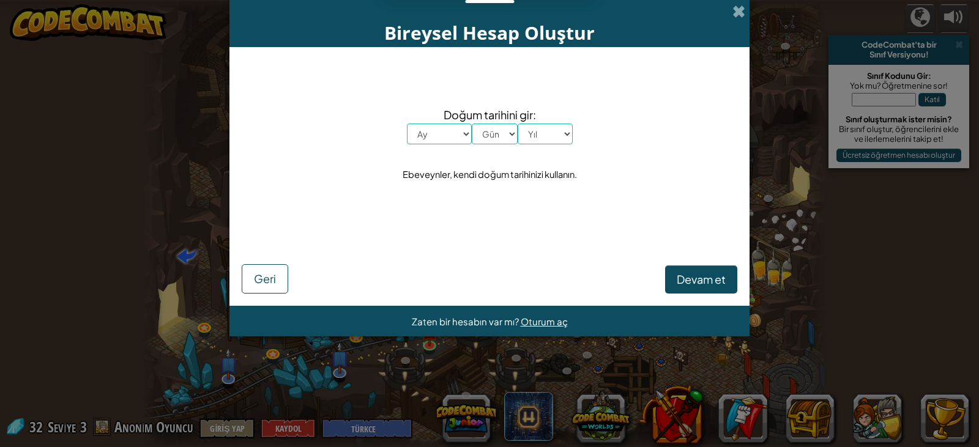
click at [439, 124] on select "Ay [PERSON_NAME] Şubat Mart Nisan Mayıs Haziran Temmuz Ağustos Eylül [PERSON_NA…" at bounding box center [439, 134] width 65 height 21
select select "7"
click at [407, 124] on select "Ay [PERSON_NAME] Şubat Mart Nisan Mayıs Haziran Temmuz Ağustos Eylül [PERSON_NA…" at bounding box center [439, 134] width 65 height 21
click at [495, 136] on select "Gün 1 2 3 4 5 6 7 8 9 10 11 12 13 14 15 16 17 18 19 20 21 22 23 24 25 26 27 28 …" at bounding box center [495, 134] width 46 height 21
select select "10"
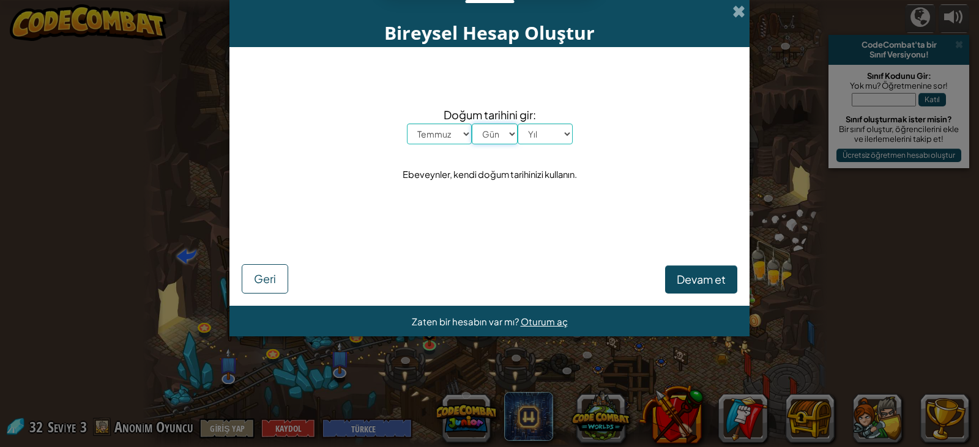
click at [472, 124] on select "Gün 1 2 3 4 5 6 7 8 9 10 11 12 13 14 15 16 17 18 19 20 21 22 23 24 25 26 27 28 …" at bounding box center [495, 134] width 46 height 21
click at [550, 136] on select "Yıl 2025 2024 2023 2022 2021 2020 2019 2018 2017 2016 2015 2014 2013 2012 2011 …" at bounding box center [545, 134] width 55 height 21
select select "2001"
click at [518, 124] on select "Yıl 2025 2024 2023 2022 2021 2020 2019 2018 2017 2016 2015 2014 2013 2012 2011 …" at bounding box center [545, 134] width 55 height 21
